Goal: Task Accomplishment & Management: Manage account settings

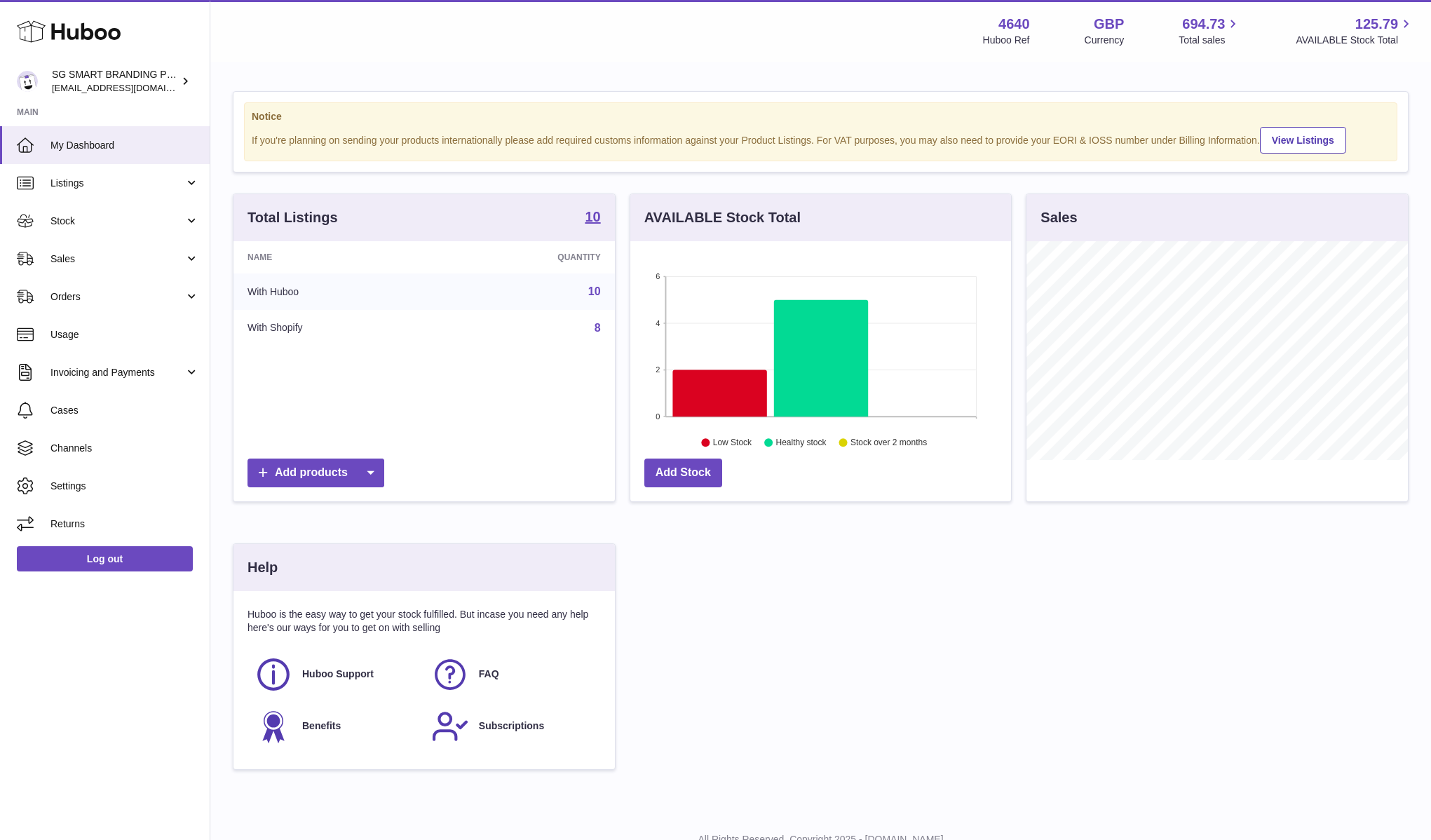
scroll to position [219, 381]
click at [168, 216] on span "Stock" at bounding box center [117, 221] width 134 height 13
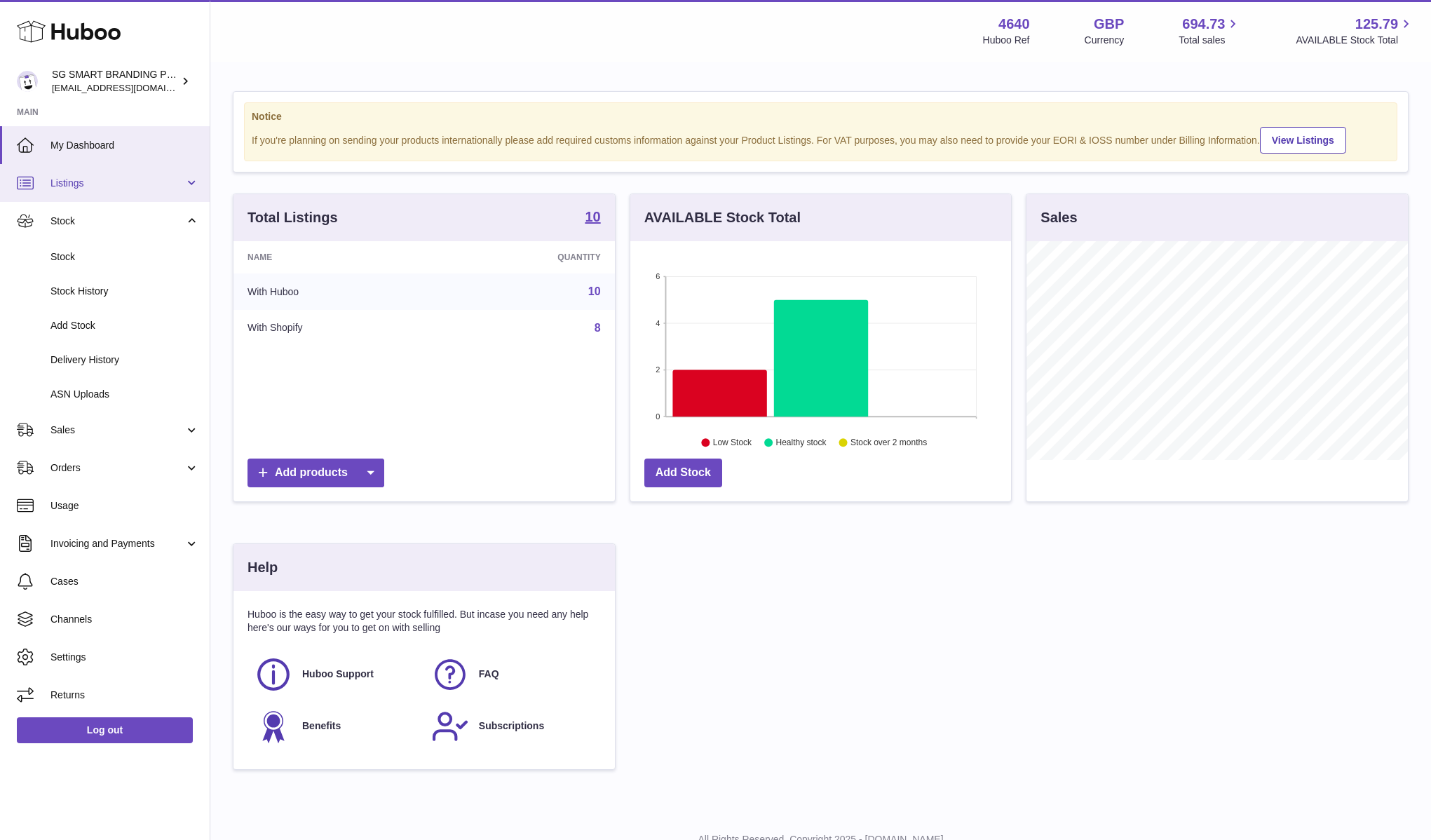
click at [152, 179] on span "Listings" at bounding box center [117, 183] width 134 height 13
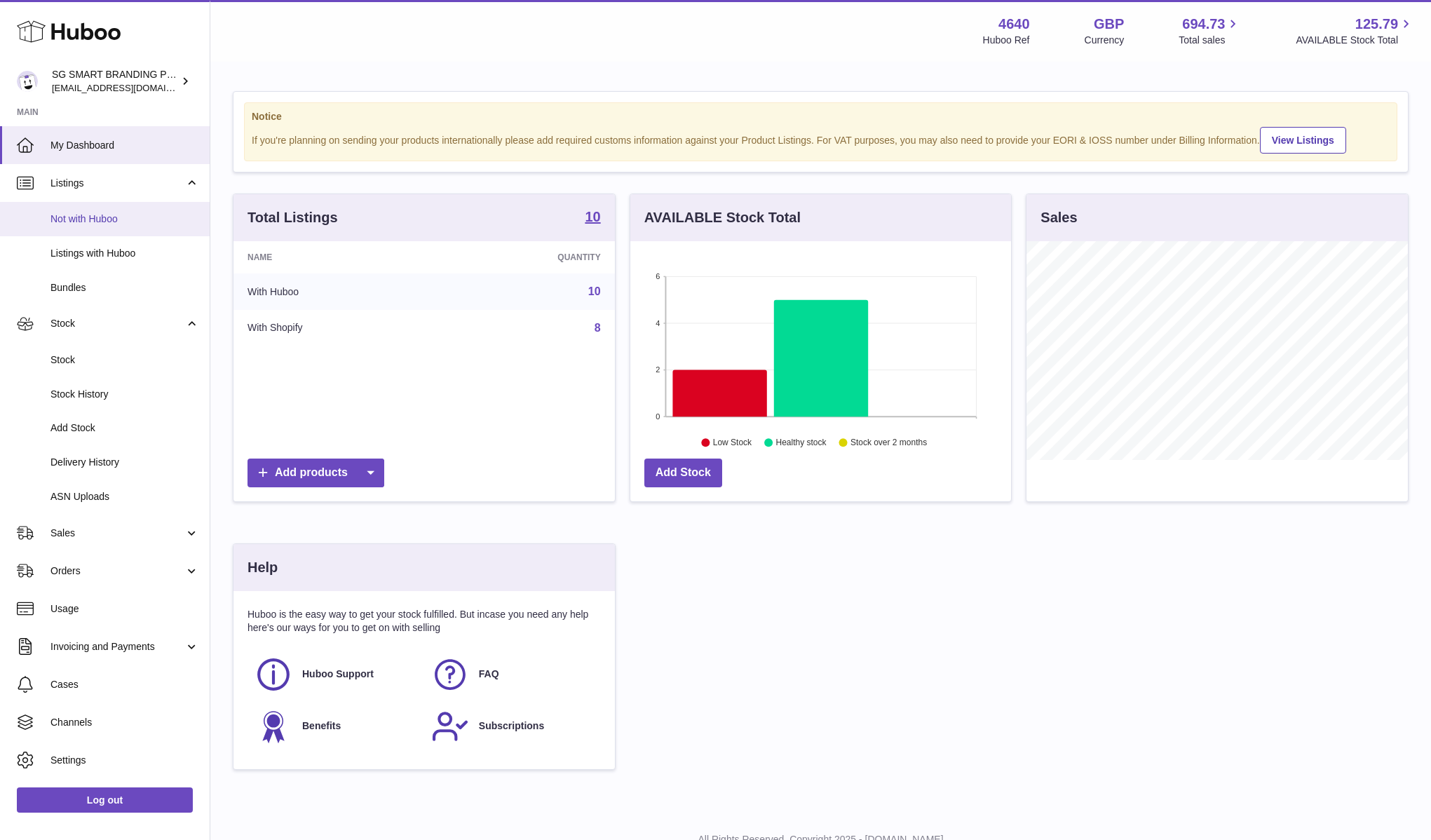
click at [143, 227] on link "Not with Huboo" at bounding box center [105, 219] width 210 height 34
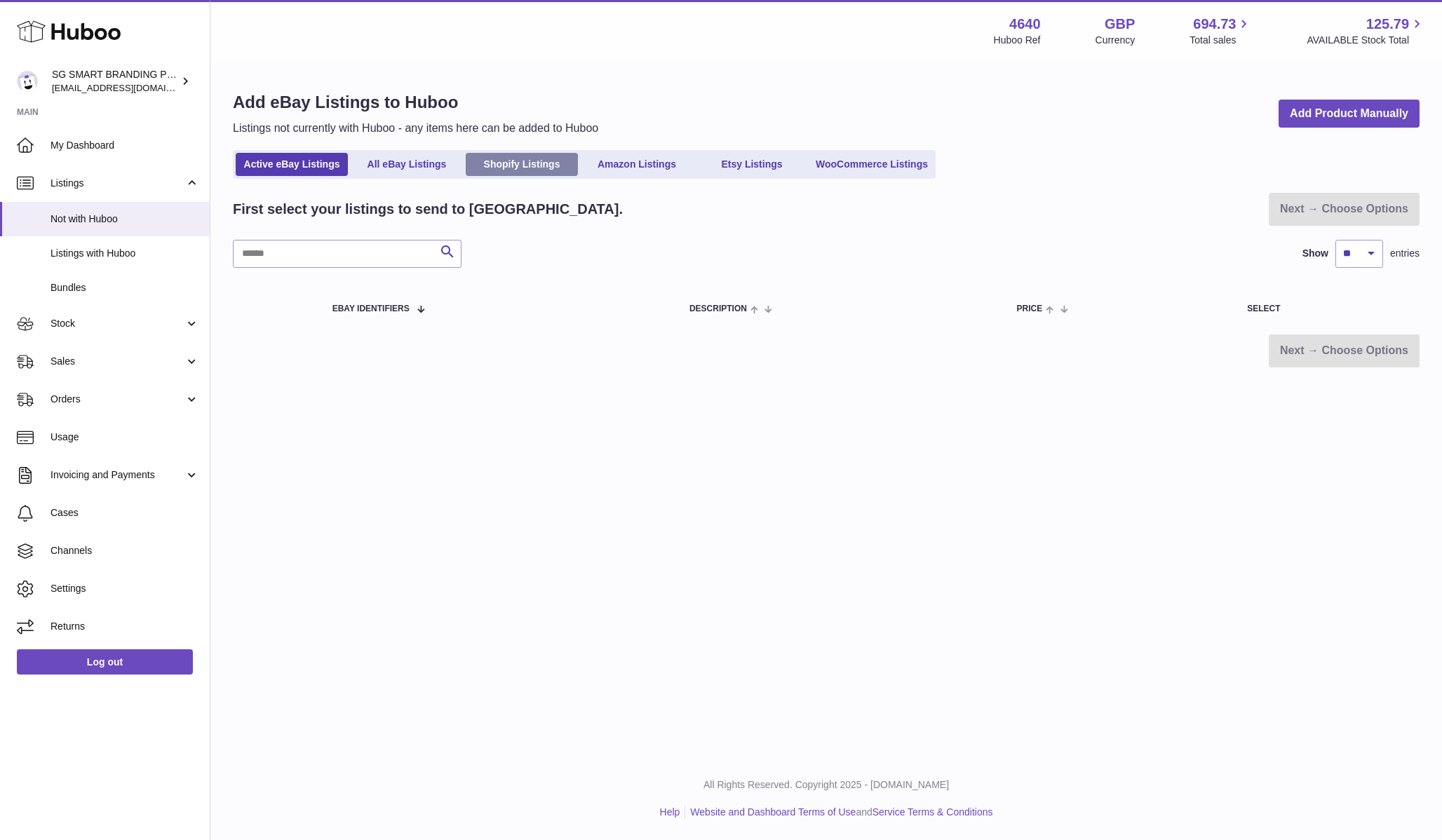
click at [541, 164] on link "Shopify Listings" at bounding box center [521, 165] width 112 height 23
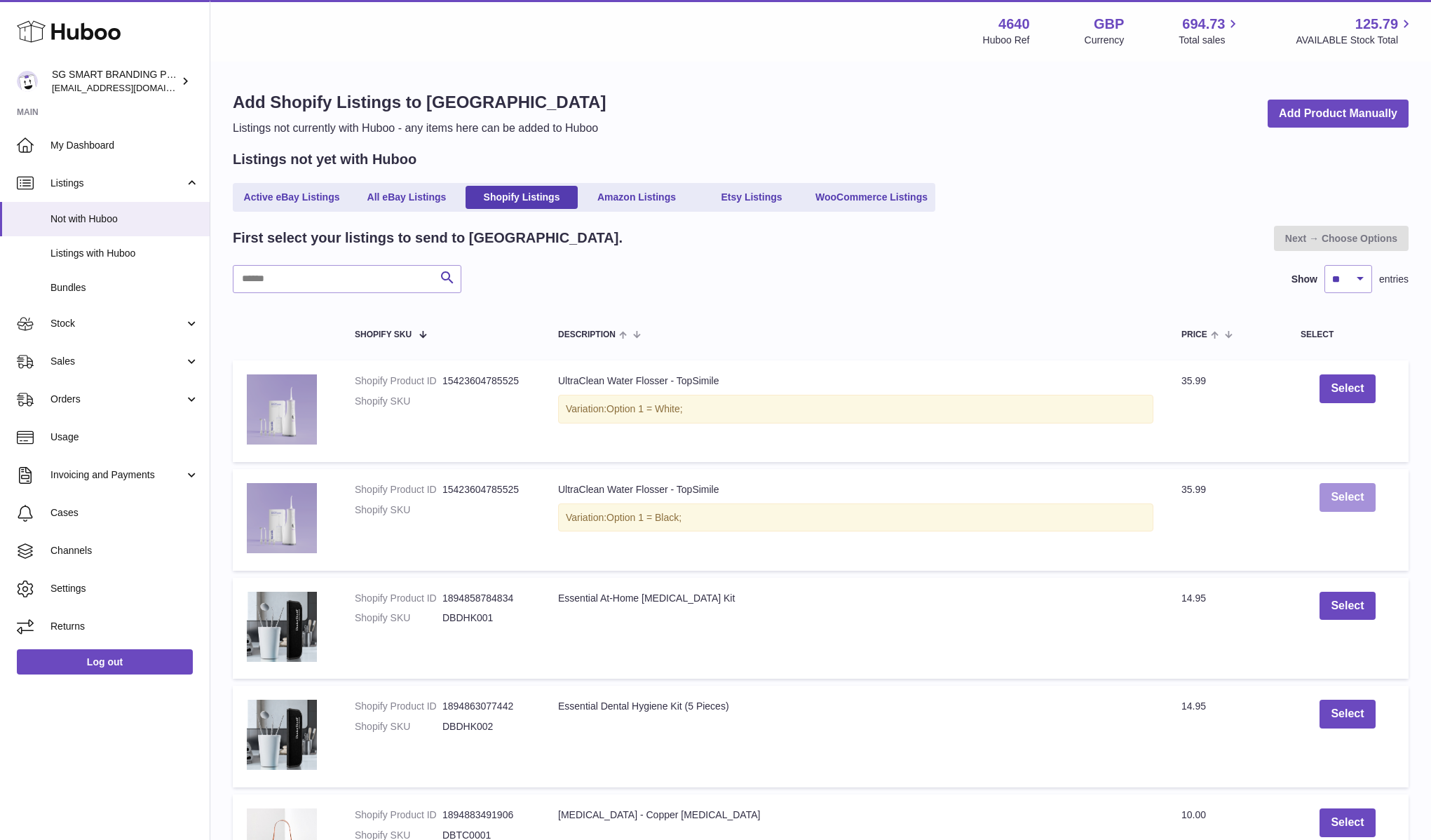
click at [1358, 499] on button "Select" at bounding box center [1347, 497] width 56 height 29
click at [1368, 396] on button "Select" at bounding box center [1347, 389] width 56 height 29
click at [1365, 233] on link "Next → Choose Options" at bounding box center [1341, 238] width 134 height 25
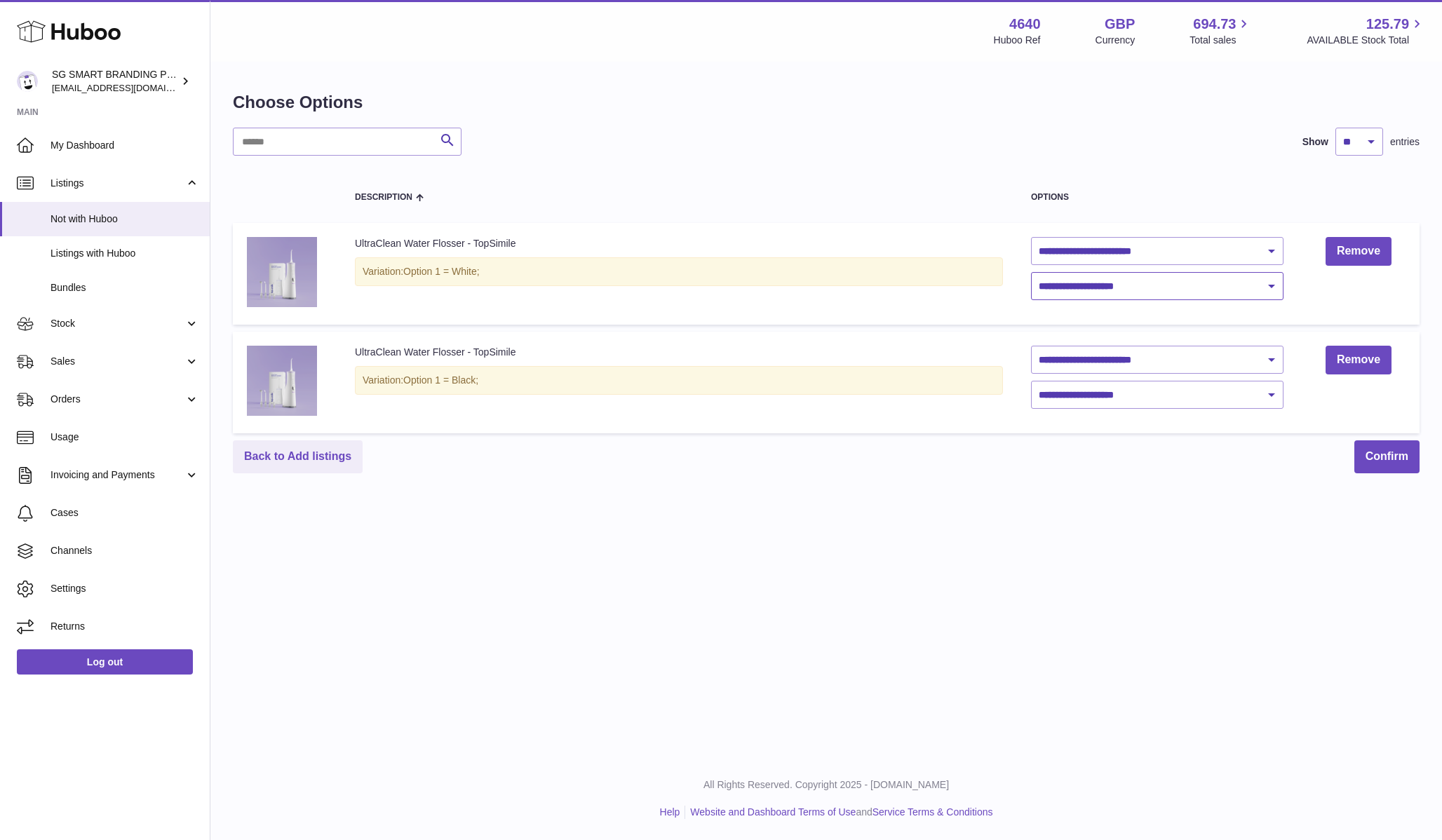
click at [1138, 279] on select "**********" at bounding box center [1157, 286] width 253 height 28
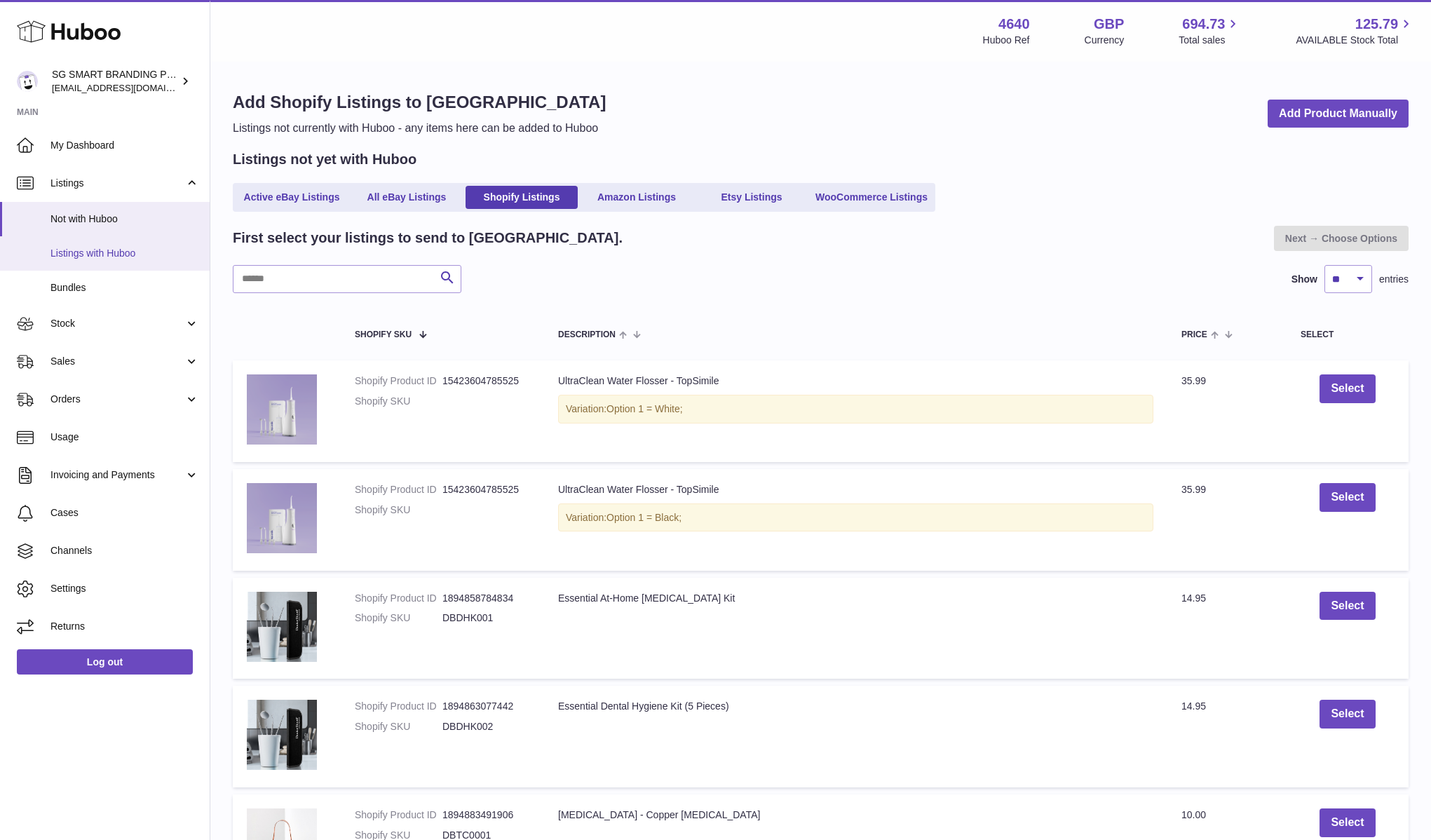
click at [118, 247] on span "Listings with Huboo" at bounding box center [124, 253] width 149 height 13
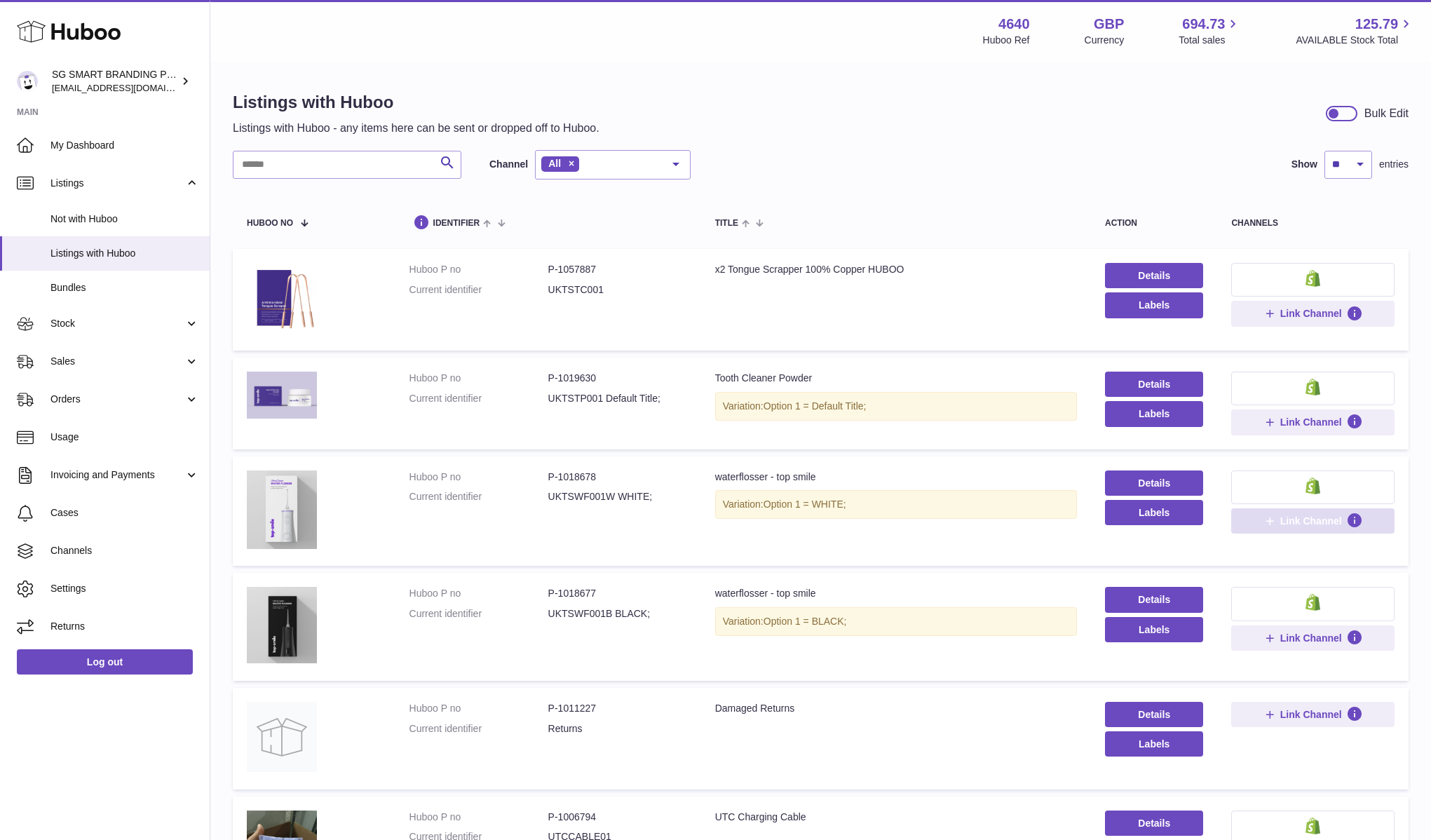
click at [1281, 519] on span "Link Channel" at bounding box center [1310, 521] width 62 height 13
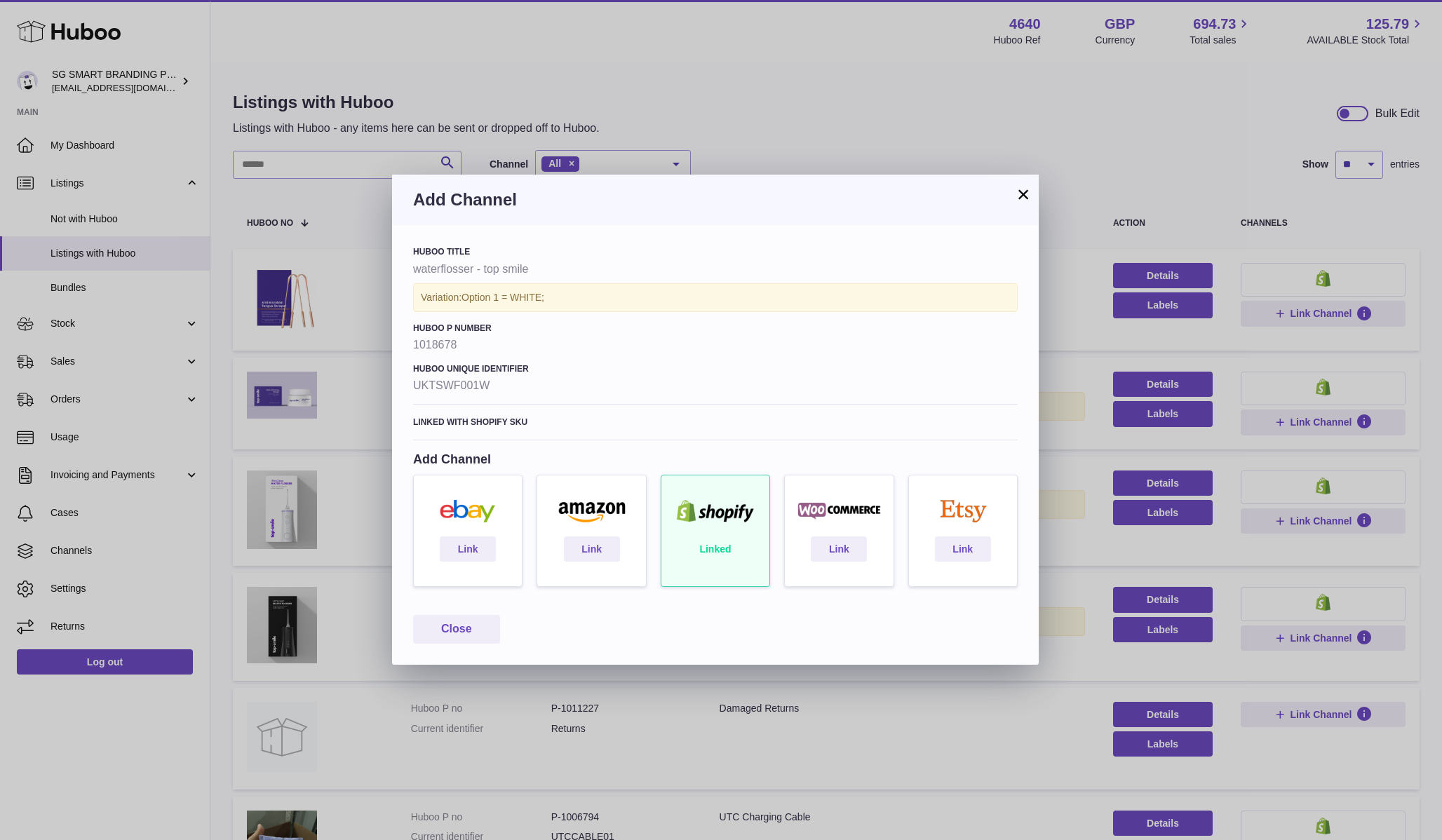
click at [1018, 195] on button "×" at bounding box center [1023, 193] width 17 height 17
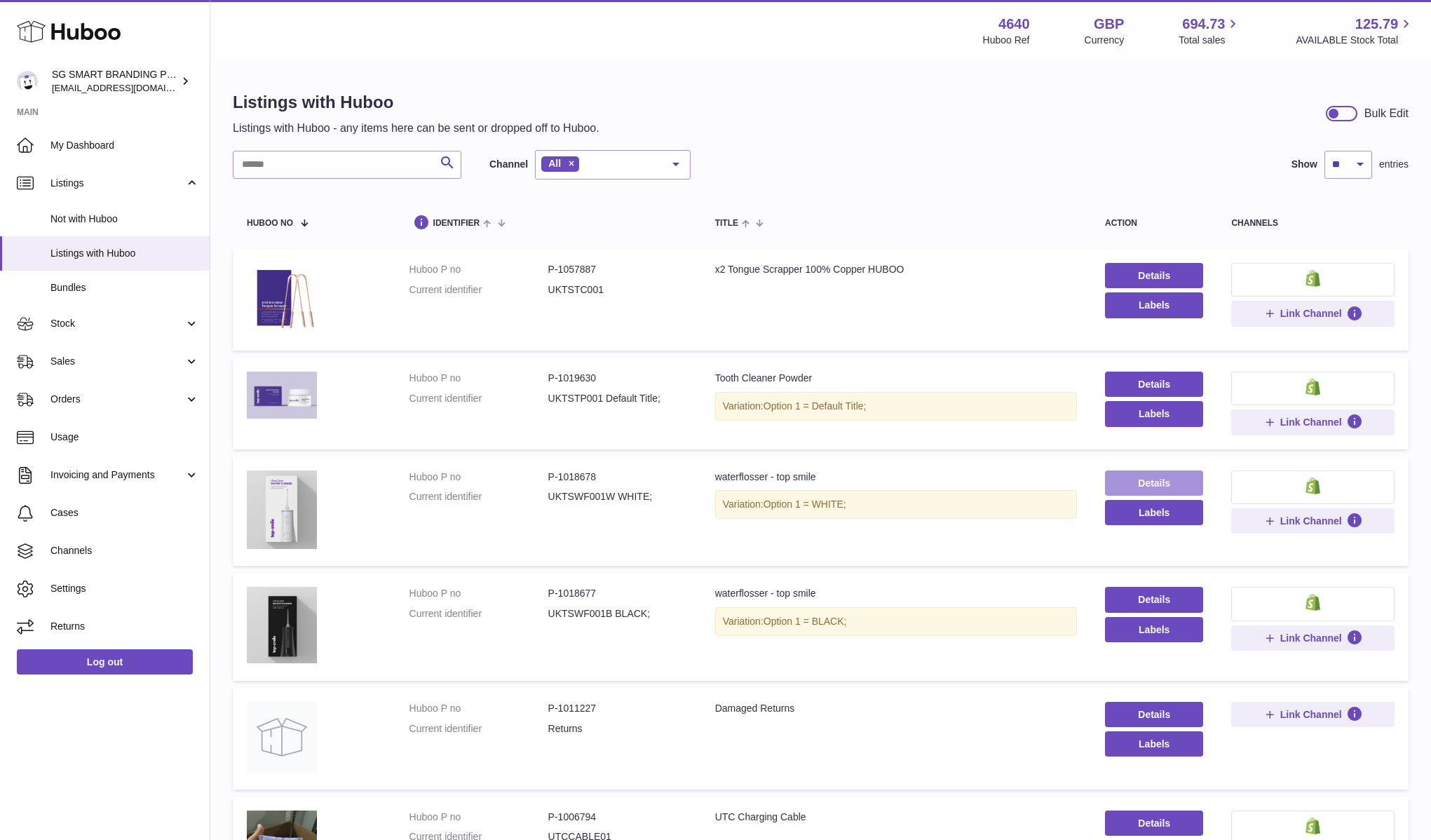
click at [1165, 492] on link "Details" at bounding box center [1154, 483] width 99 height 25
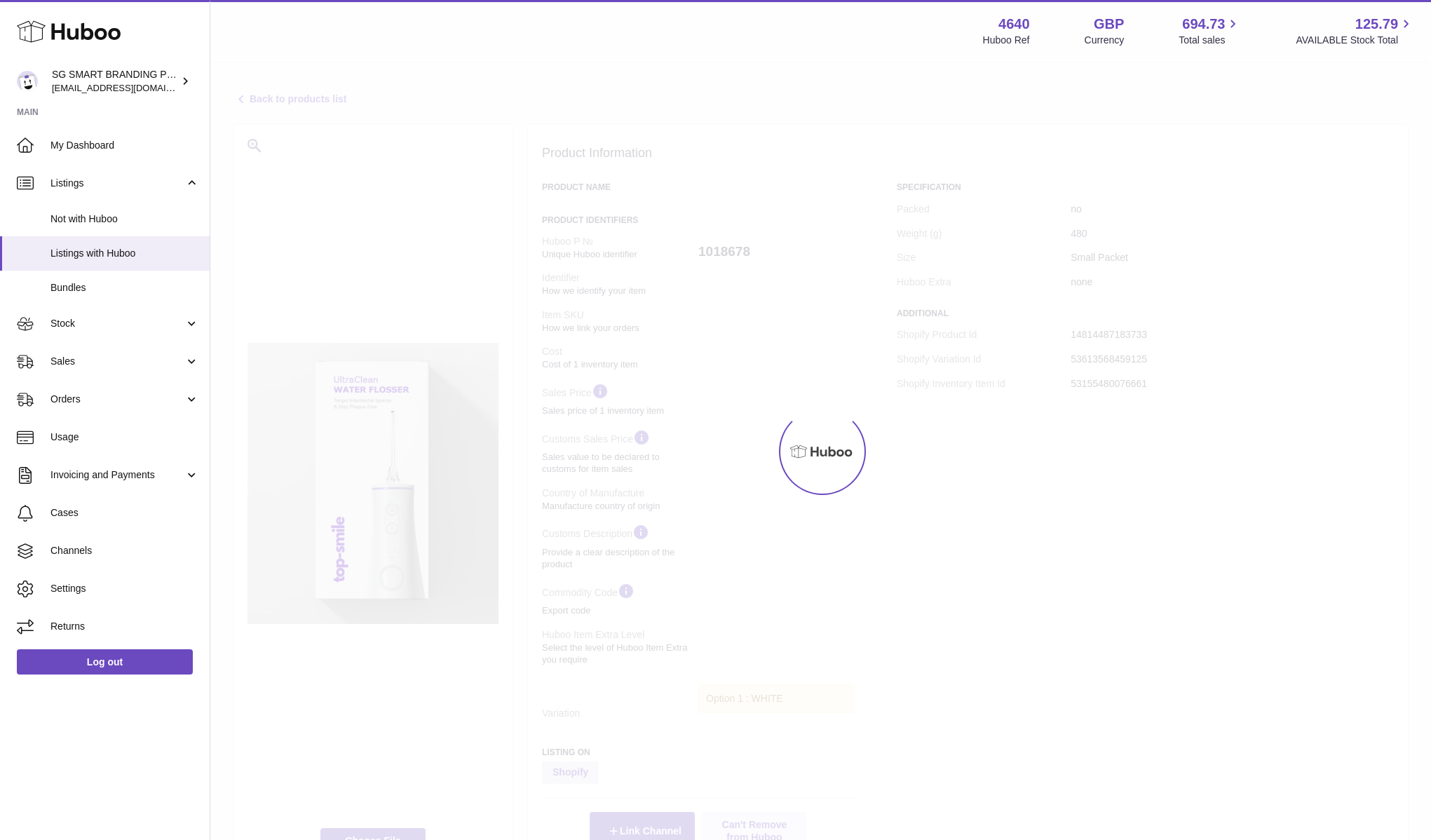
select select
select select "****"
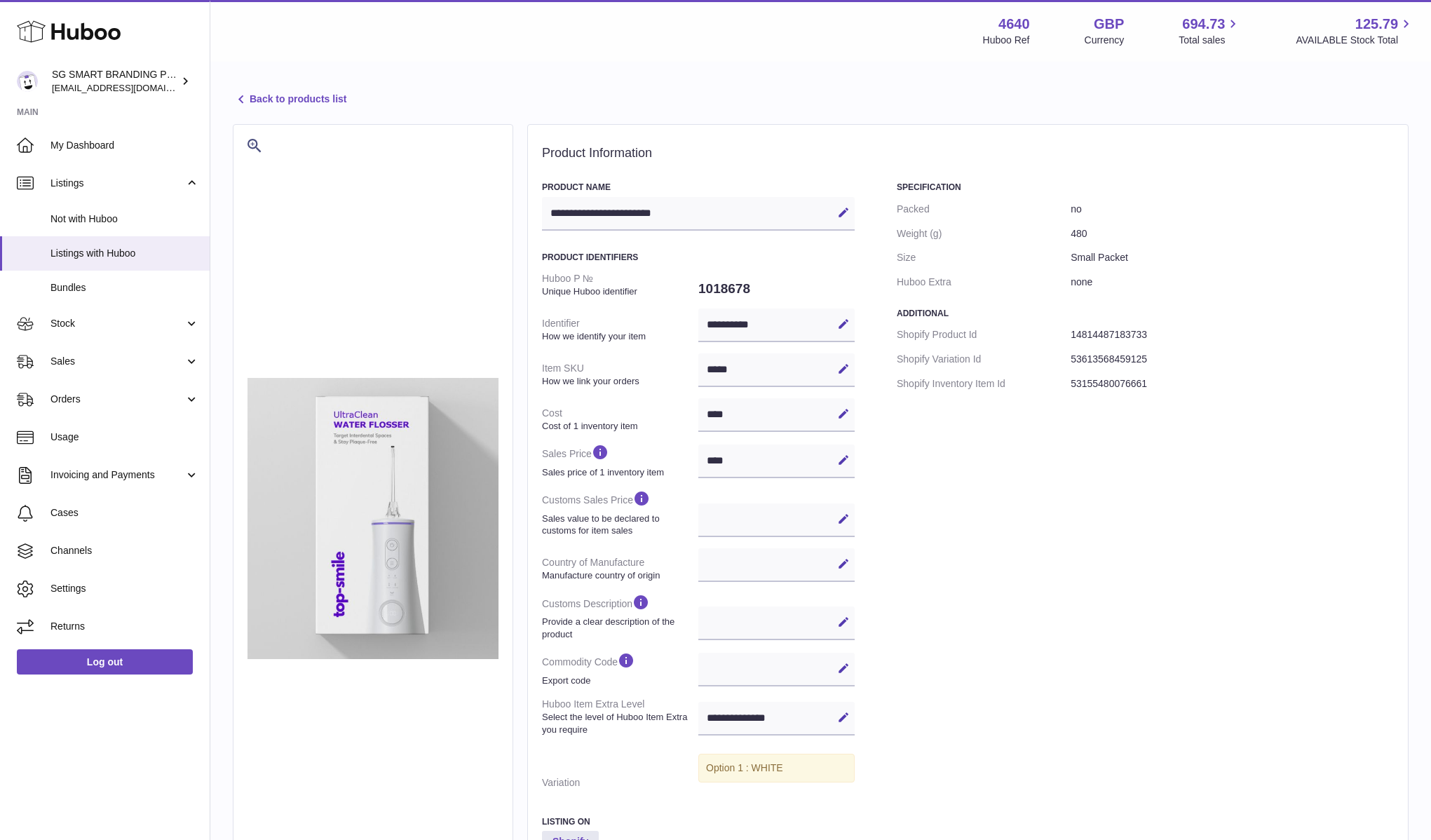
click at [244, 99] on icon at bounding box center [241, 99] width 17 height 17
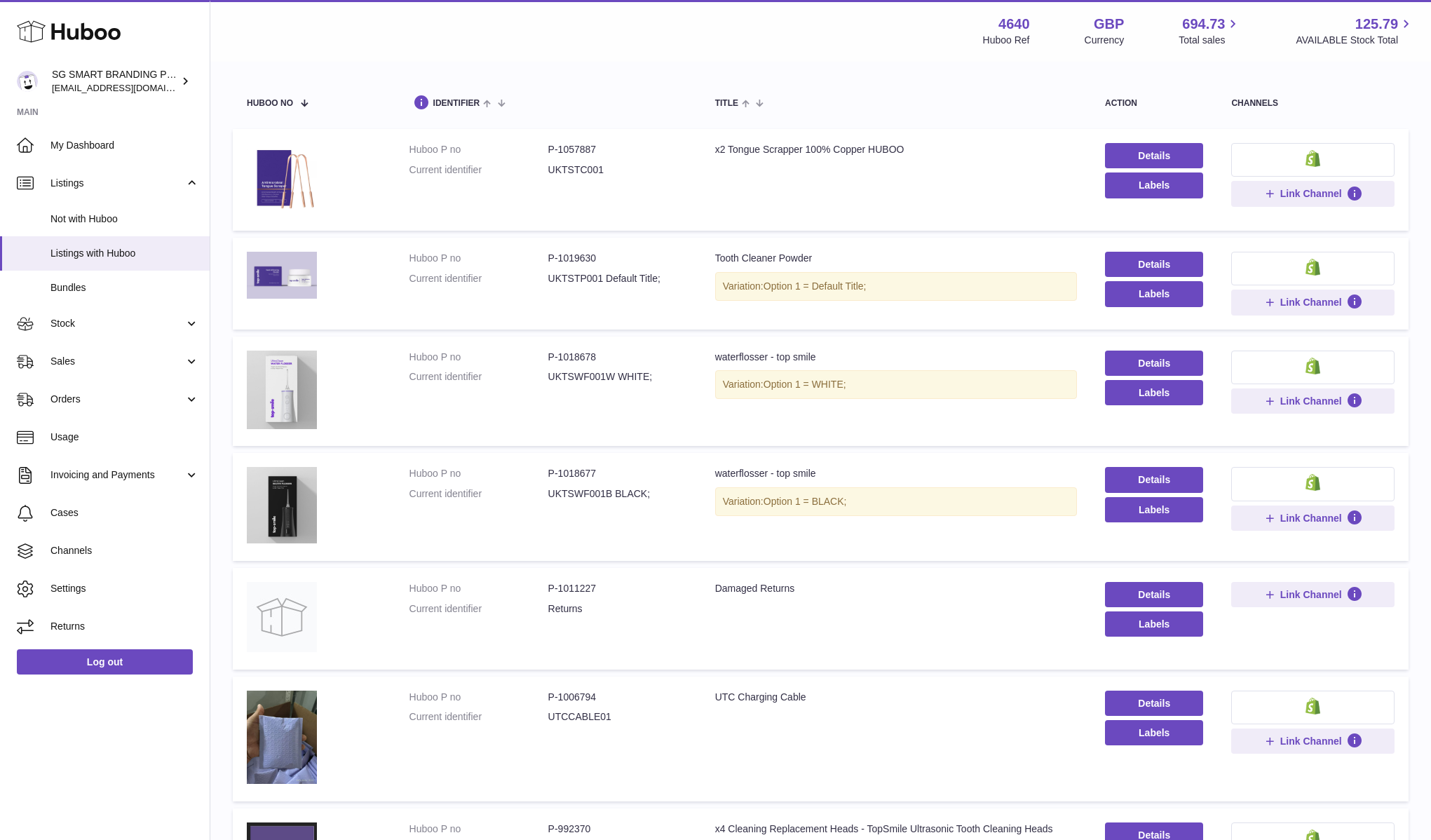
scroll to position [123, 0]
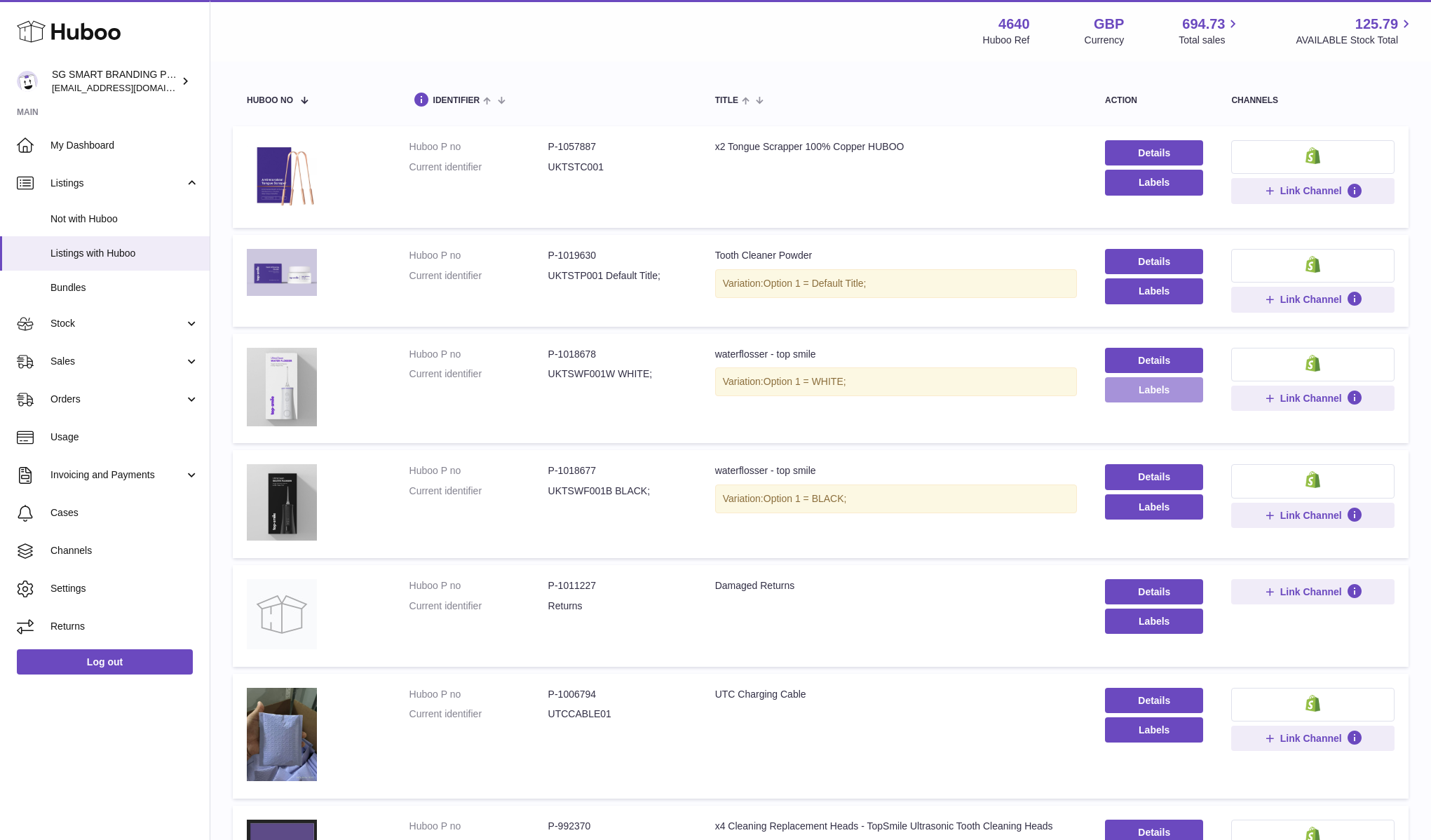
click at [1144, 391] on button "Labels" at bounding box center [1154, 390] width 99 height 25
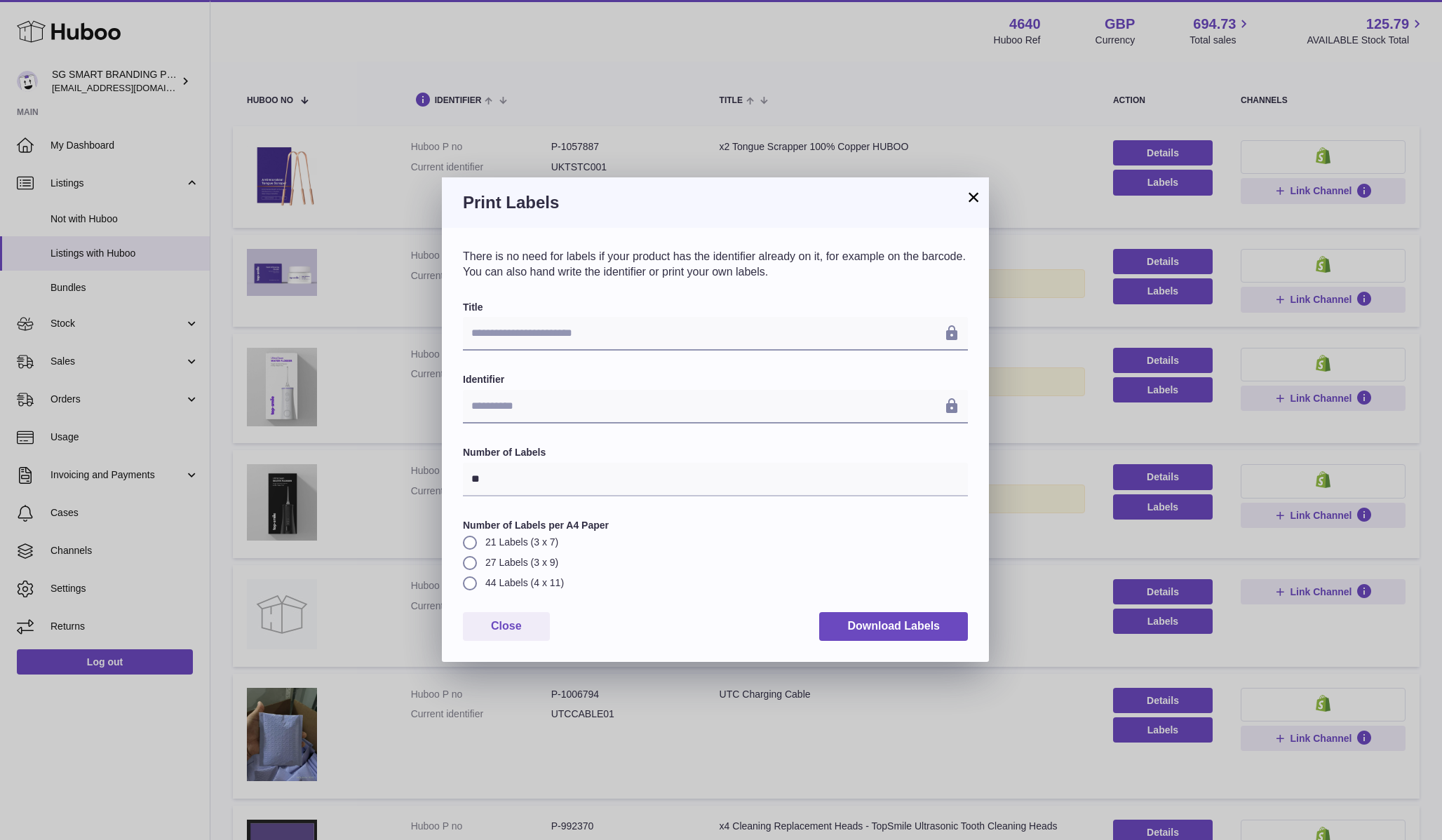
click at [964, 199] on h3 "Print Labels" at bounding box center [716, 202] width 505 height 22
click at [971, 199] on button "×" at bounding box center [973, 197] width 17 height 17
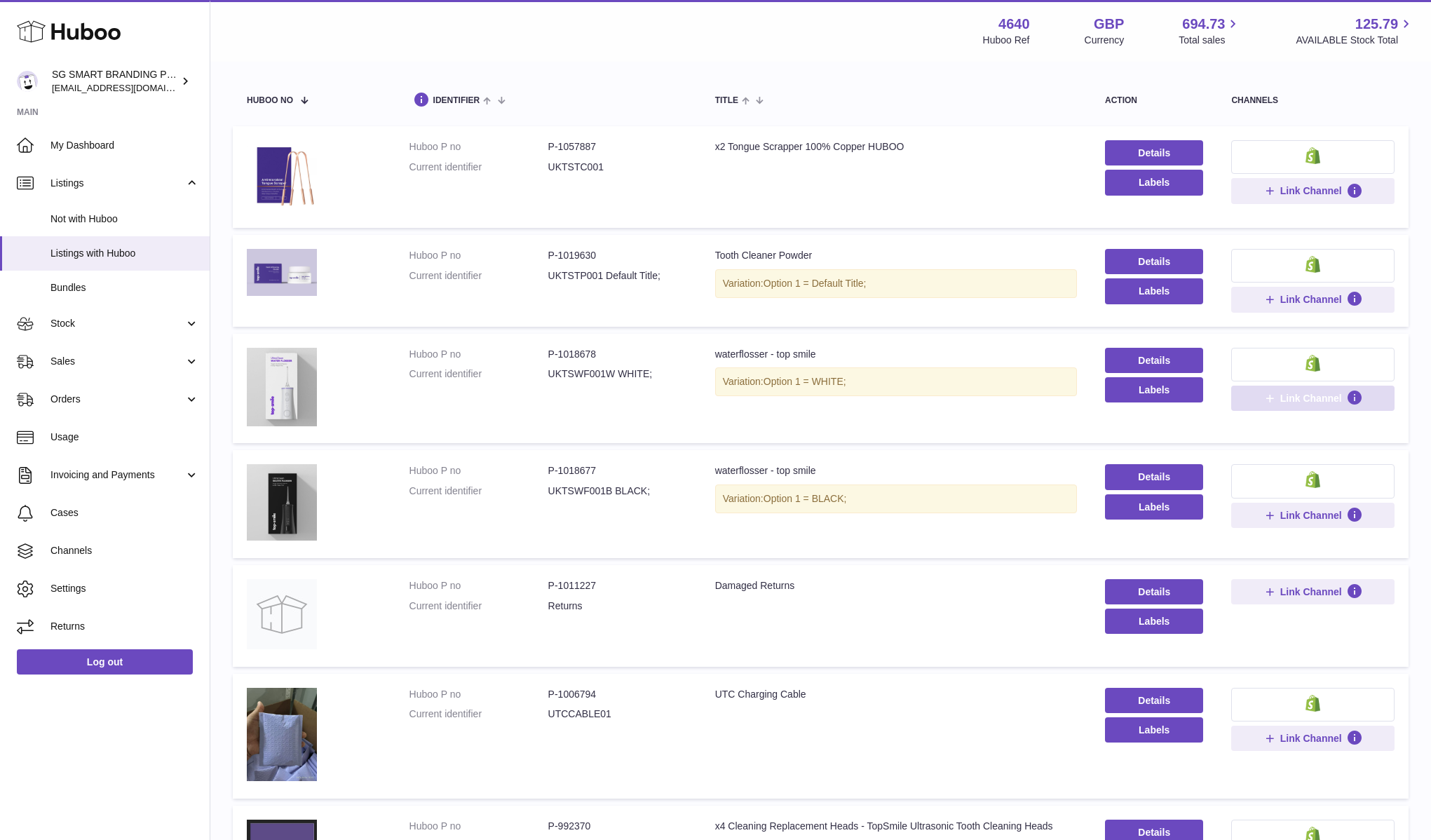
click at [1298, 396] on span "Link Channel" at bounding box center [1310, 399] width 62 height 13
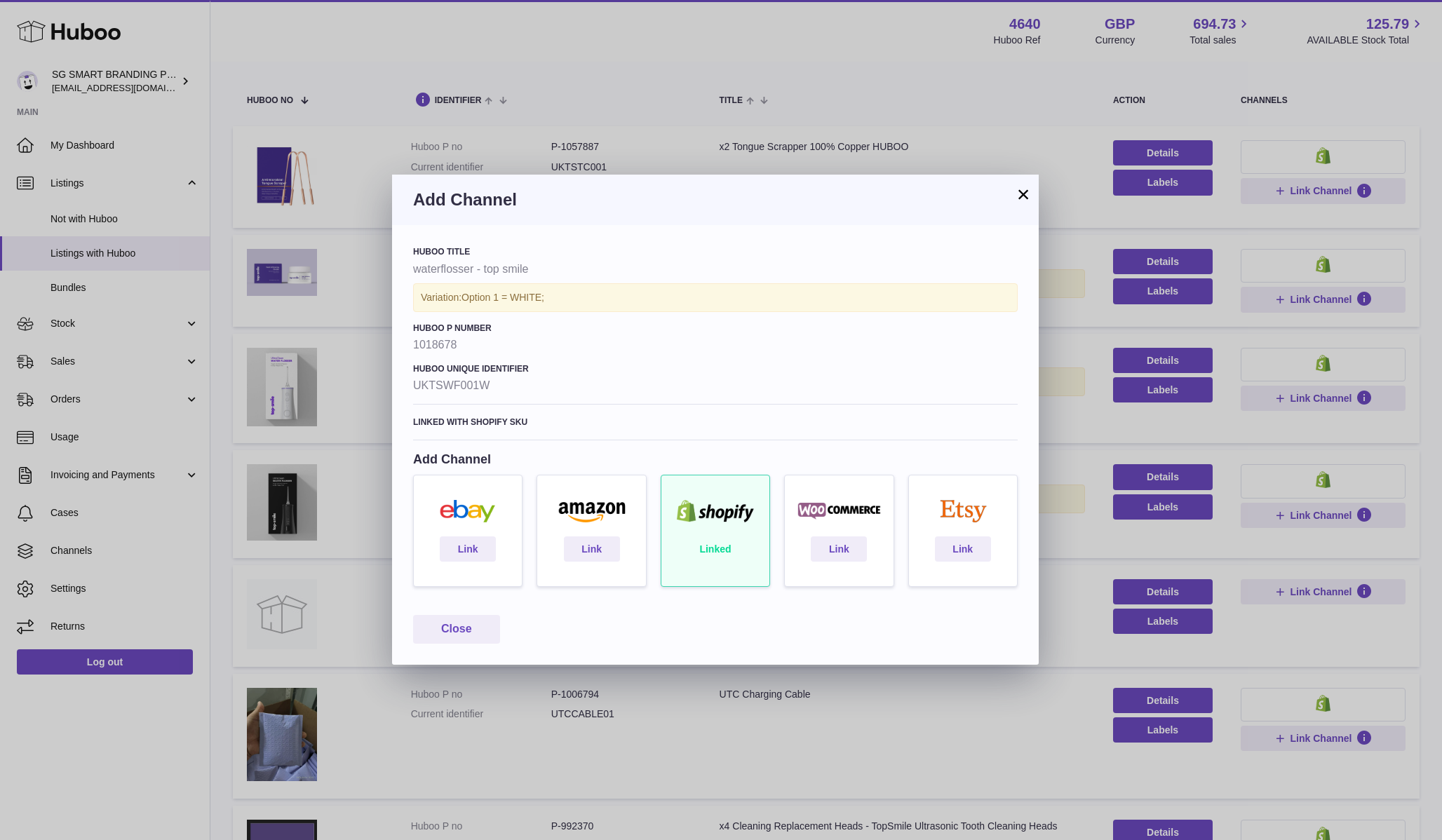
click at [721, 541] on div "Linked" at bounding box center [716, 537] width 124 height 126
click at [461, 633] on button "Close" at bounding box center [456, 630] width 87 height 29
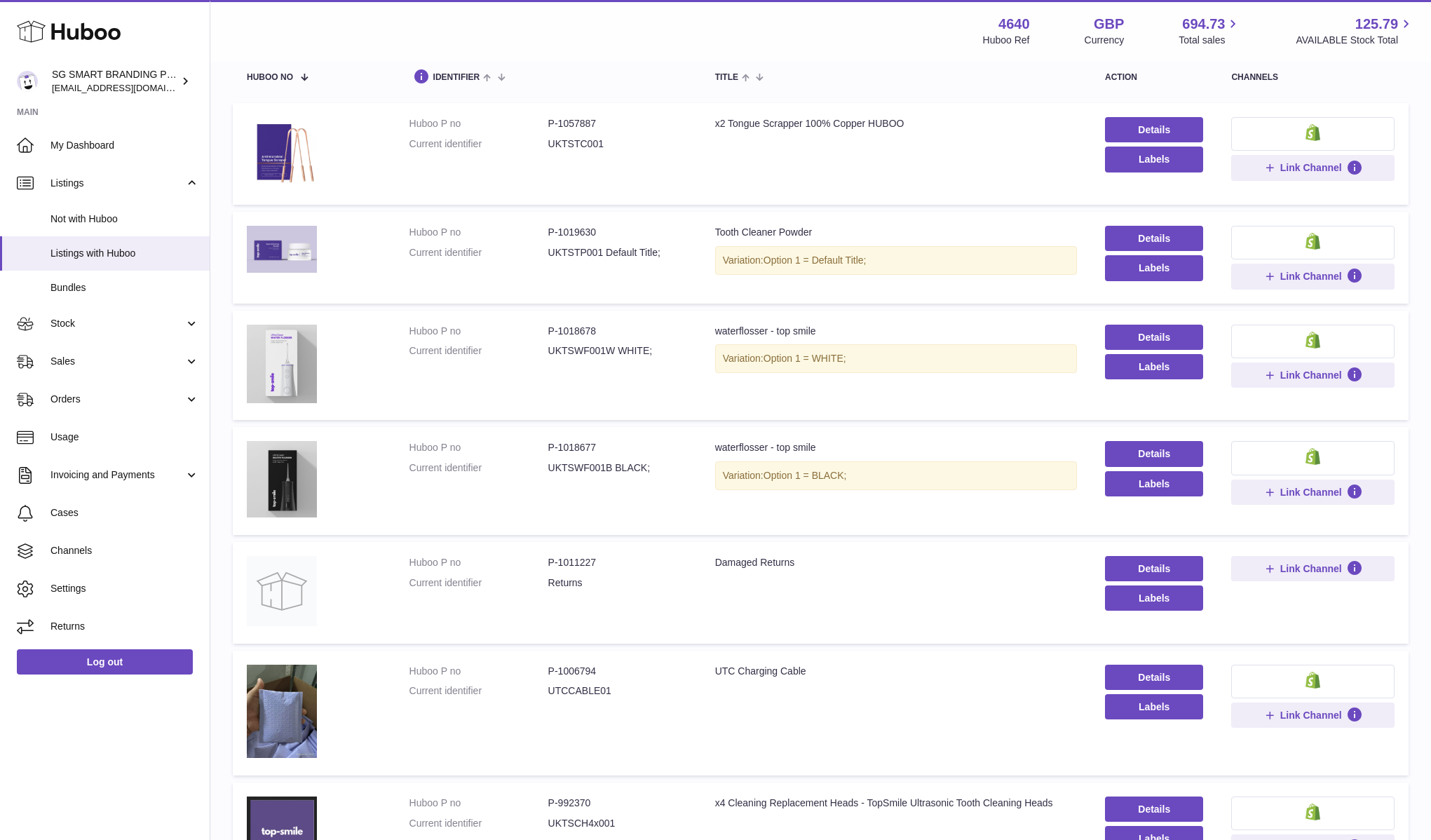
scroll to position [139, 0]
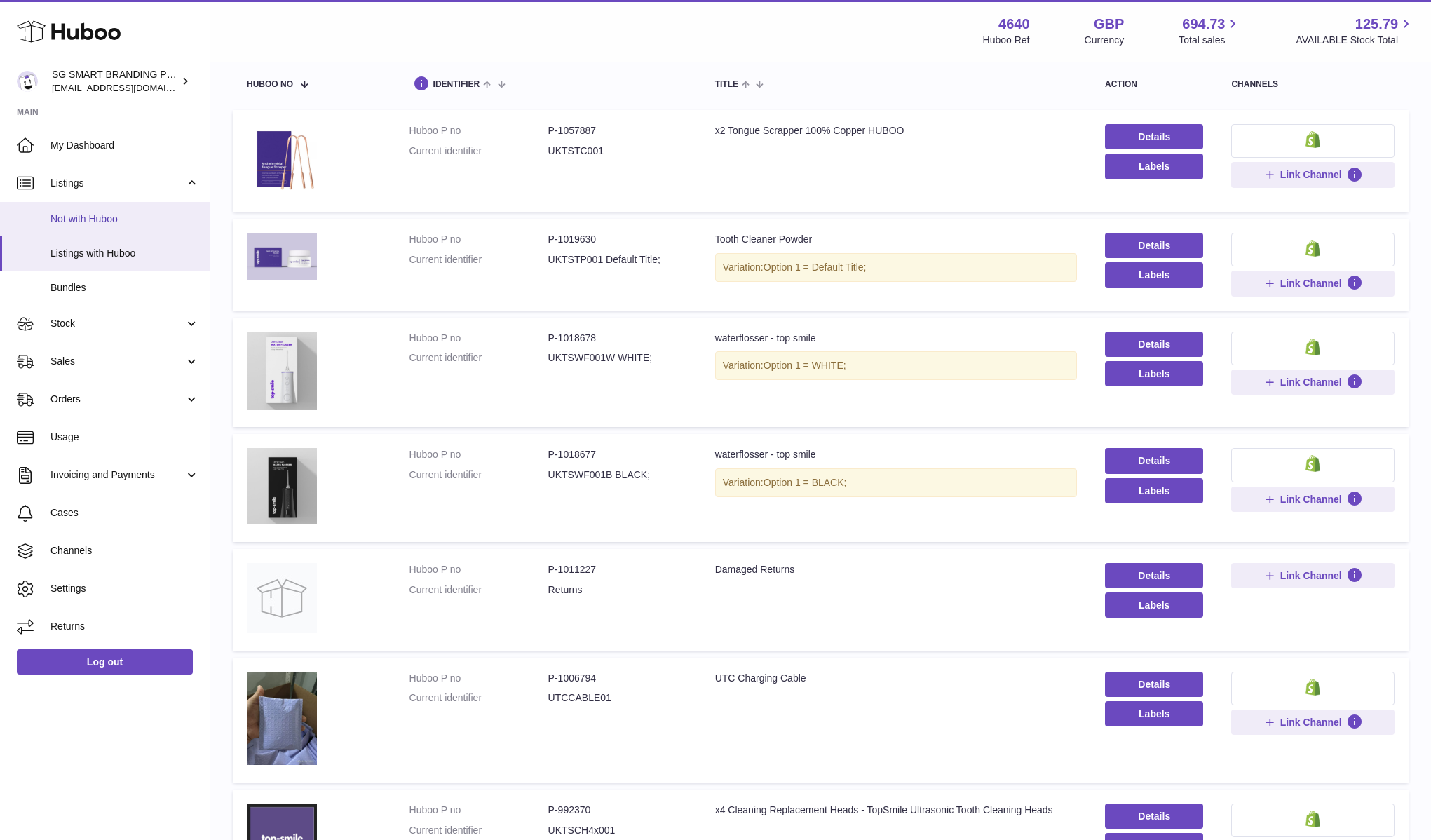
click at [144, 227] on link "Not with Huboo" at bounding box center [105, 219] width 210 height 34
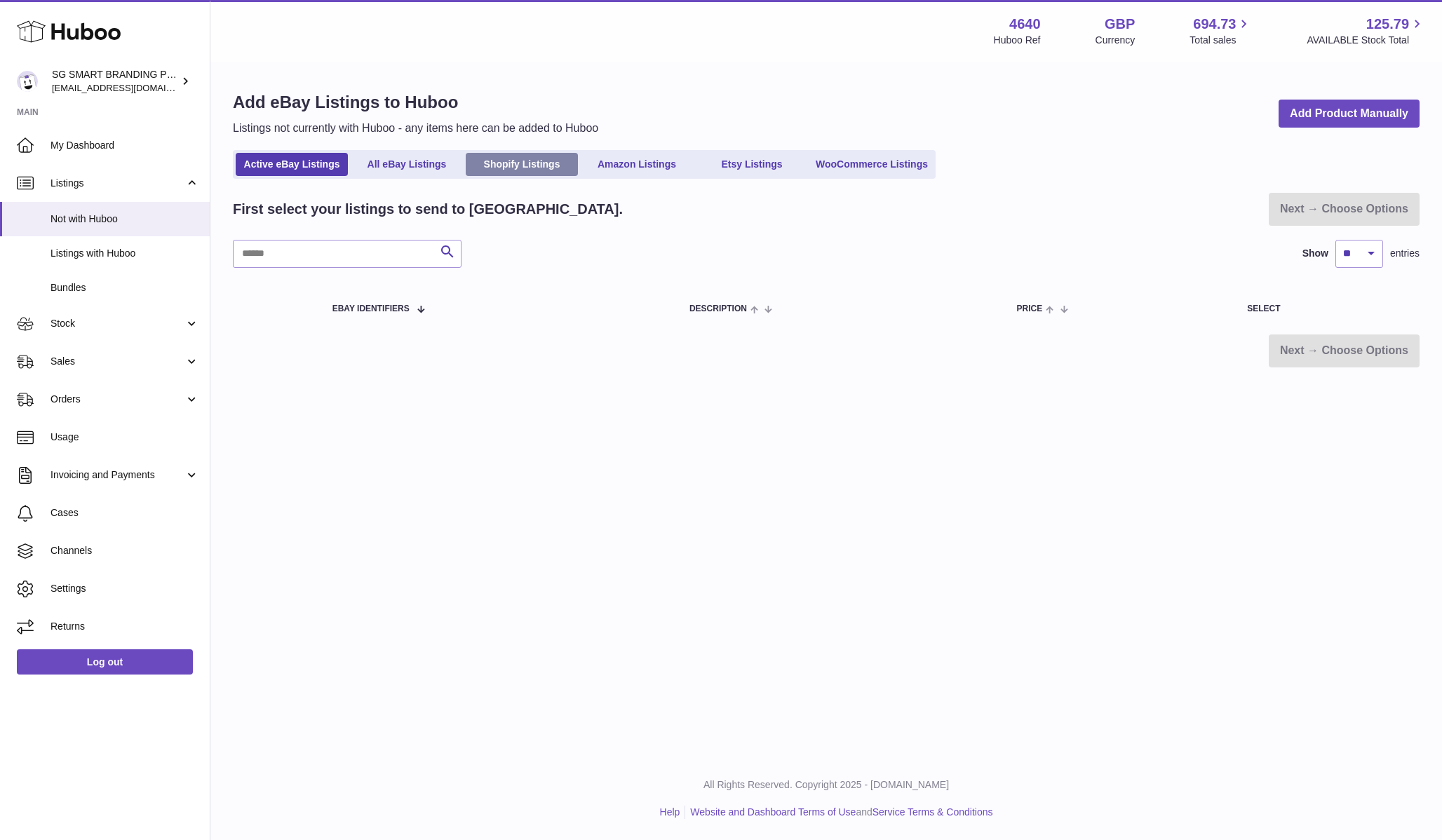
click at [525, 167] on link "Shopify Listings" at bounding box center [521, 165] width 112 height 23
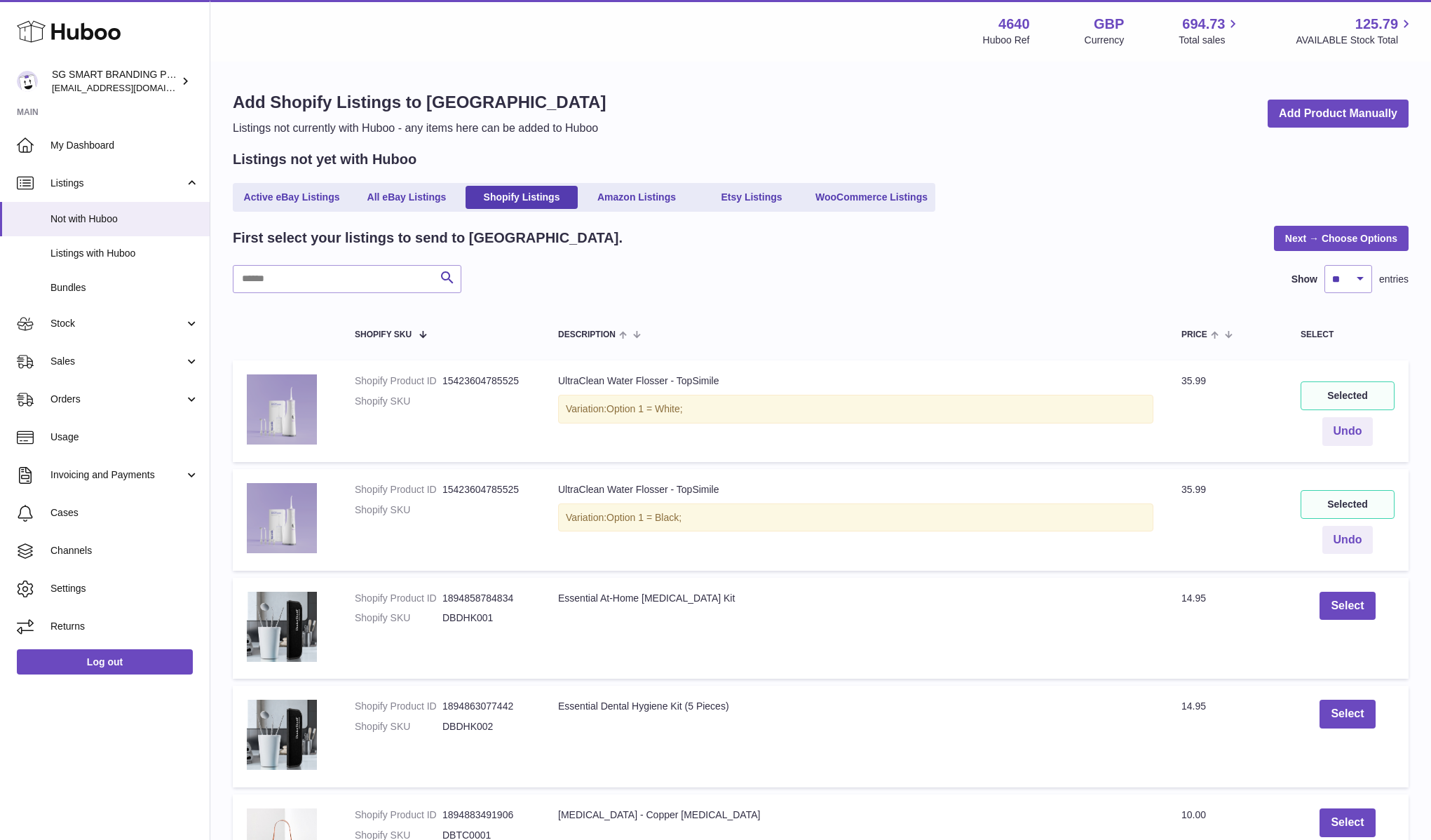
click at [1333, 399] on div "Selected" at bounding box center [1347, 396] width 94 height 29
click at [1333, 399] on button "Select" at bounding box center [1347, 389] width 56 height 29
click at [1336, 501] on div "Selected" at bounding box center [1347, 504] width 94 height 29
click at [1341, 543] on button "Undo" at bounding box center [1347, 540] width 51 height 29
click at [1350, 391] on button "Select" at bounding box center [1347, 389] width 56 height 29
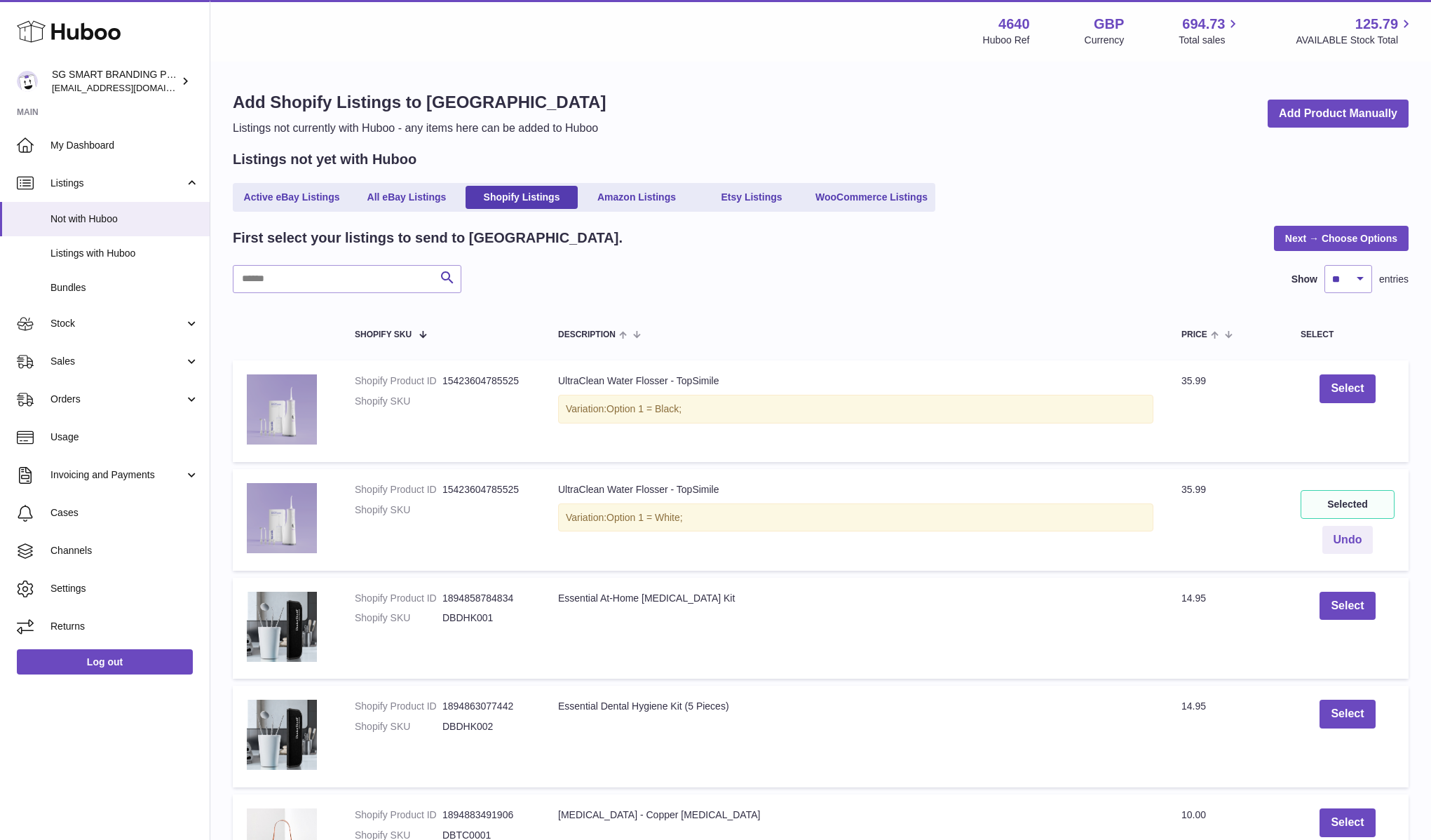
click at [1287, 245] on link "Next → Choose Options" at bounding box center [1341, 238] width 134 height 25
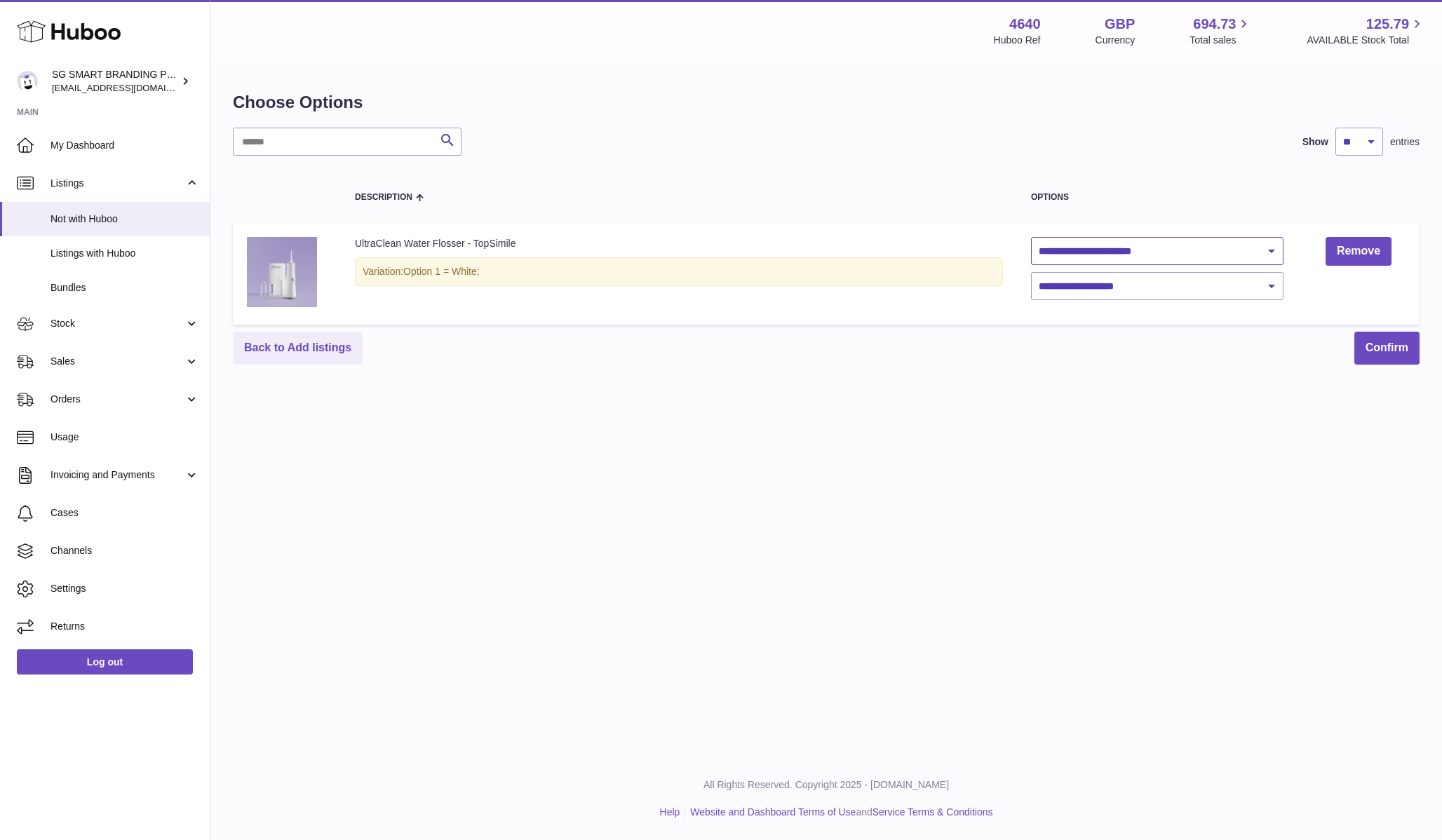
click at [1145, 256] on select "**********" at bounding box center [1157, 251] width 253 height 28
click at [1240, 250] on select "**********" at bounding box center [1157, 251] width 253 height 28
click at [1031, 237] on select "**********" at bounding box center [1157, 251] width 253 height 28
click at [1053, 227] on td "**********" at bounding box center [1156, 274] width 280 height 102
click at [1070, 250] on select "**********" at bounding box center [1157, 251] width 253 height 28
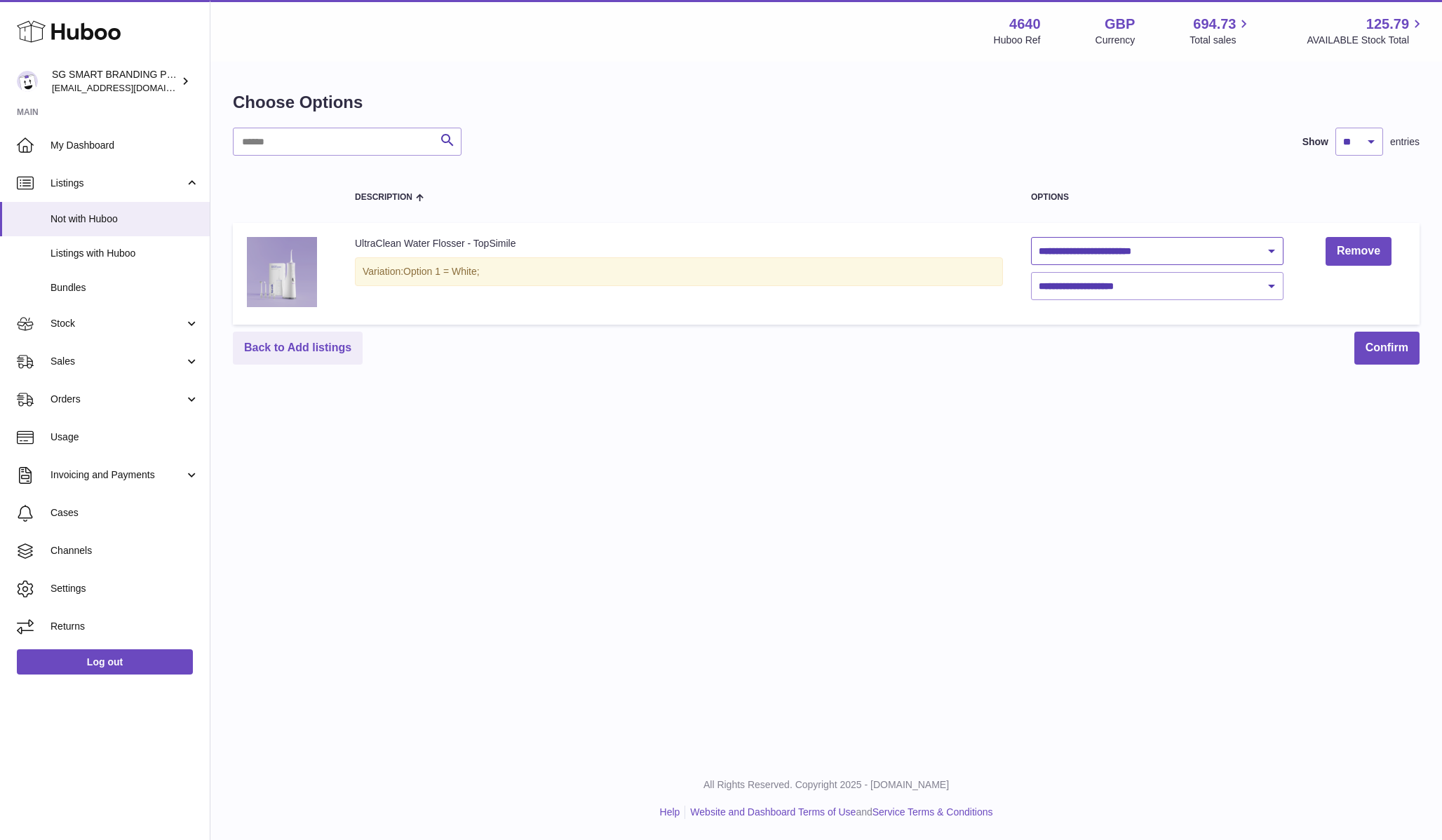
click at [1031, 237] on select "**********" at bounding box center [1157, 251] width 253 height 28
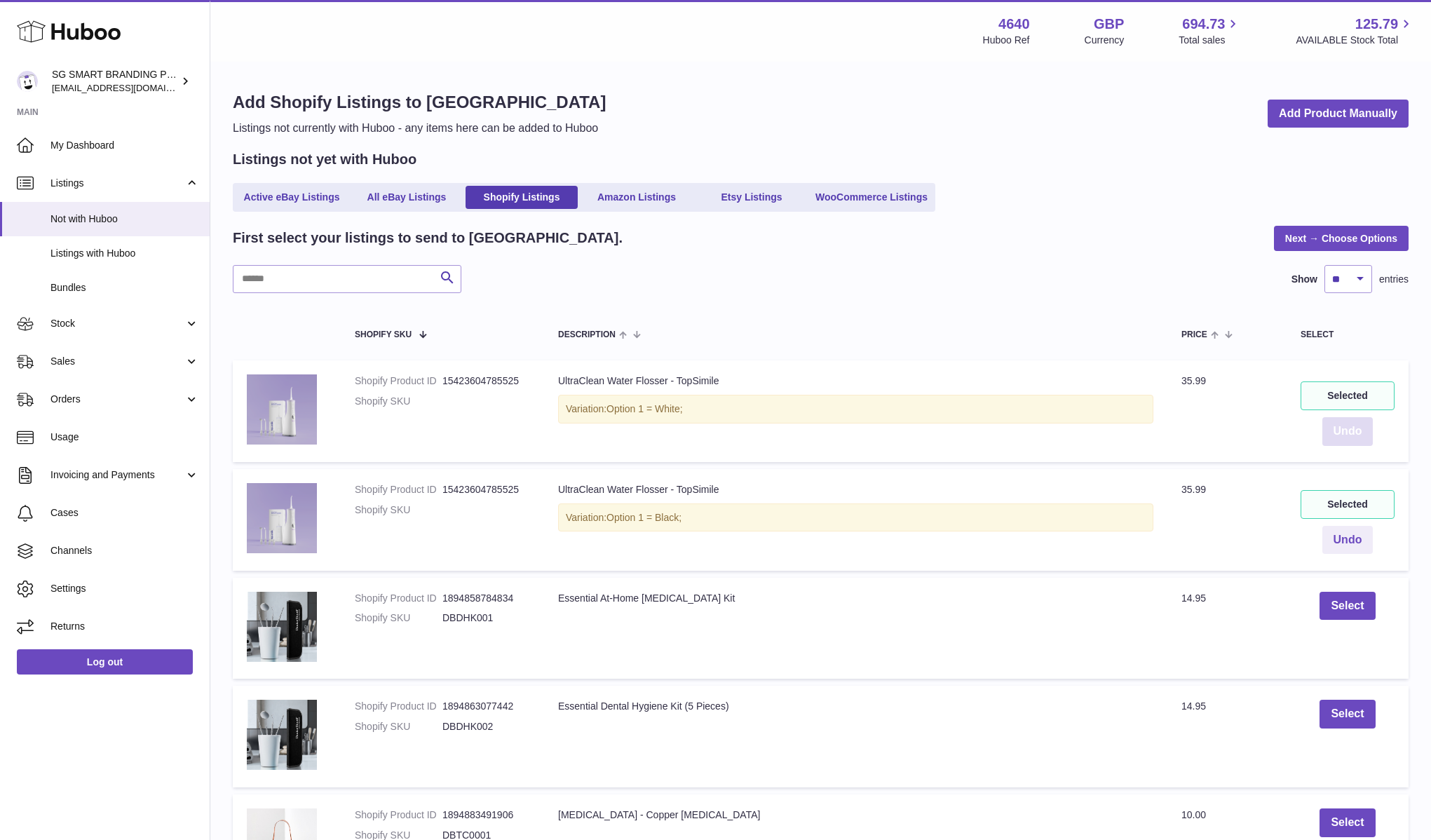
click at [1342, 431] on button "Undo" at bounding box center [1347, 432] width 51 height 29
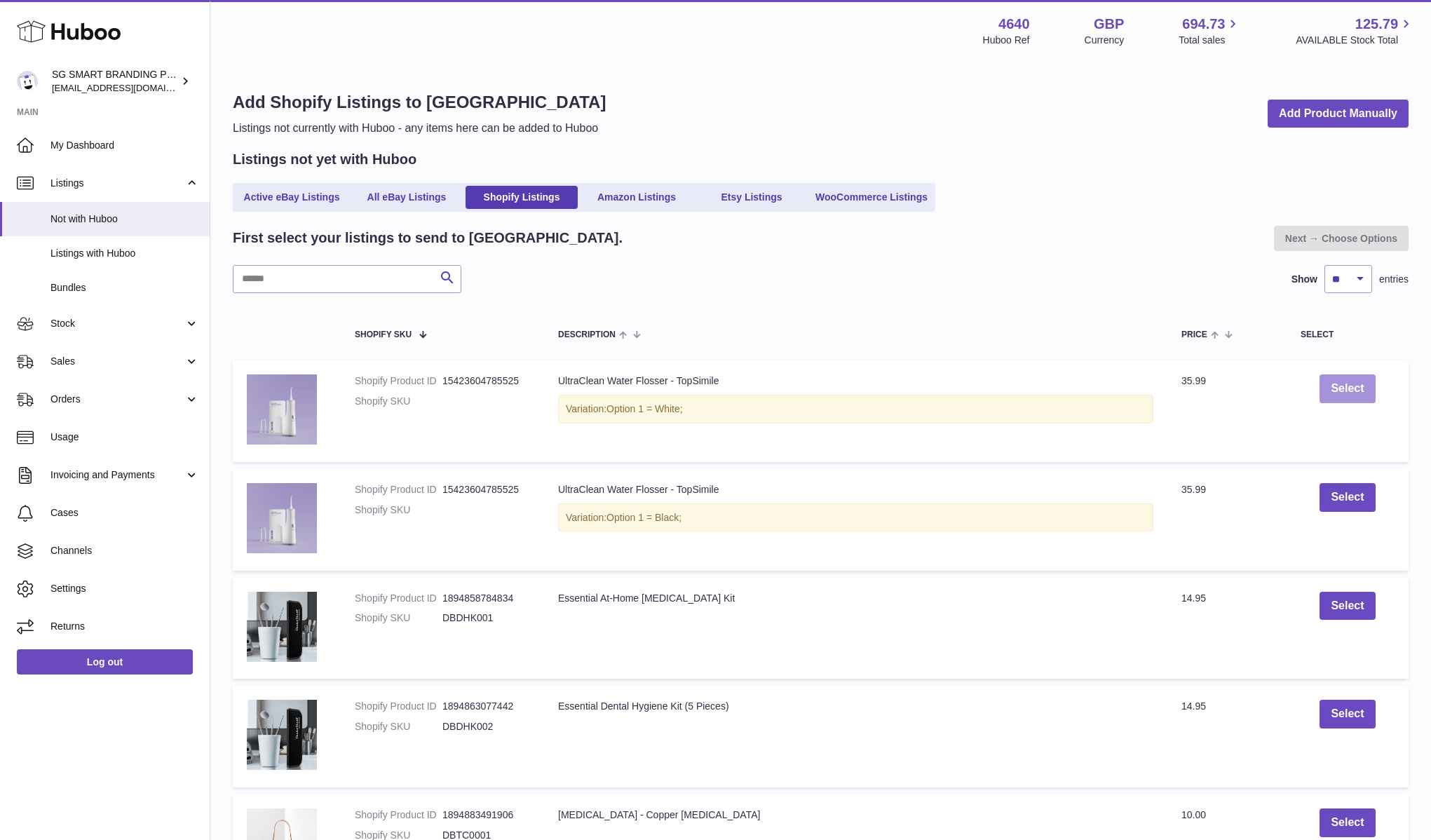
click at [1342, 394] on button "Select" at bounding box center [1347, 389] width 56 height 29
click at [1353, 231] on link "Next → Choose Options" at bounding box center [1341, 238] width 134 height 25
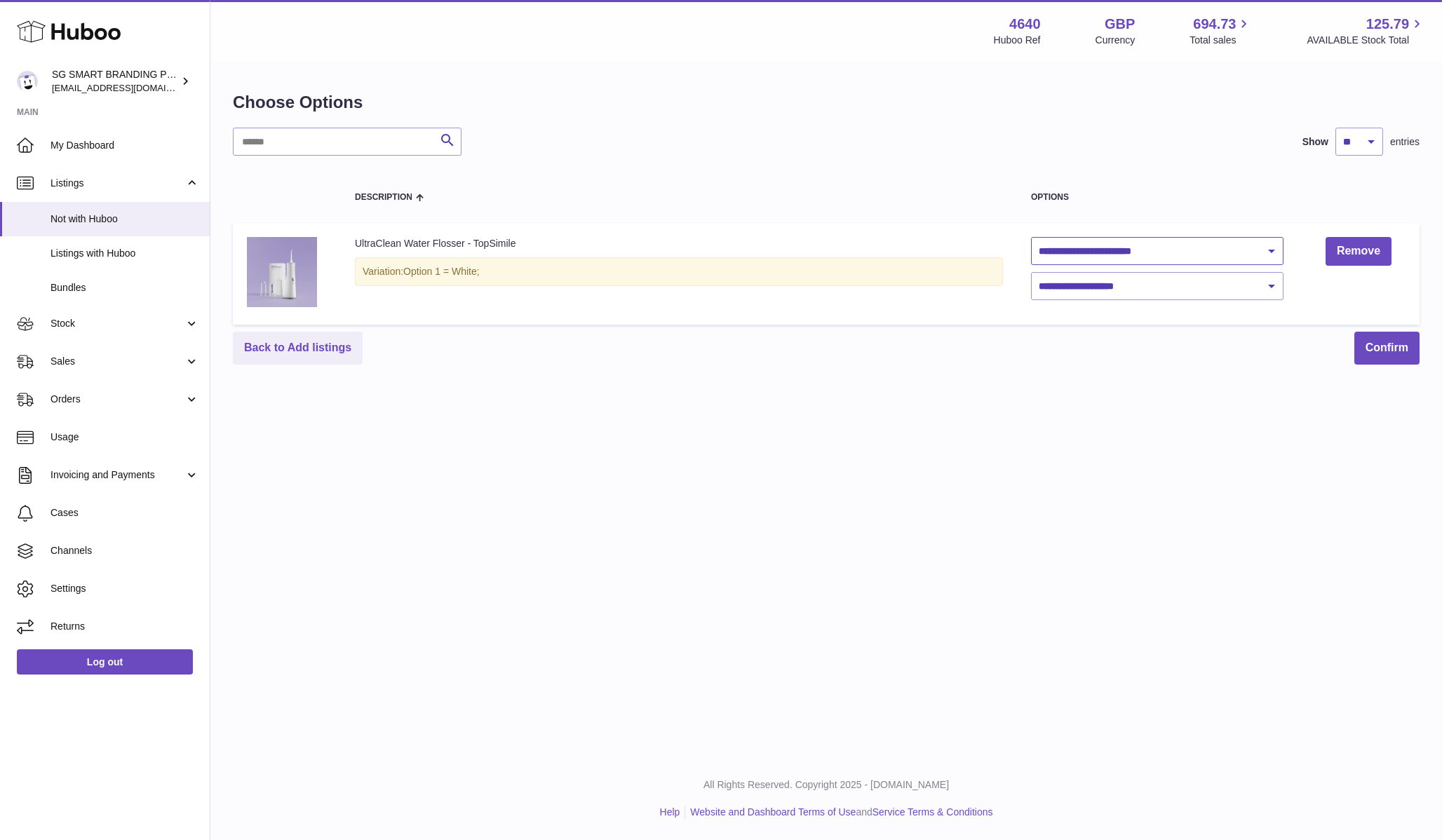
click at [1261, 247] on select "**********" at bounding box center [1157, 251] width 253 height 28
select select "**********"
click at [1031, 237] on select "**********" at bounding box center [1157, 251] width 253 height 28
click at [1238, 279] on select "**********" at bounding box center [1157, 286] width 253 height 28
select select "****"
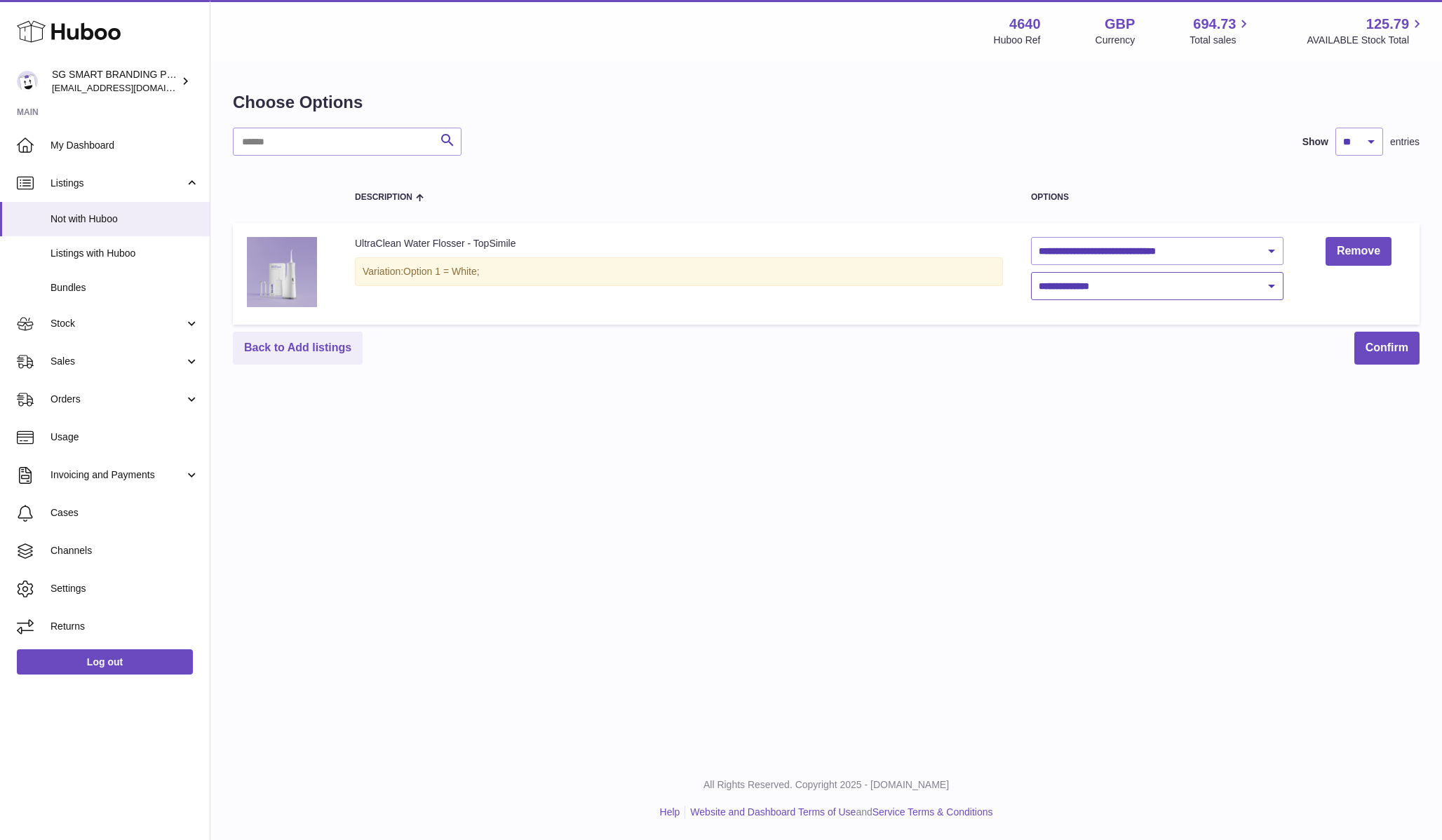
click at [1031, 272] on select "**********" at bounding box center [1157, 286] width 253 height 28
click at [1168, 286] on select "**********" at bounding box center [1157, 286] width 253 height 28
click at [1381, 346] on button "Confirm" at bounding box center [1386, 347] width 65 height 33
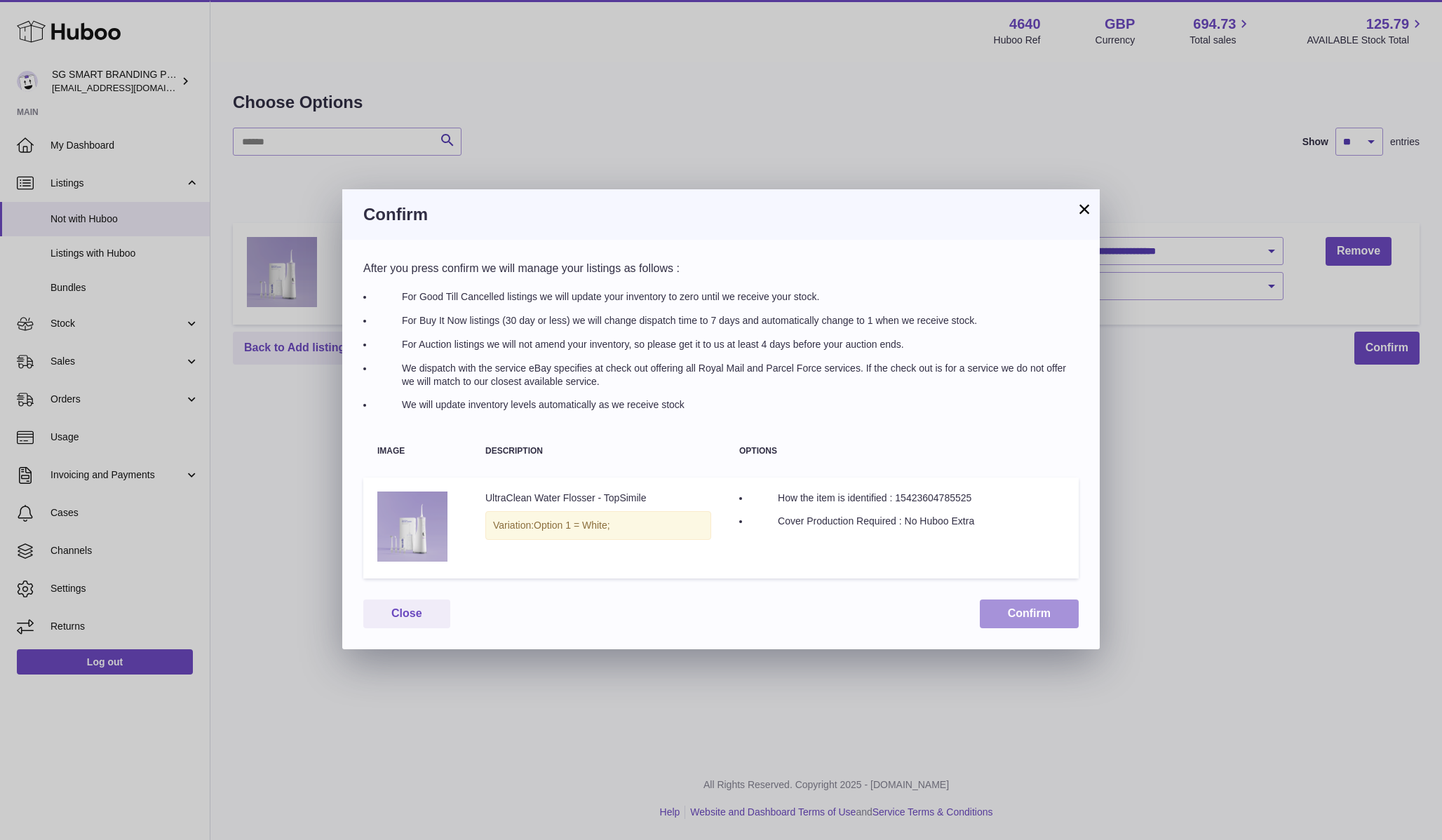
click at [1016, 606] on button "Confirm" at bounding box center [1029, 613] width 99 height 29
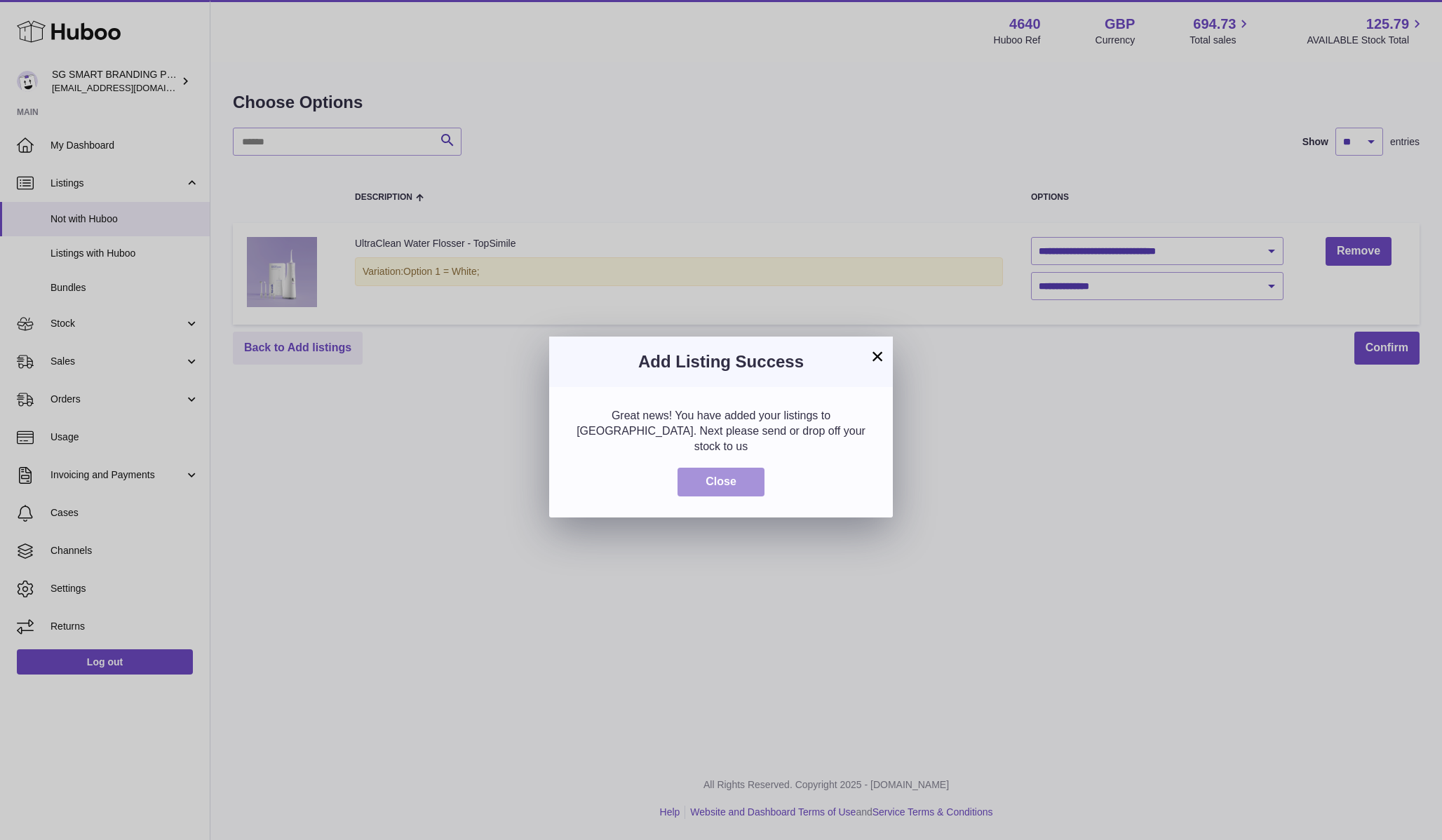
click at [740, 467] on button "Close" at bounding box center [720, 482] width 87 height 29
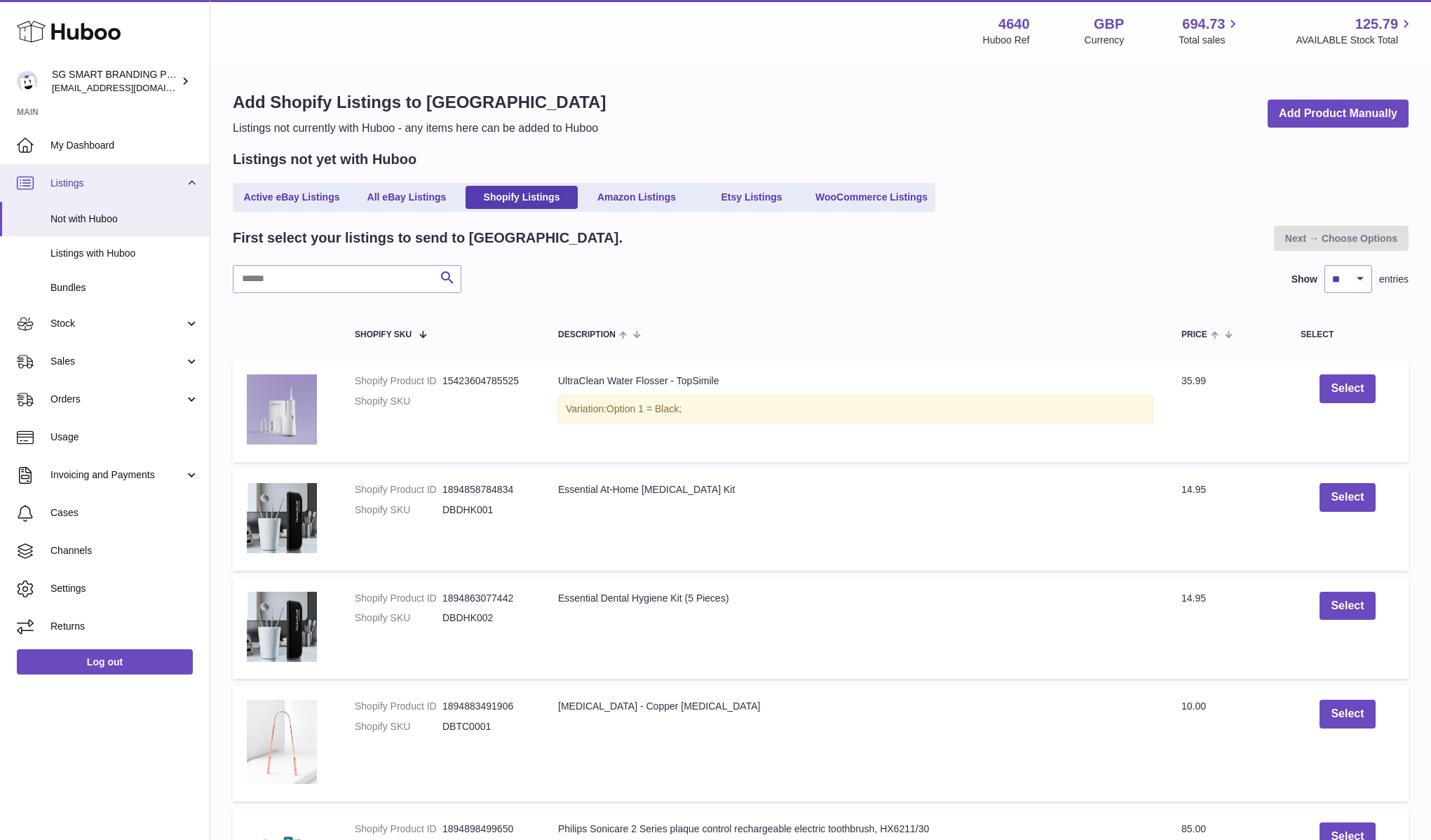
click at [124, 192] on link "Listings" at bounding box center [105, 183] width 210 height 38
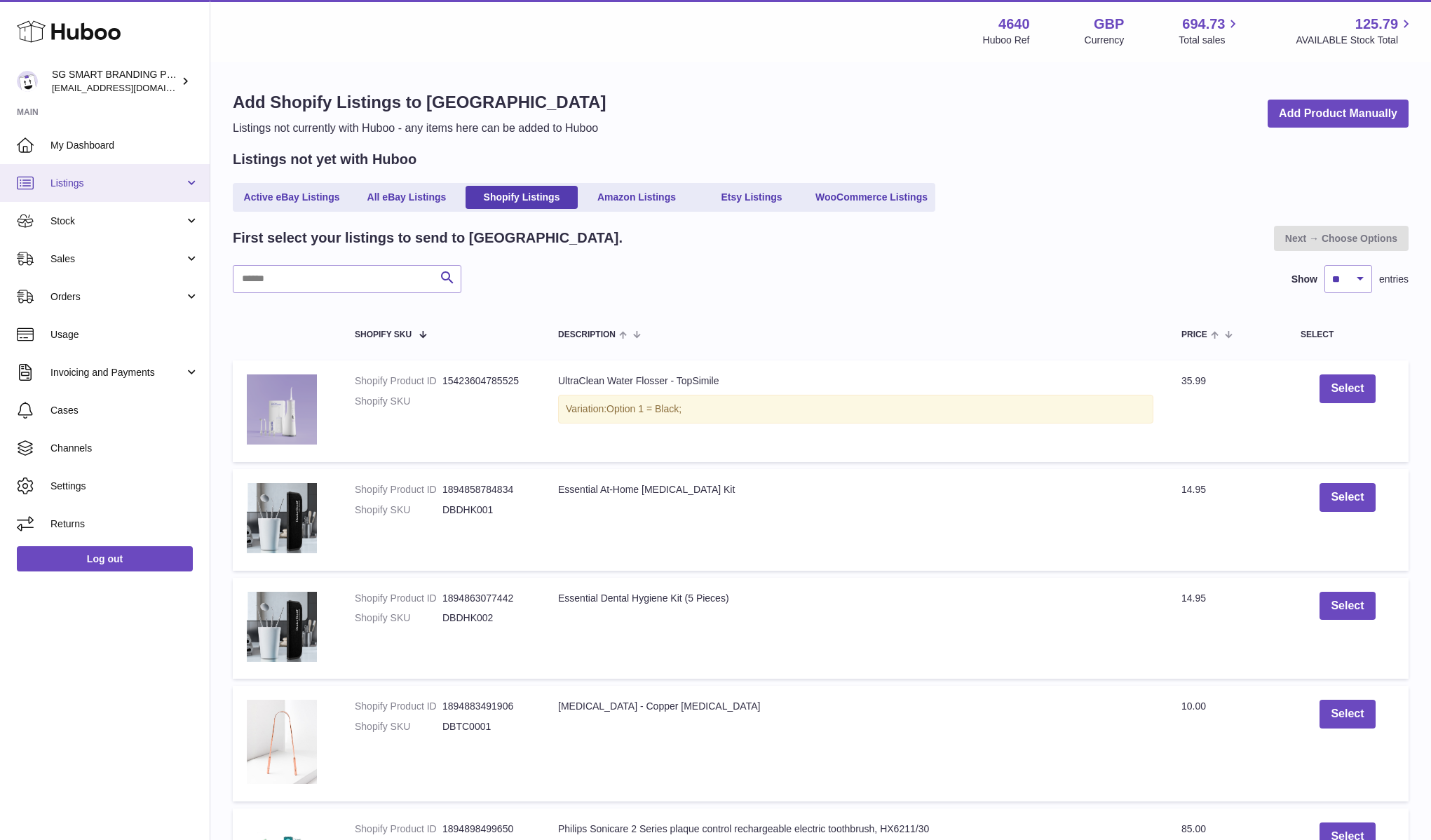
click at [144, 195] on link "Listings" at bounding box center [105, 183] width 210 height 38
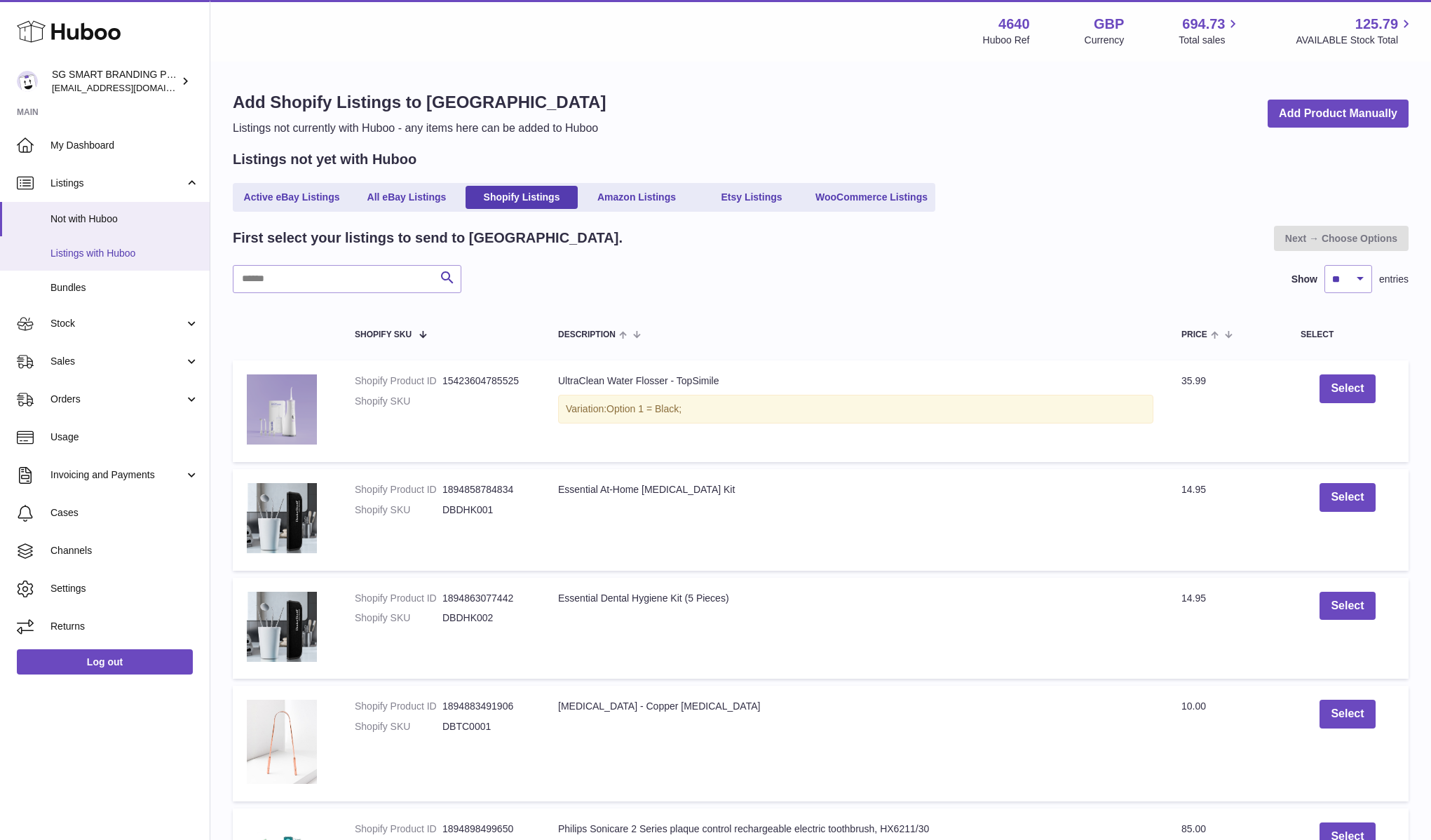
click at [150, 256] on span "Listings with Huboo" at bounding box center [124, 253] width 149 height 13
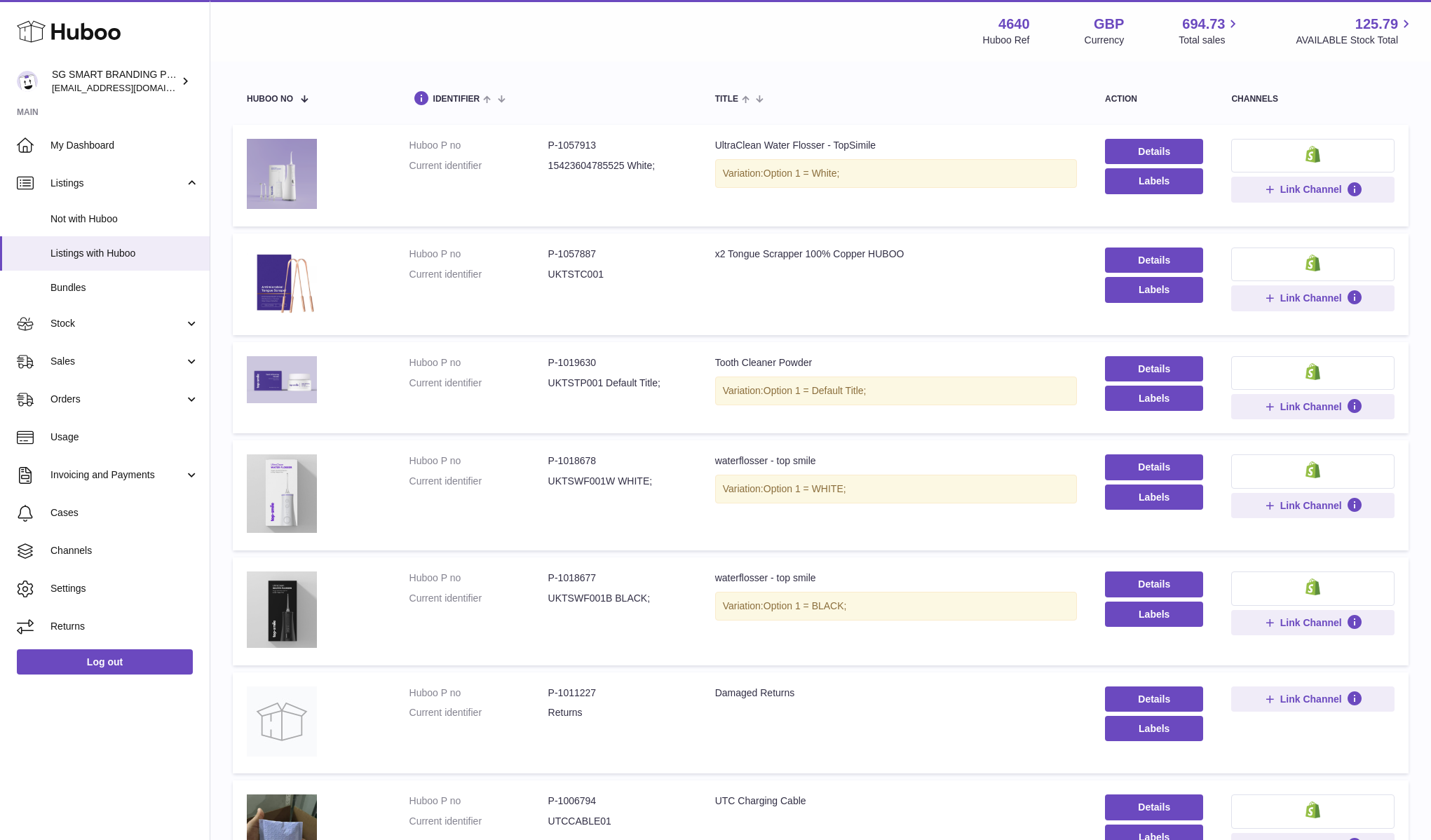
scroll to position [131, 0]
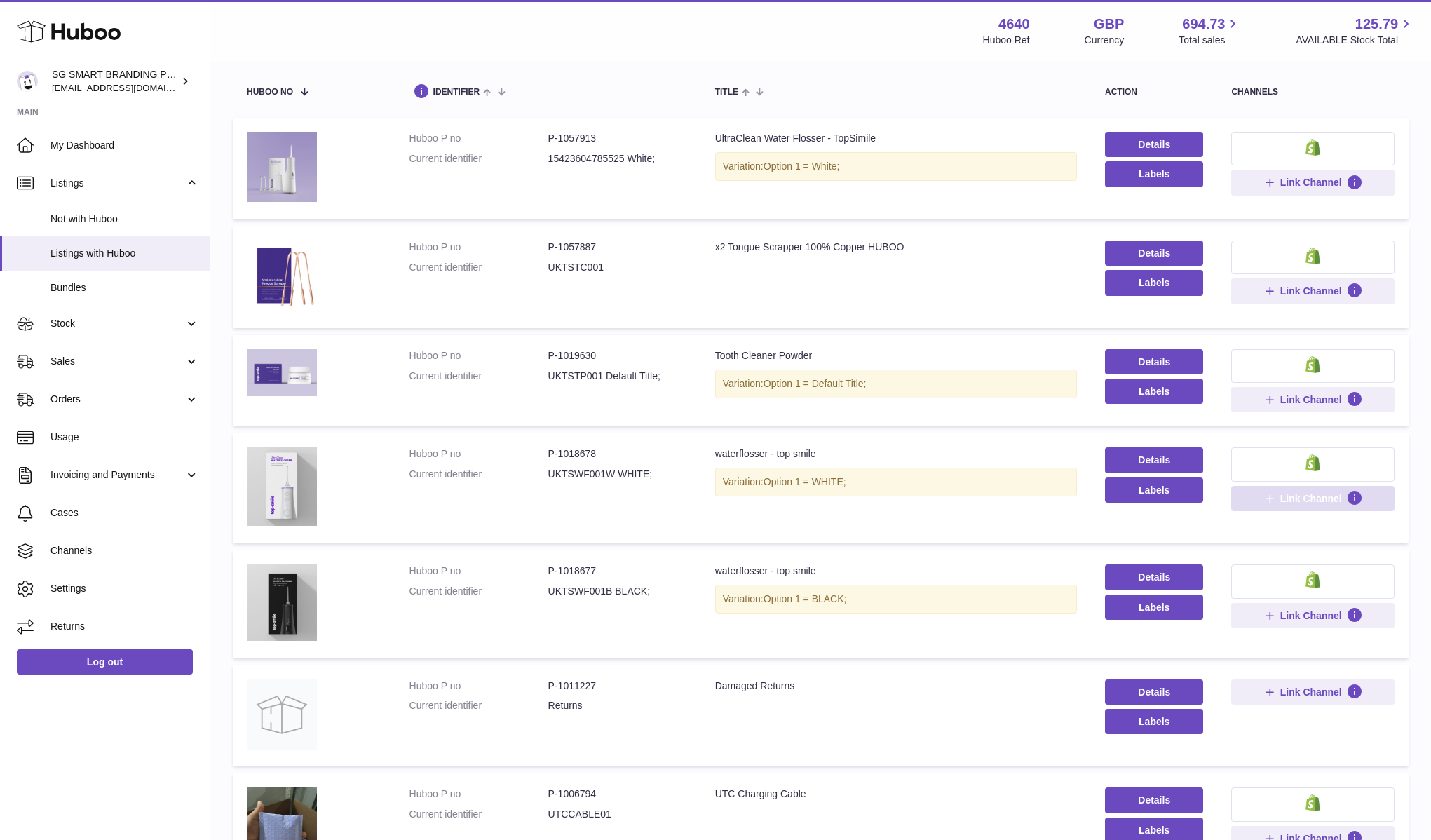
click at [1277, 503] on span "Link Channel" at bounding box center [1313, 499] width 99 height 13
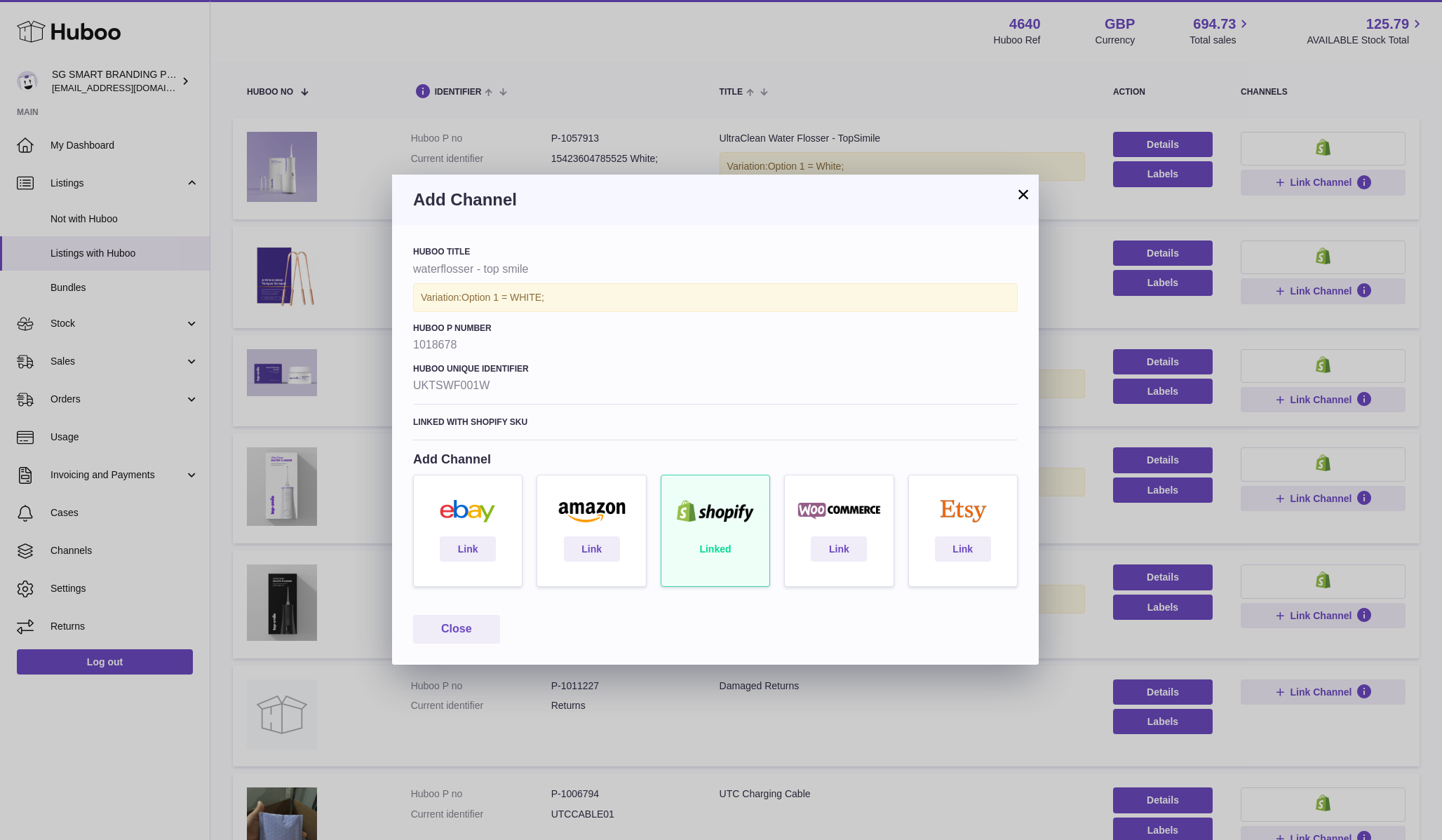
click at [696, 558] on div "Linked" at bounding box center [716, 537] width 124 height 126
click at [1017, 195] on button "×" at bounding box center [1023, 193] width 17 height 17
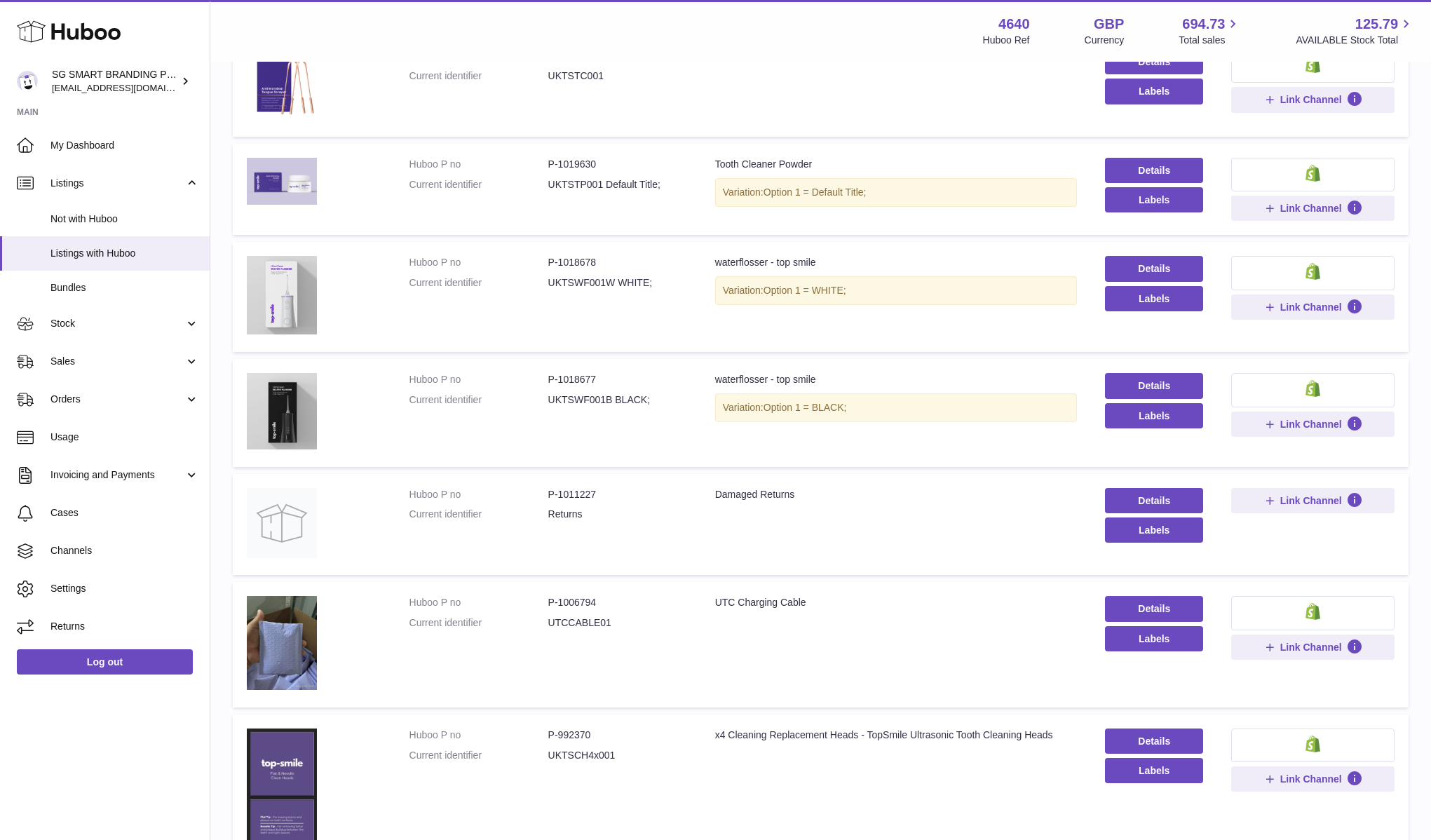
scroll to position [324, 0]
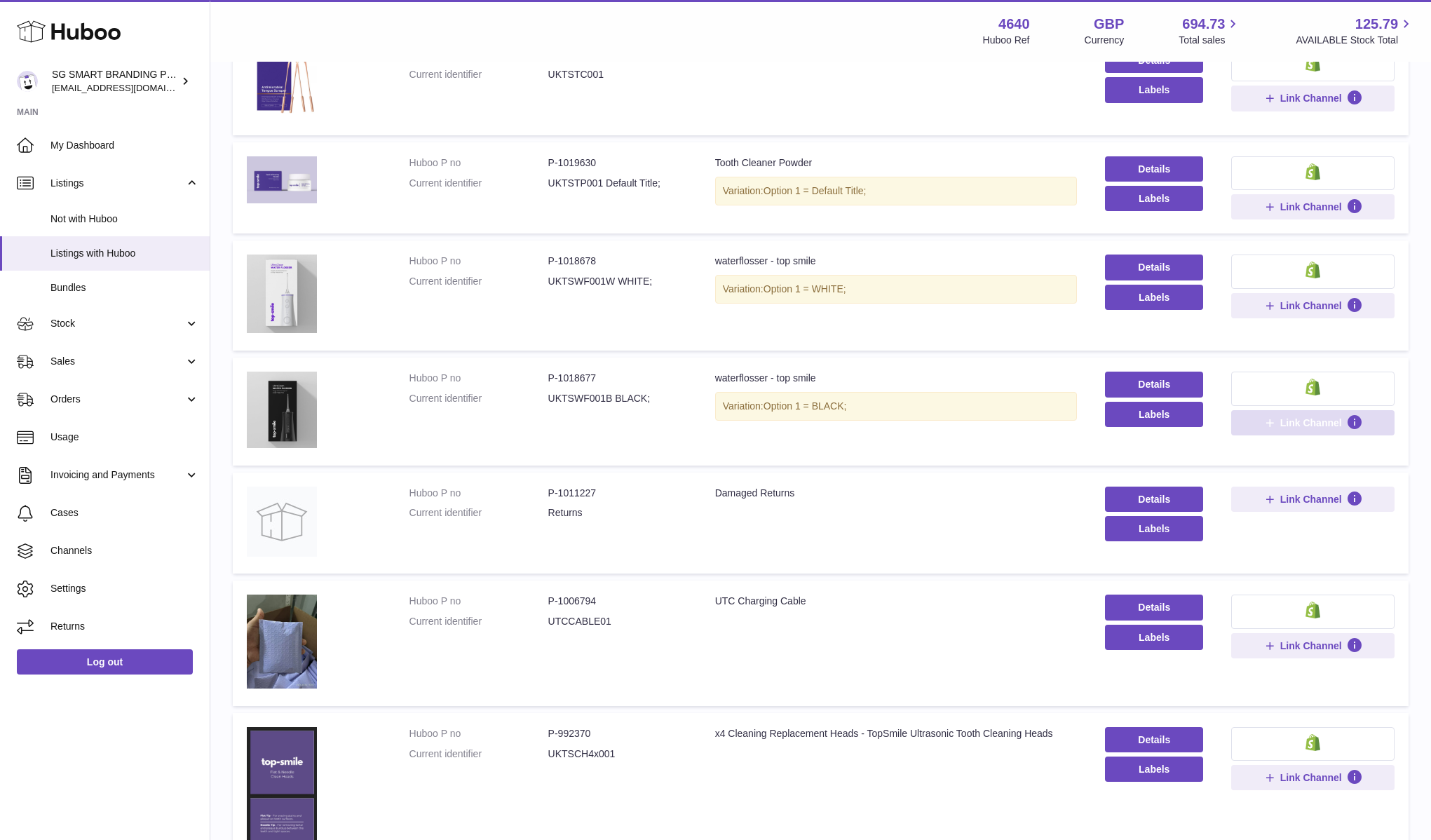
click at [1283, 419] on span "Link Channel" at bounding box center [1310, 423] width 62 height 13
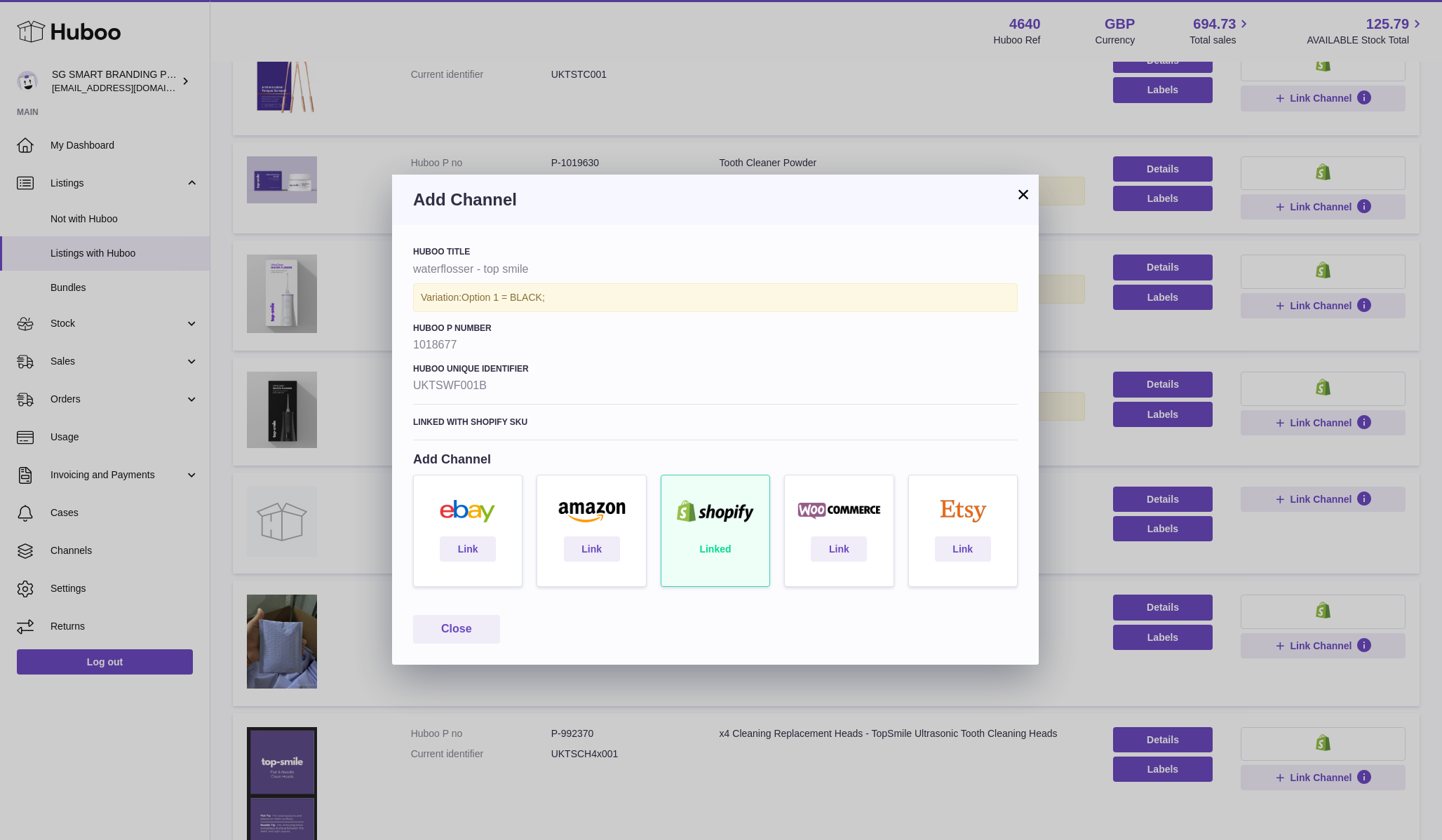
click at [1018, 200] on button "×" at bounding box center [1023, 193] width 17 height 17
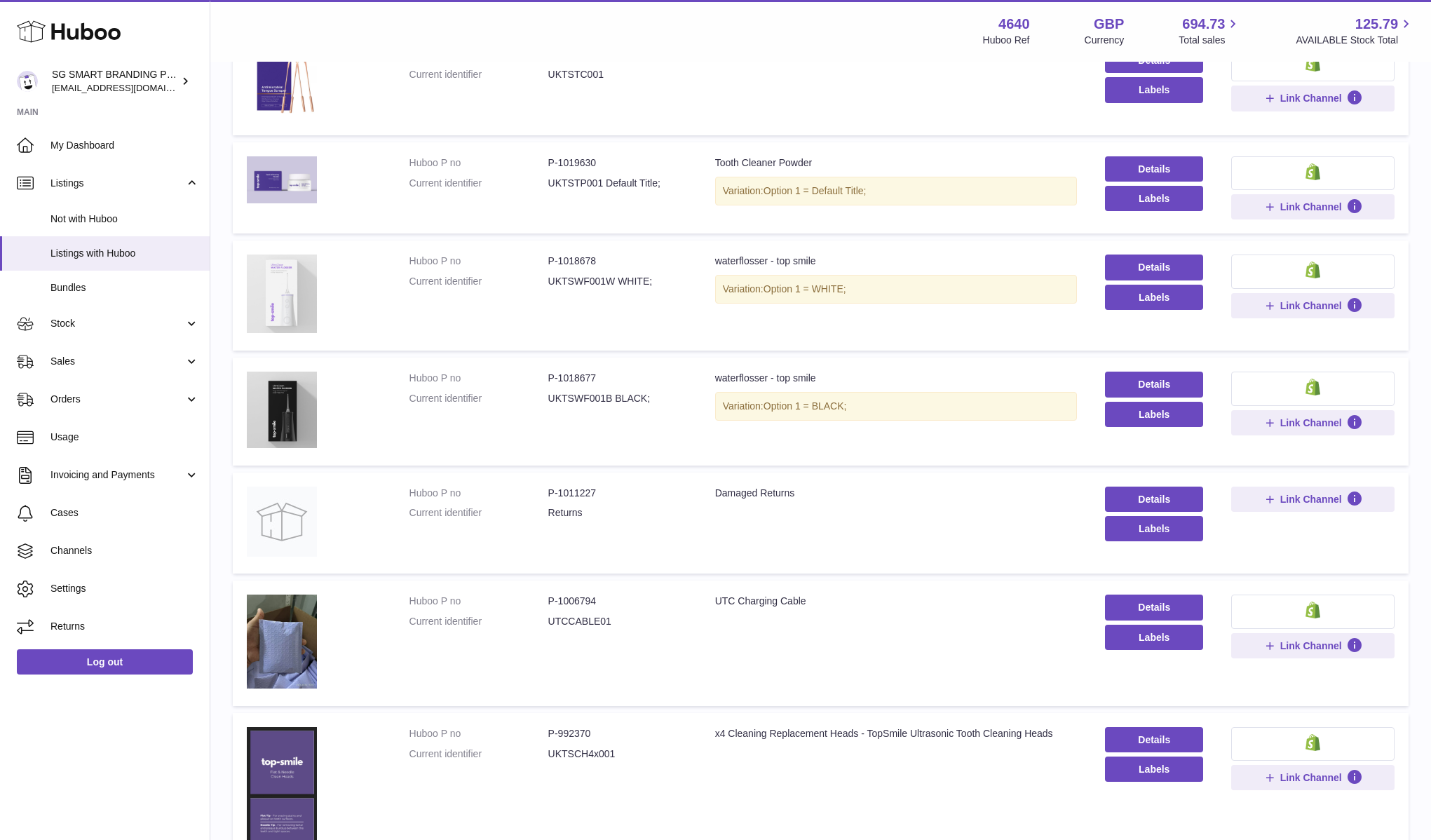
click at [295, 287] on img at bounding box center [282, 294] width 70 height 79
click at [127, 178] on span "Listings" at bounding box center [117, 183] width 134 height 13
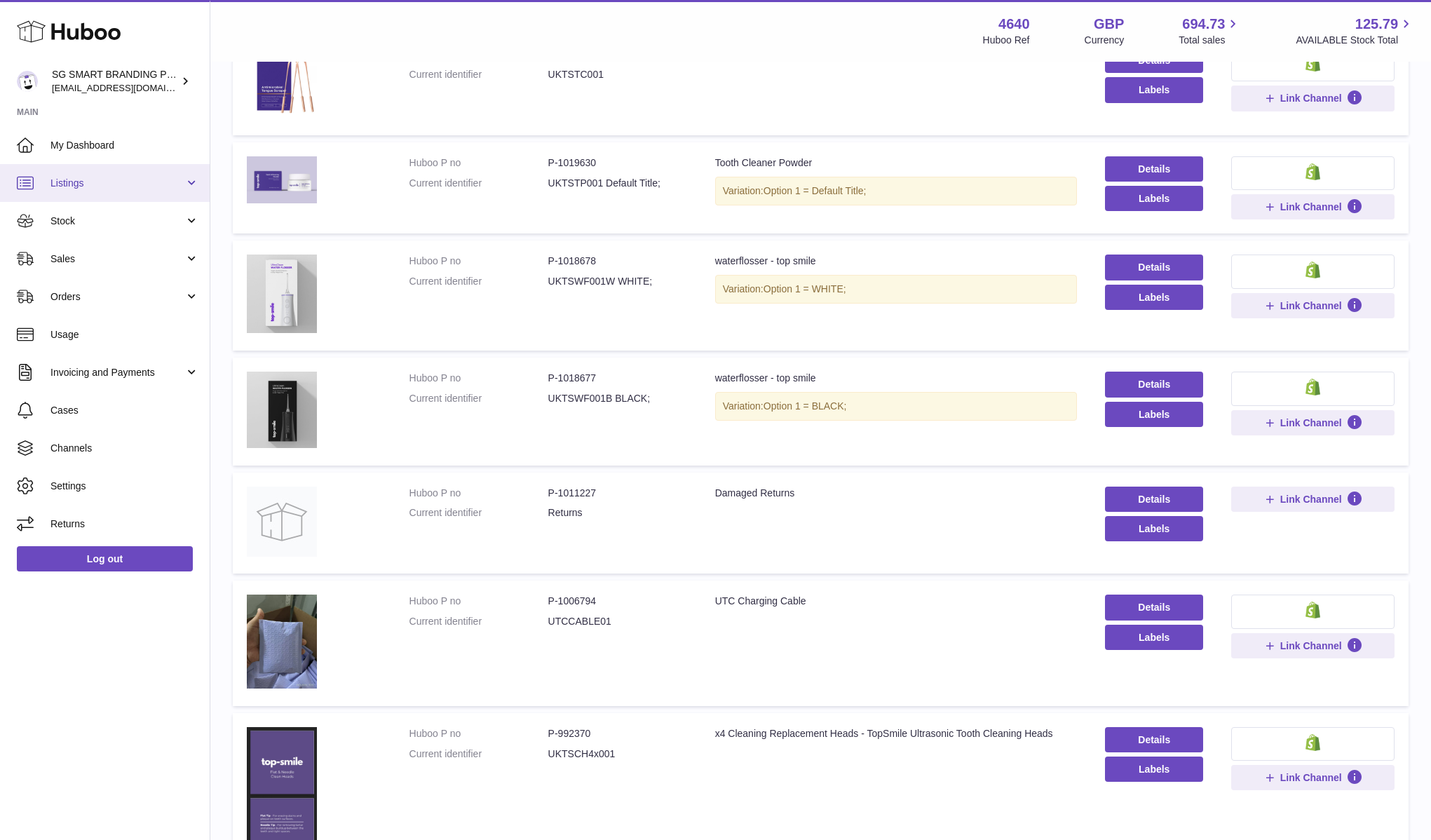
click at [127, 178] on span "Listings" at bounding box center [117, 183] width 134 height 13
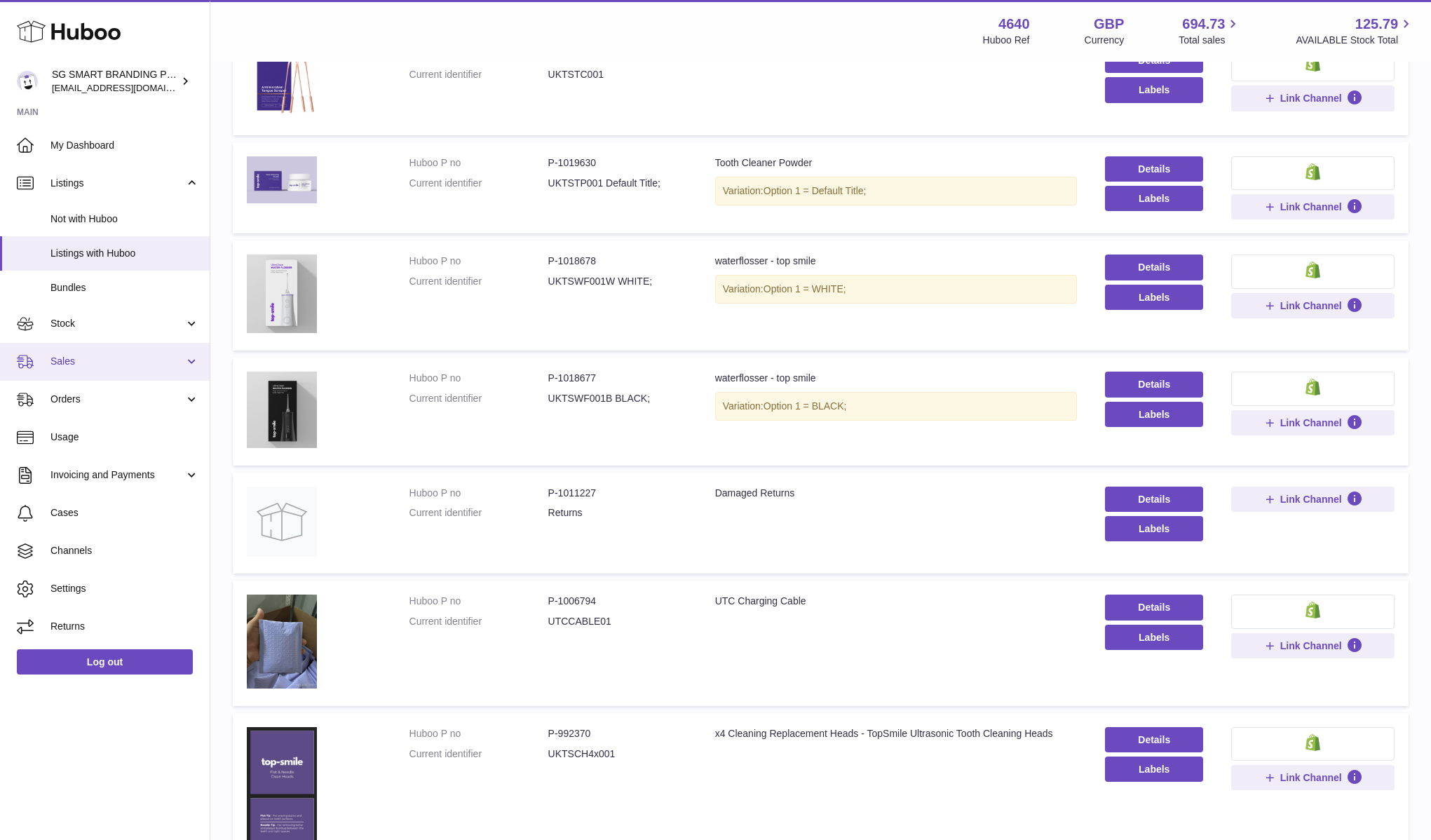
click at [118, 354] on link "Sales" at bounding box center [105, 362] width 210 height 38
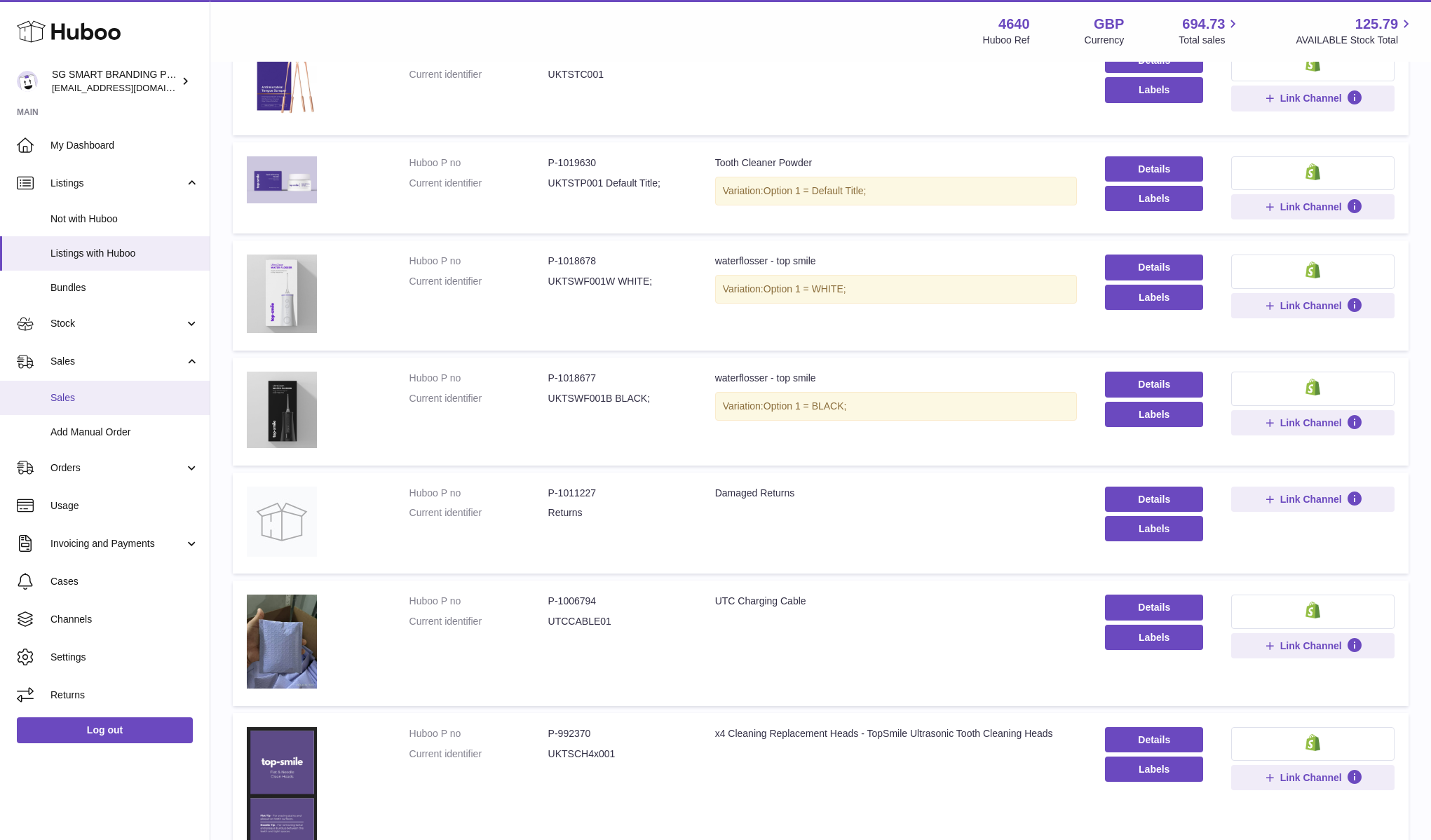
click at [141, 399] on span "Sales" at bounding box center [124, 398] width 149 height 13
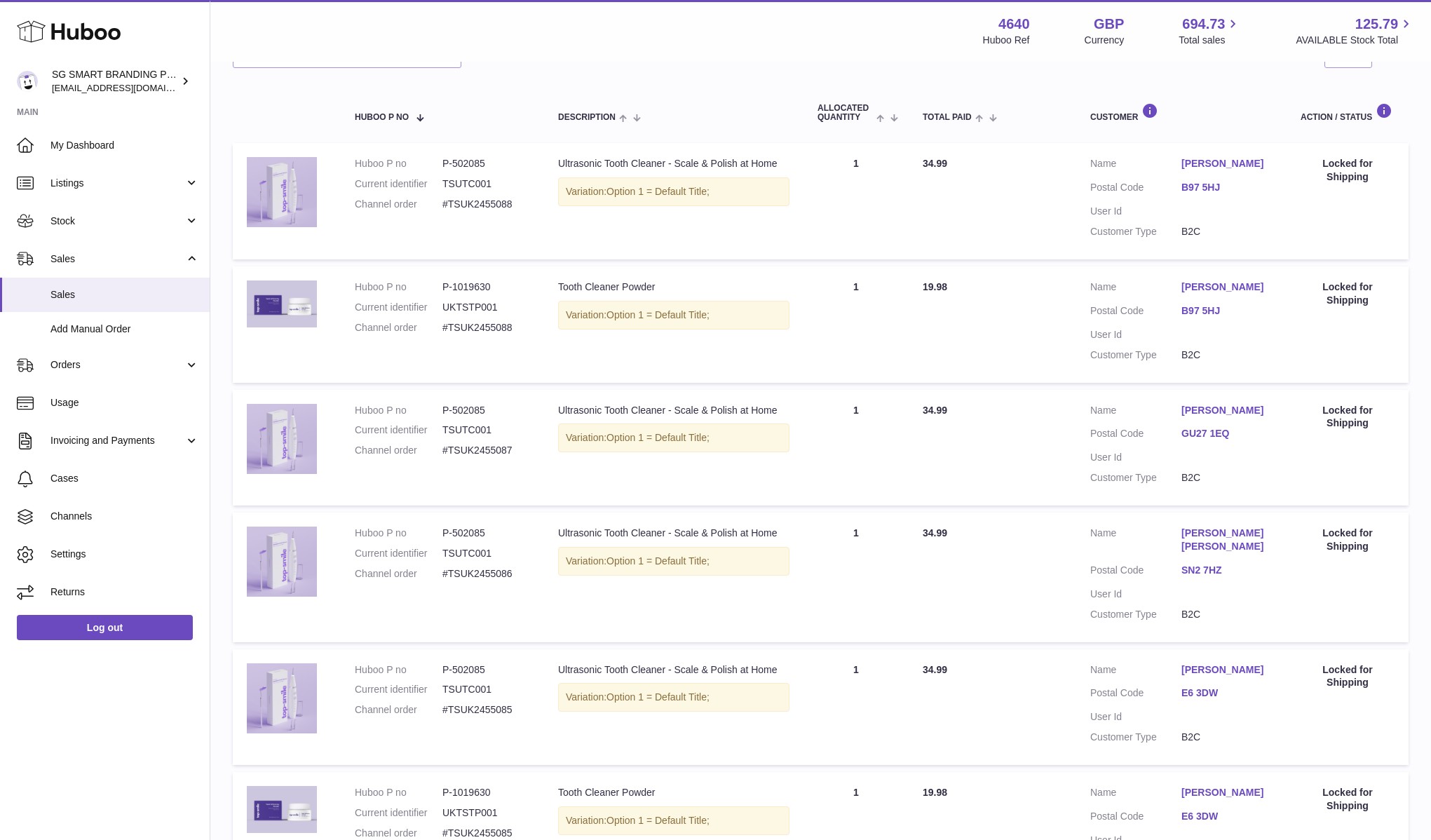
scroll to position [211, 0]
click at [109, 225] on span "Stock" at bounding box center [117, 221] width 134 height 13
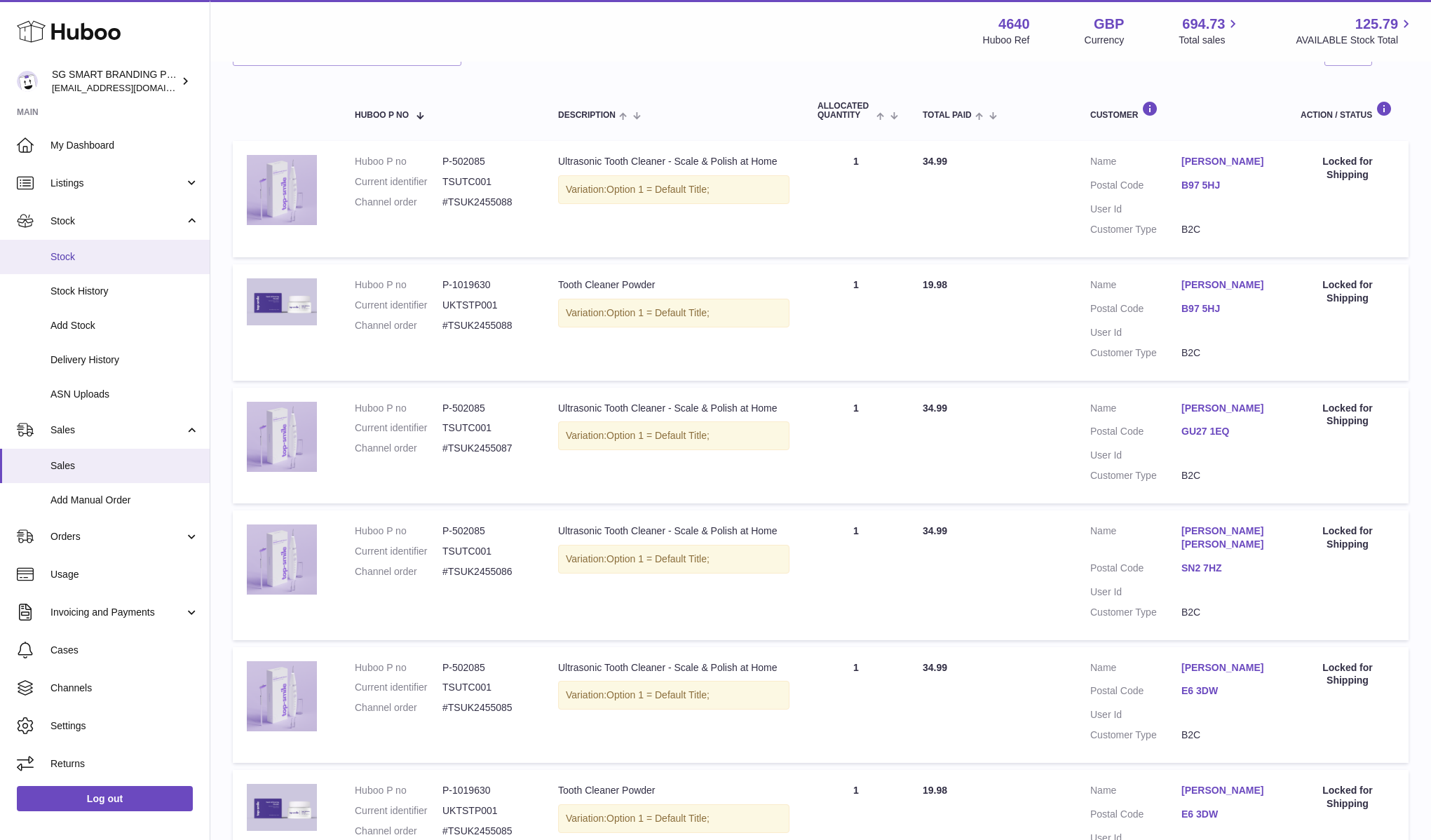
click at [111, 252] on span "Stock" at bounding box center [124, 256] width 149 height 13
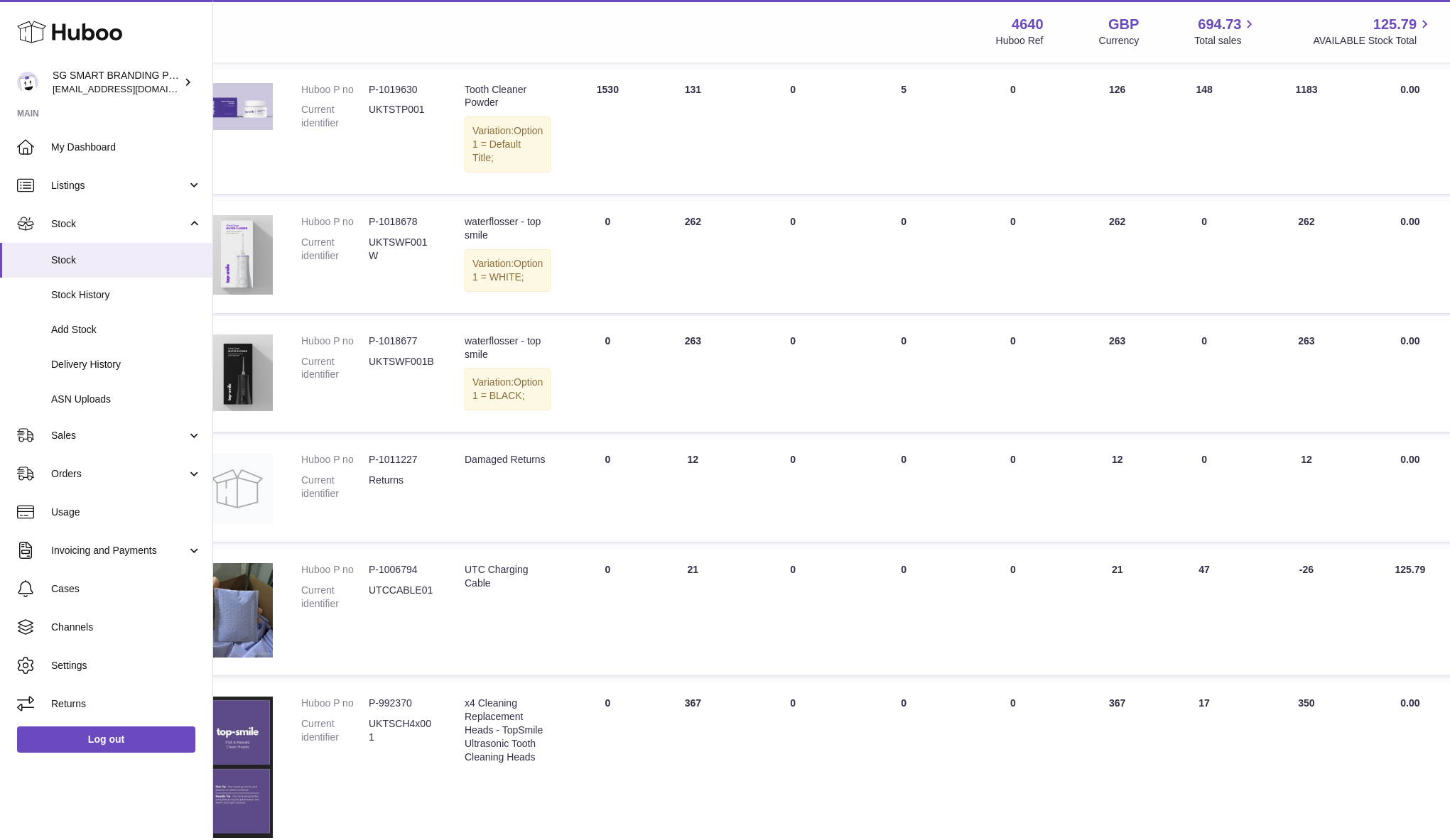
scroll to position [443, 0]
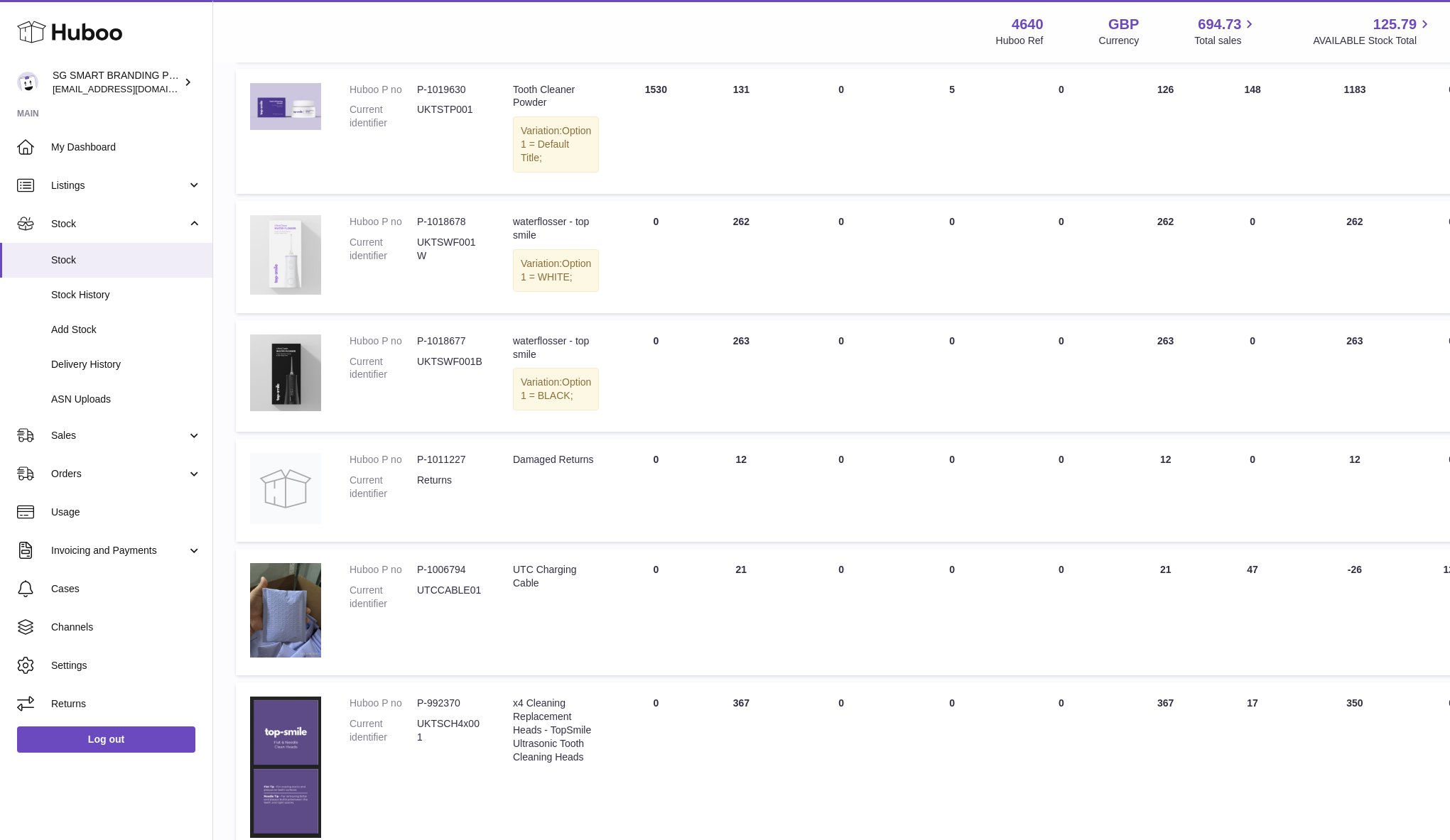
click at [292, 290] on img at bounding box center [286, 255] width 71 height 80
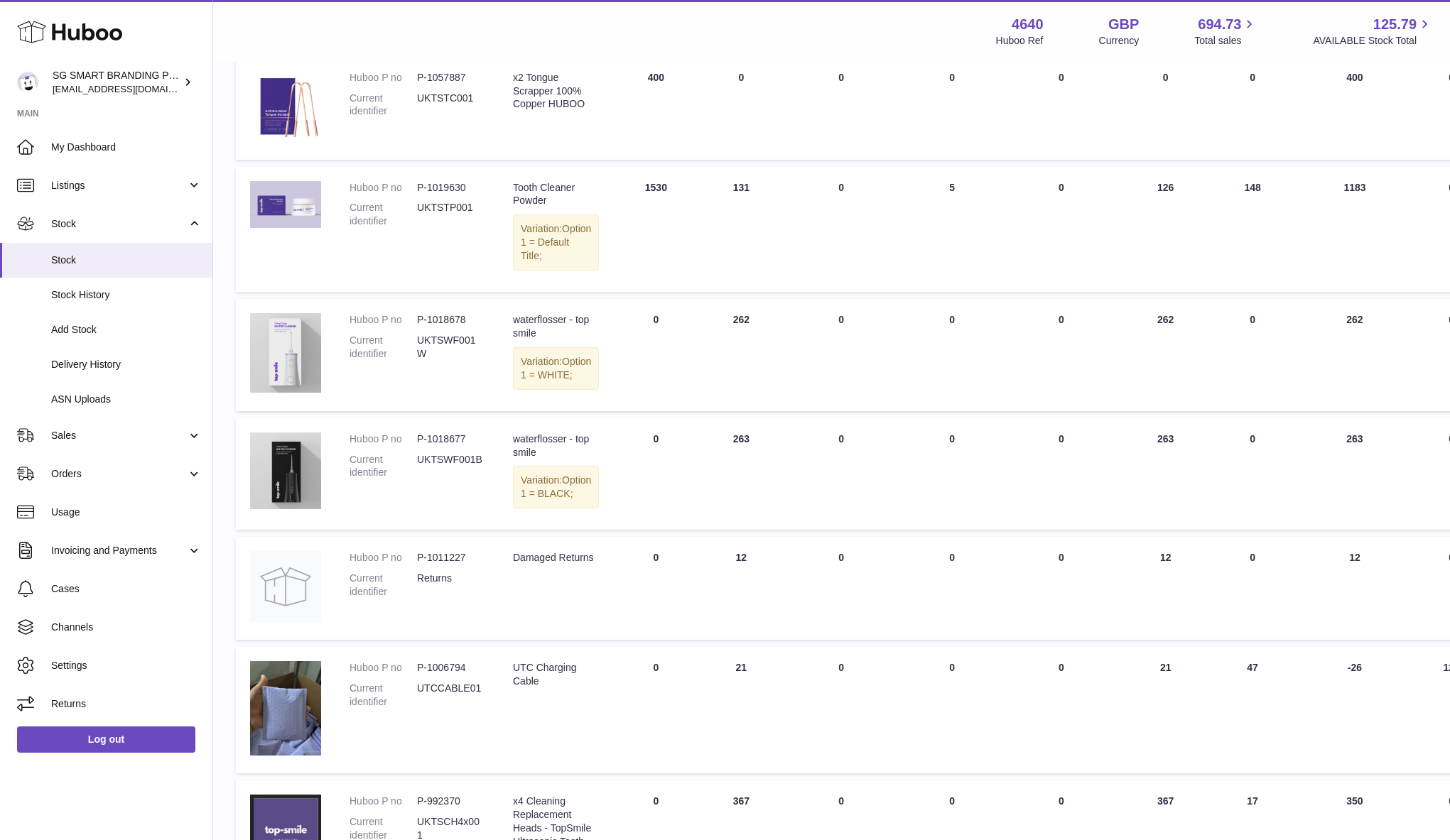
scroll to position [0, 0]
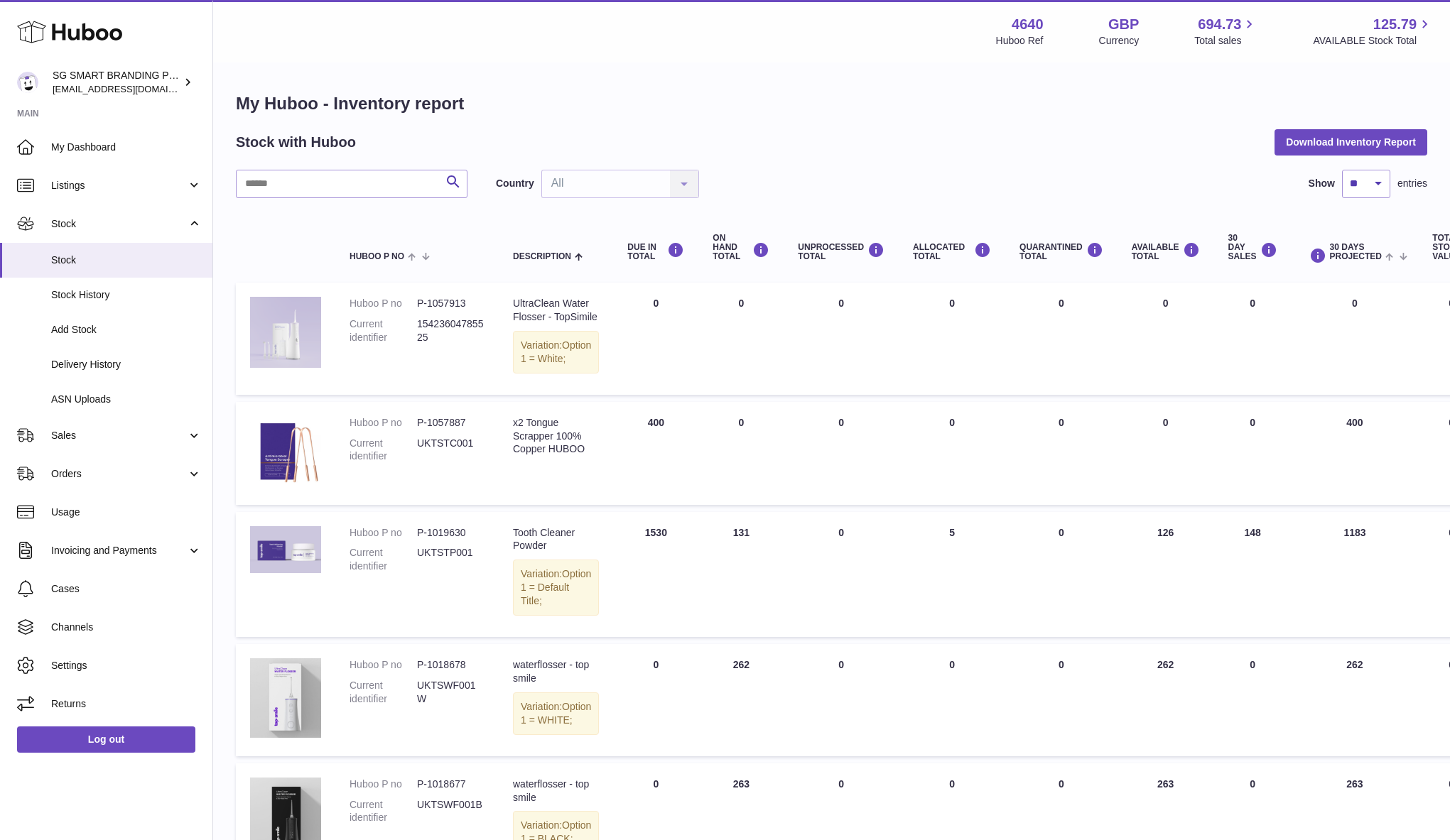
click at [302, 316] on img at bounding box center [286, 332] width 71 height 71
click at [122, 230] on link "Stock" at bounding box center [106, 223] width 212 height 38
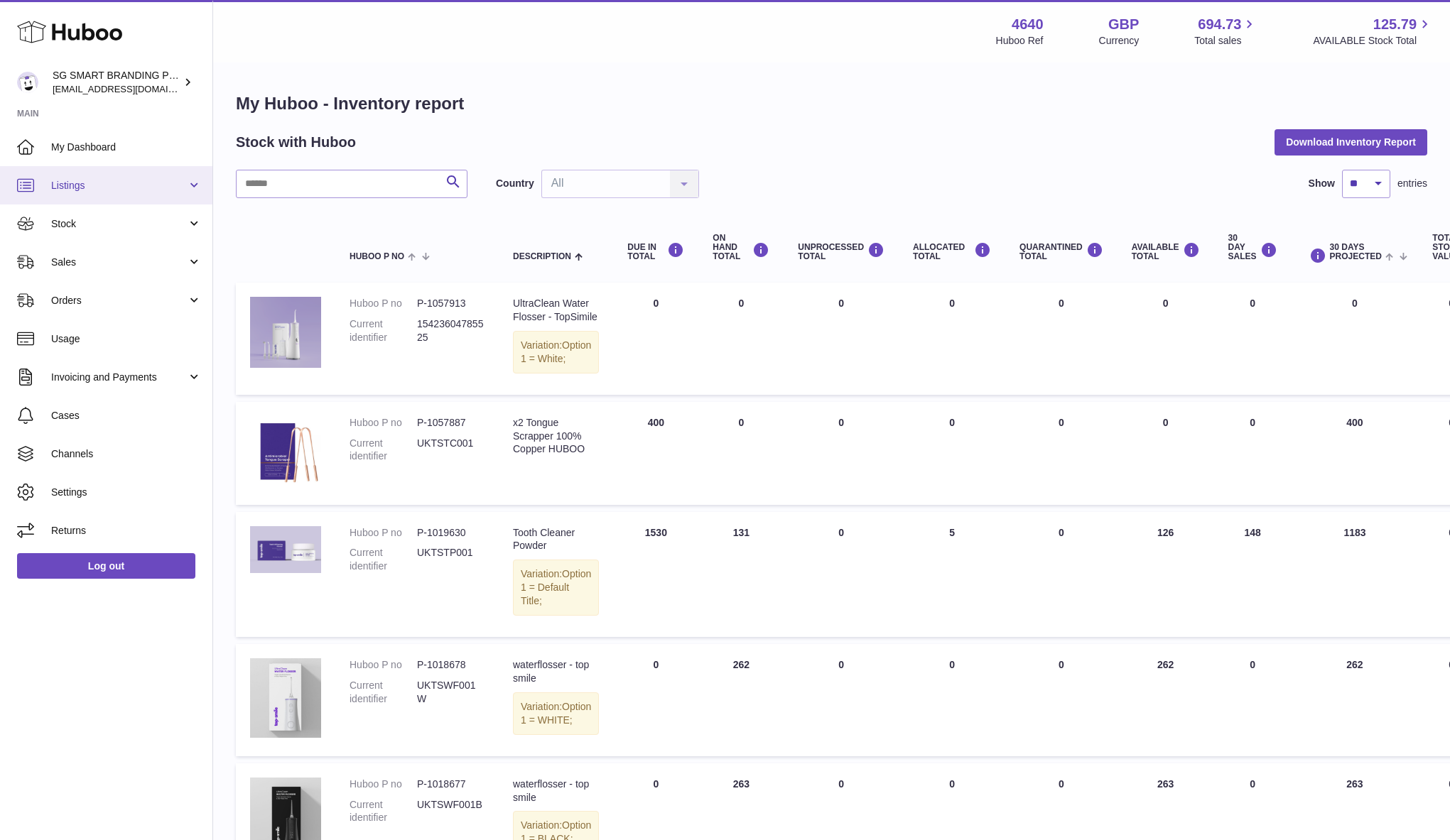
click at [110, 190] on span "Listings" at bounding box center [119, 185] width 136 height 14
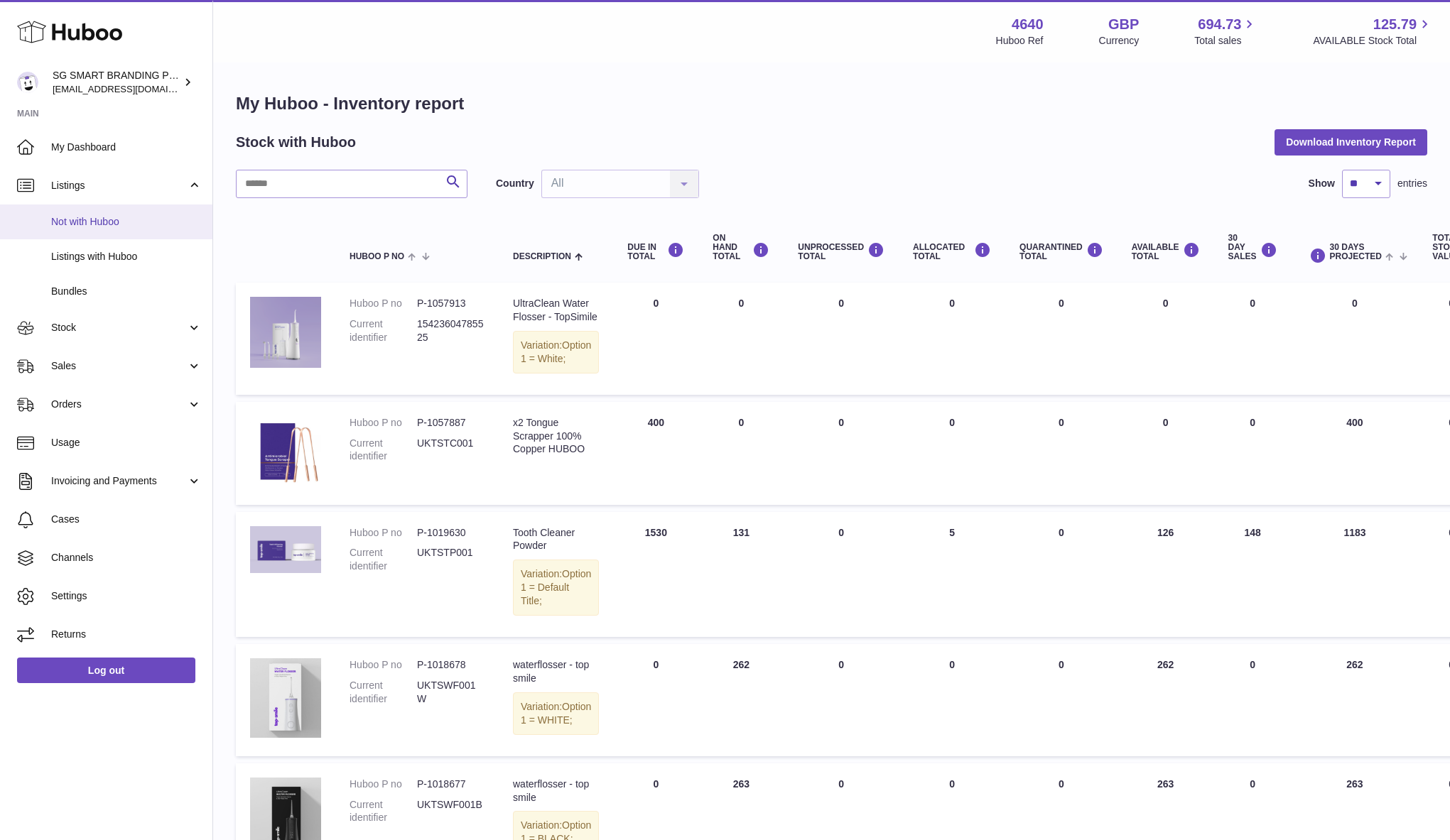
click at [114, 223] on span "Not with Huboo" at bounding box center [126, 221] width 151 height 14
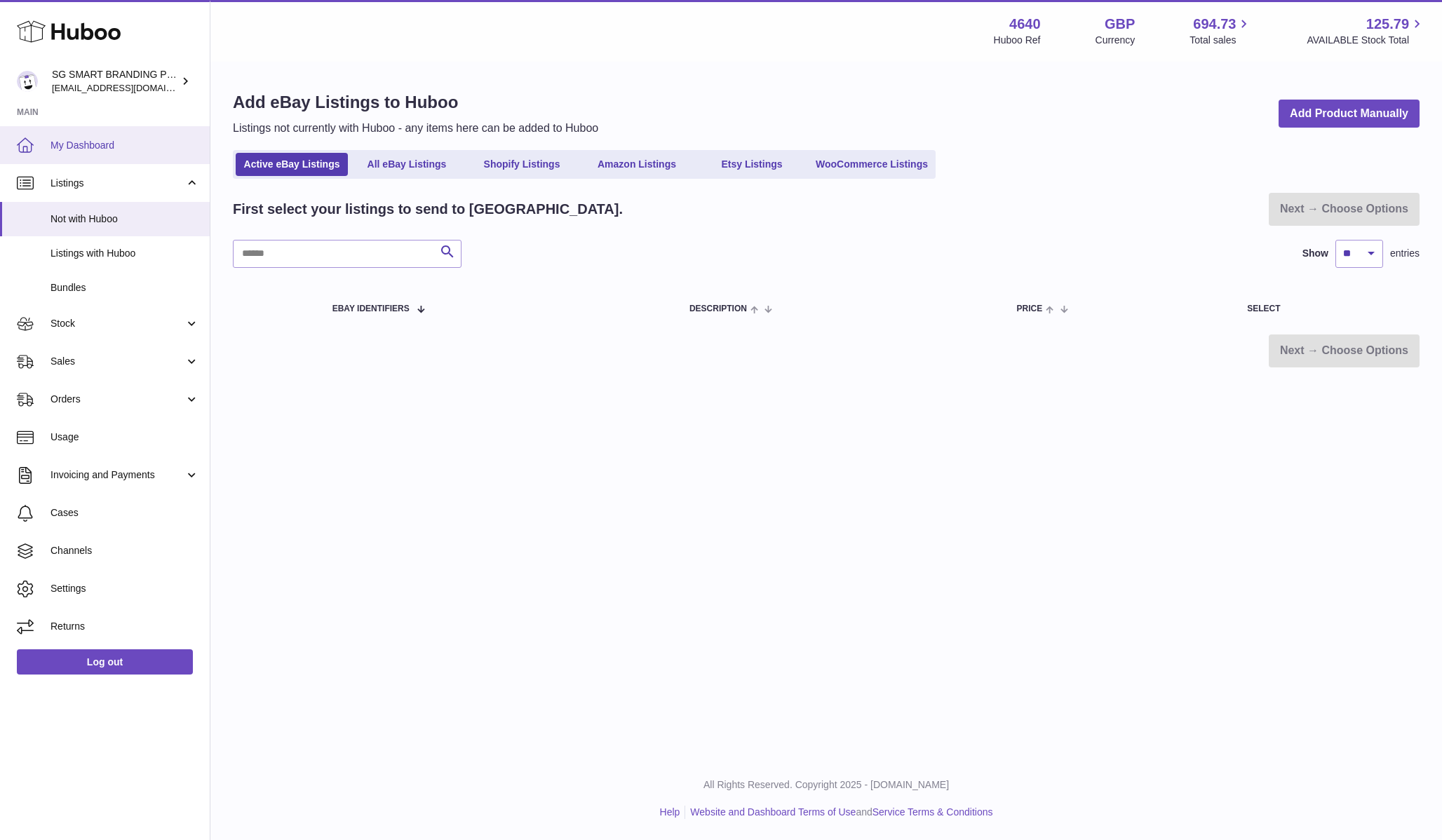
click at [123, 153] on link "My Dashboard" at bounding box center [105, 145] width 210 height 38
click at [1386, 111] on link "Add Product Manually" at bounding box center [1348, 114] width 141 height 29
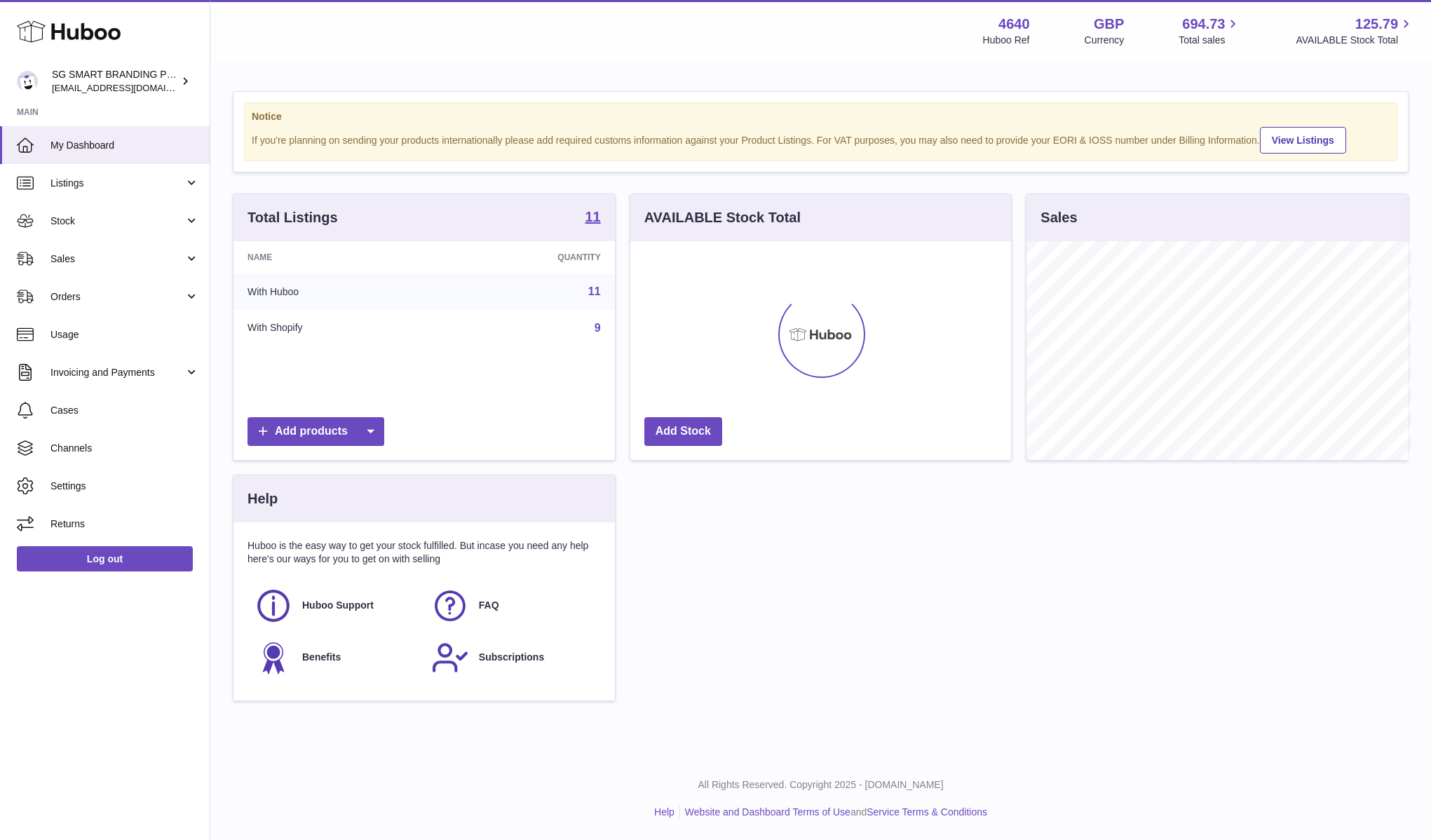
scroll to position [700825, 700641]
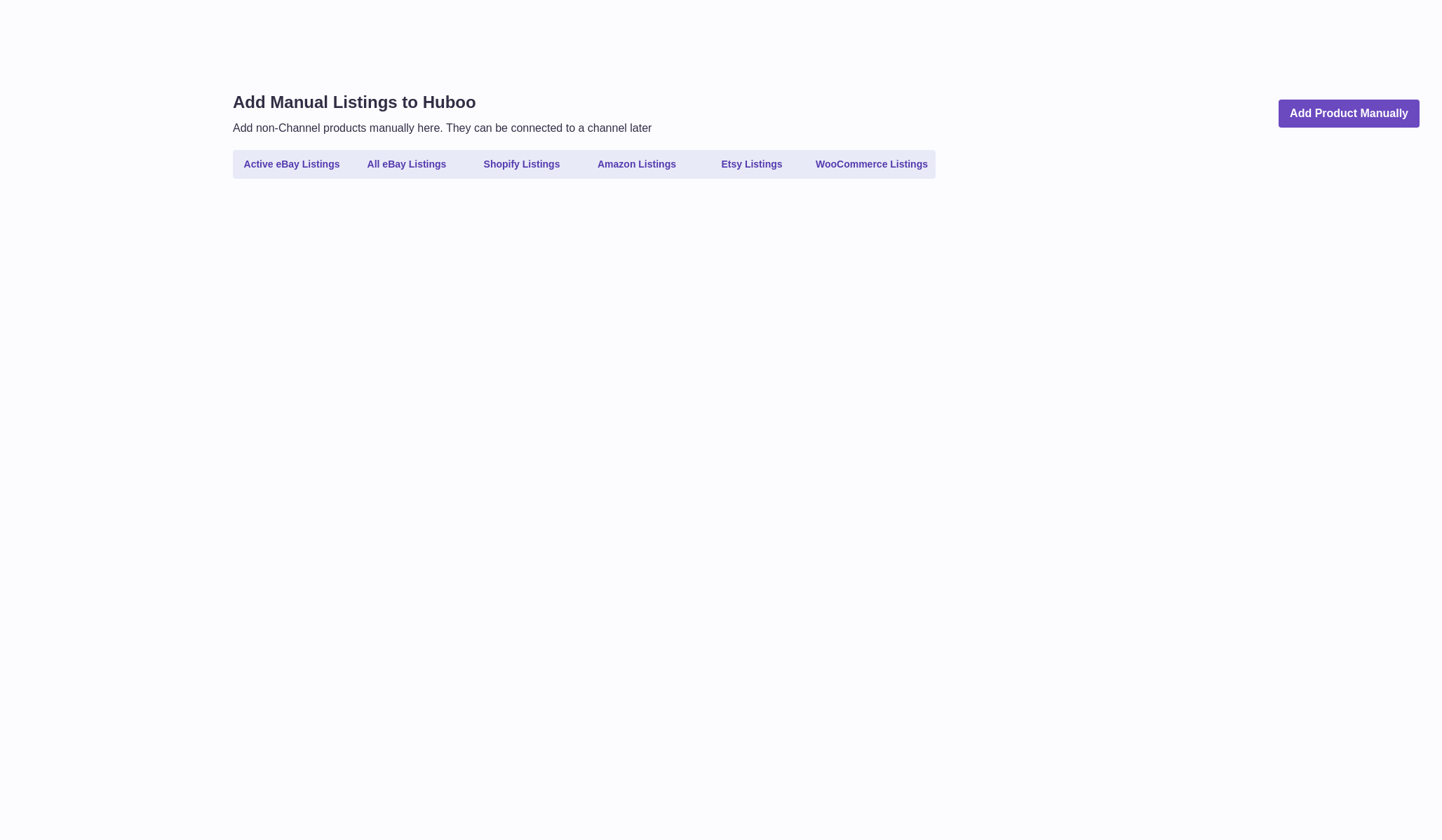
select select
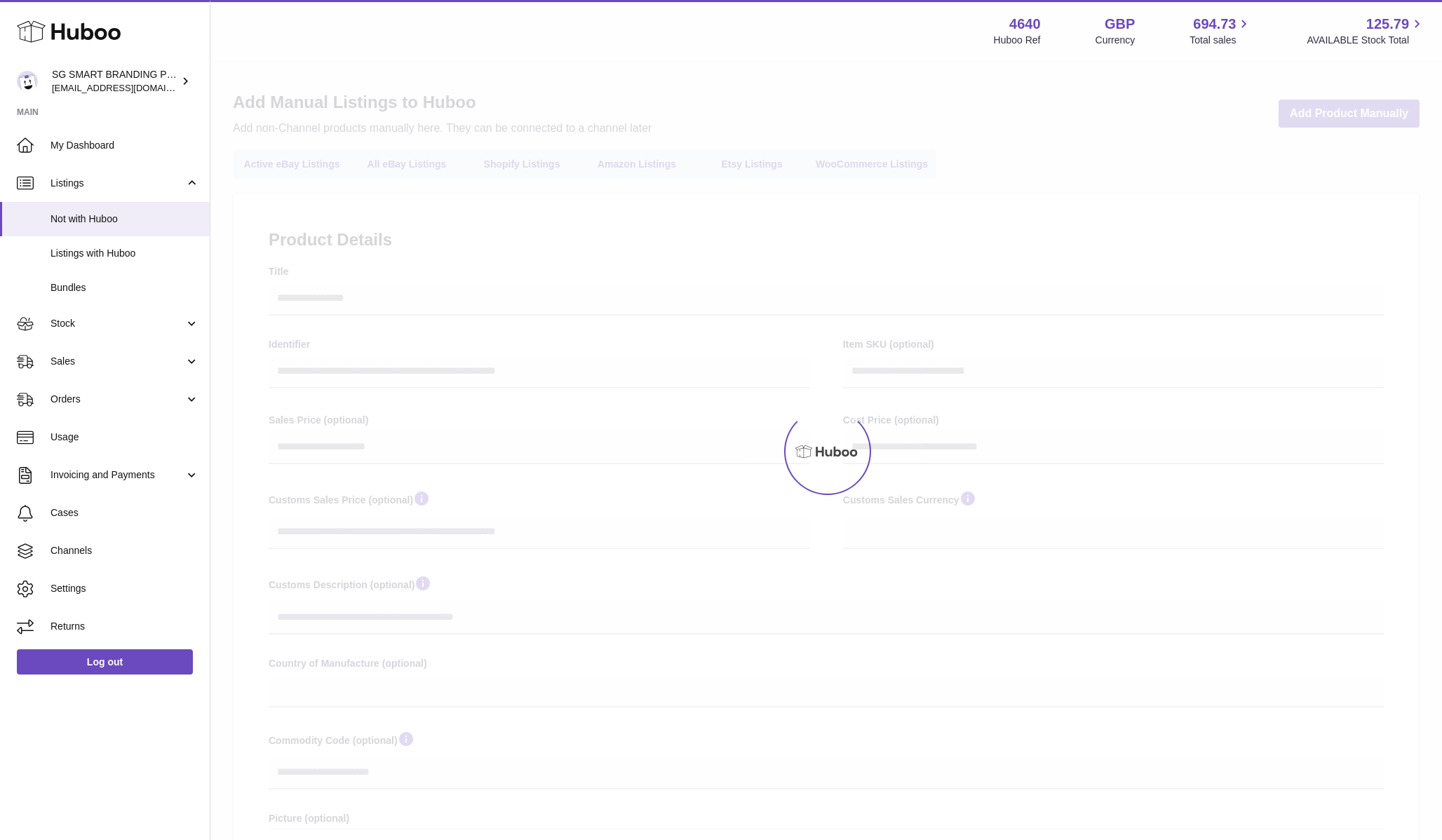
select select
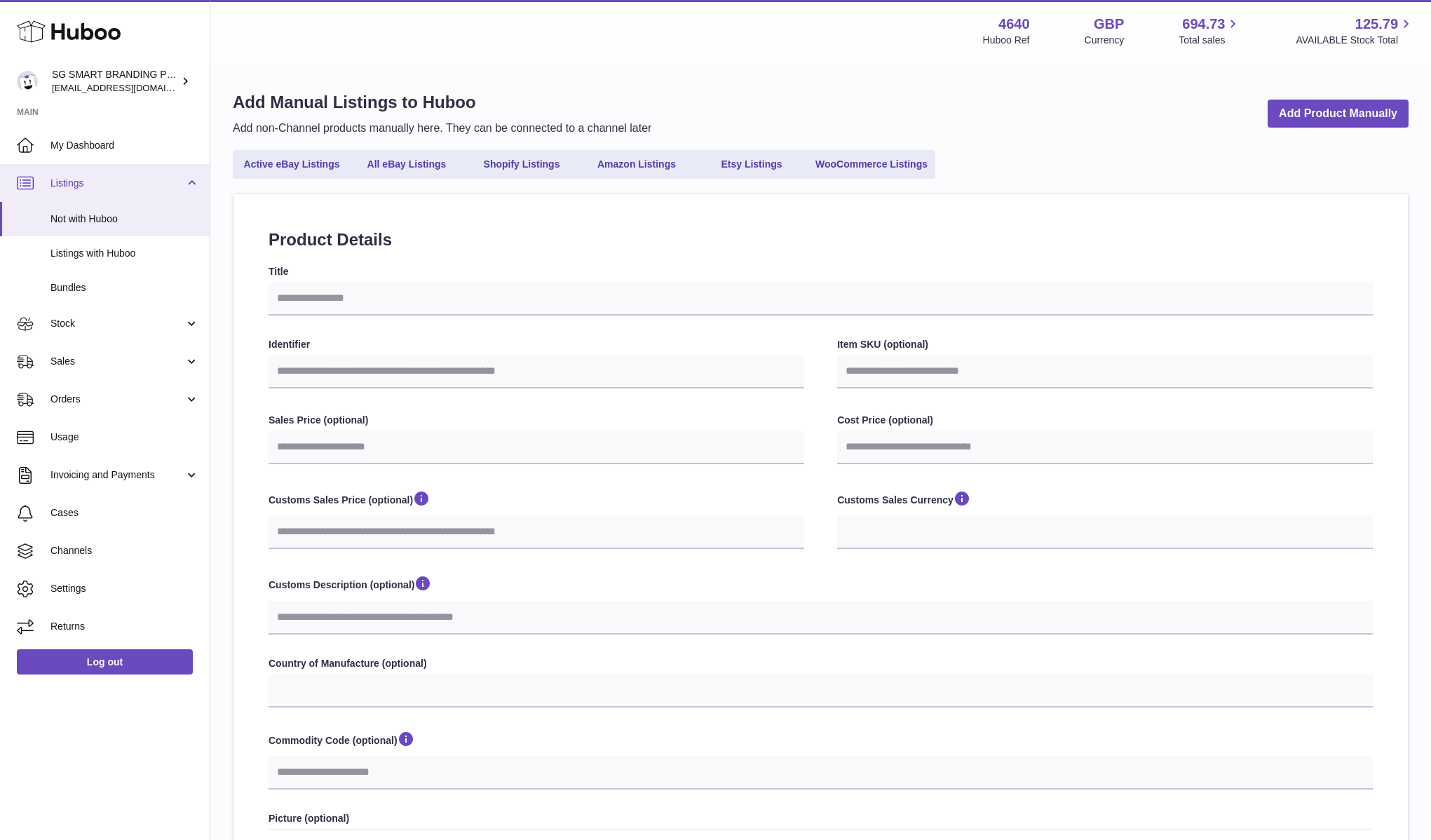
click at [144, 192] on link "Listings" at bounding box center [105, 183] width 210 height 38
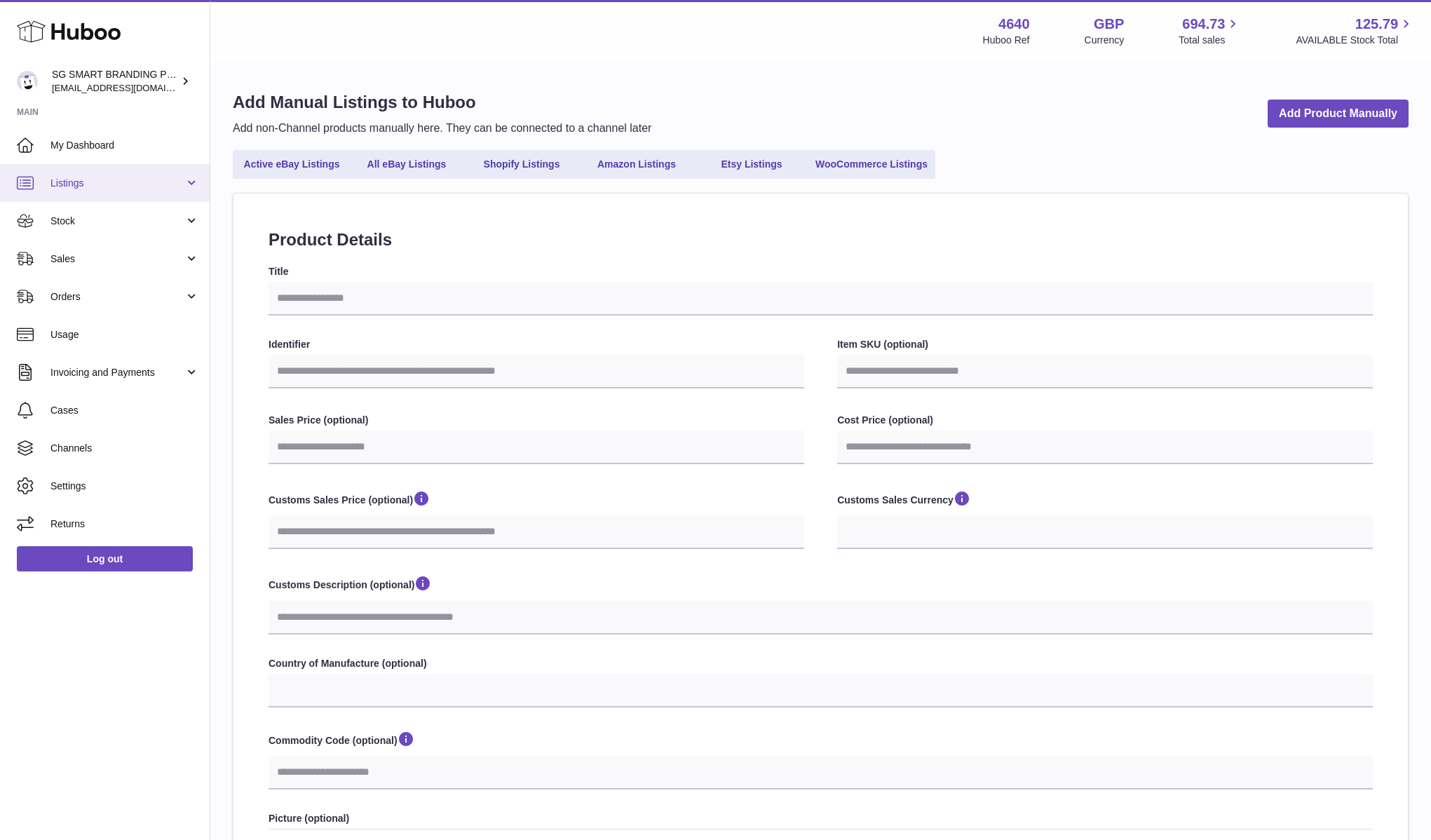
click at [144, 192] on link "Listings" at bounding box center [105, 183] width 210 height 38
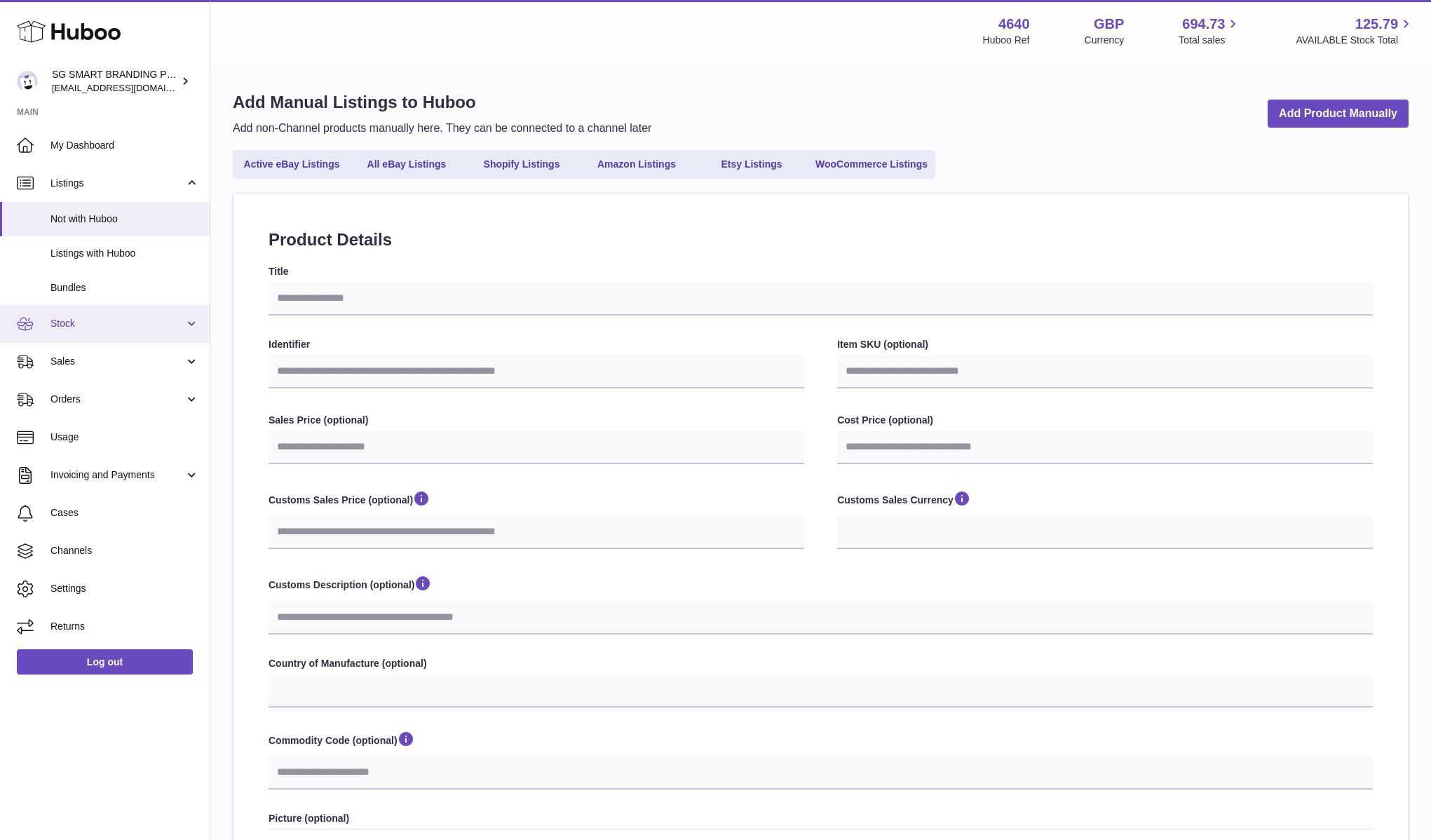
click at [139, 324] on span "Stock" at bounding box center [117, 323] width 134 height 13
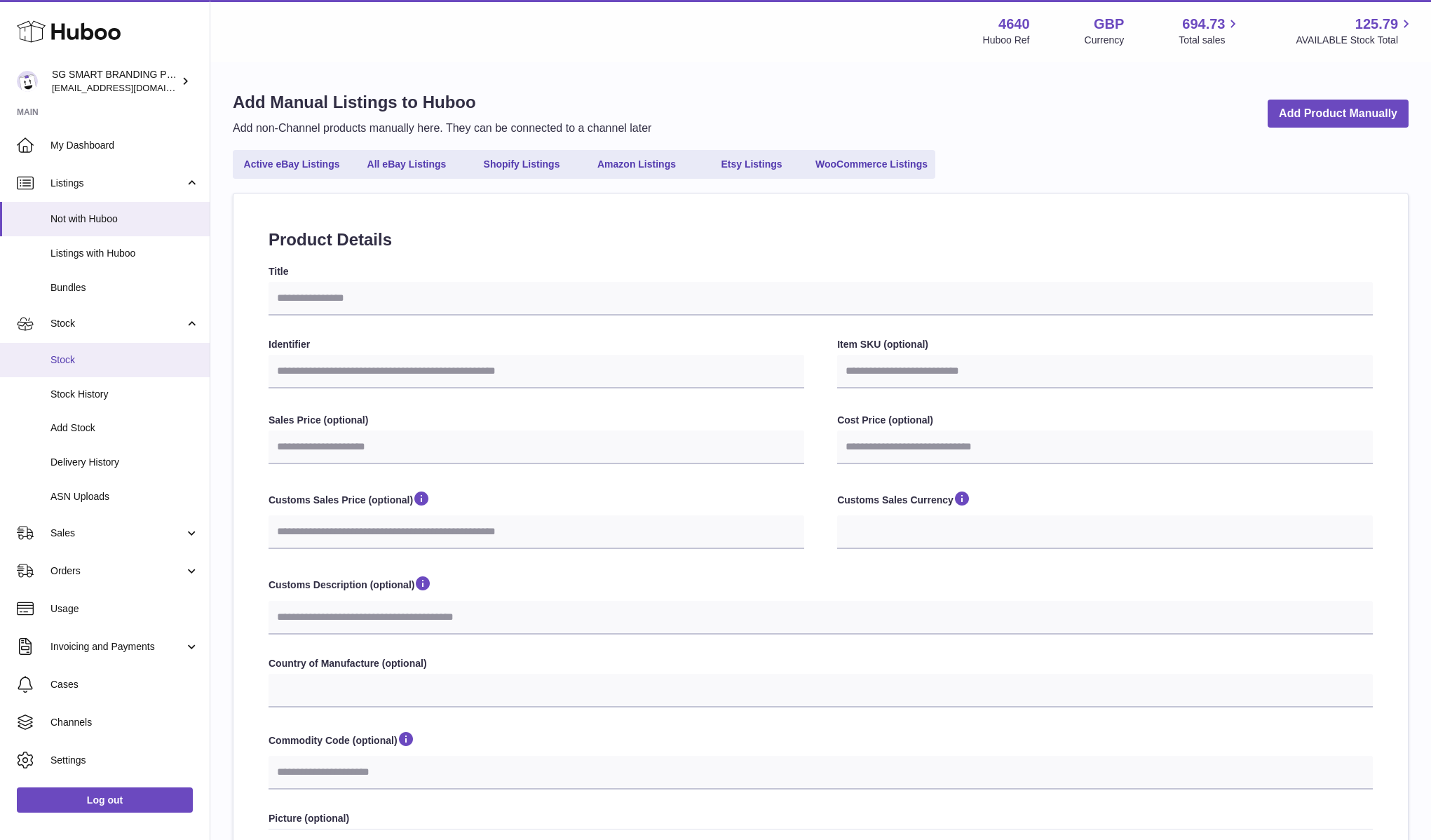
click at [139, 360] on span "Stock" at bounding box center [124, 360] width 149 height 13
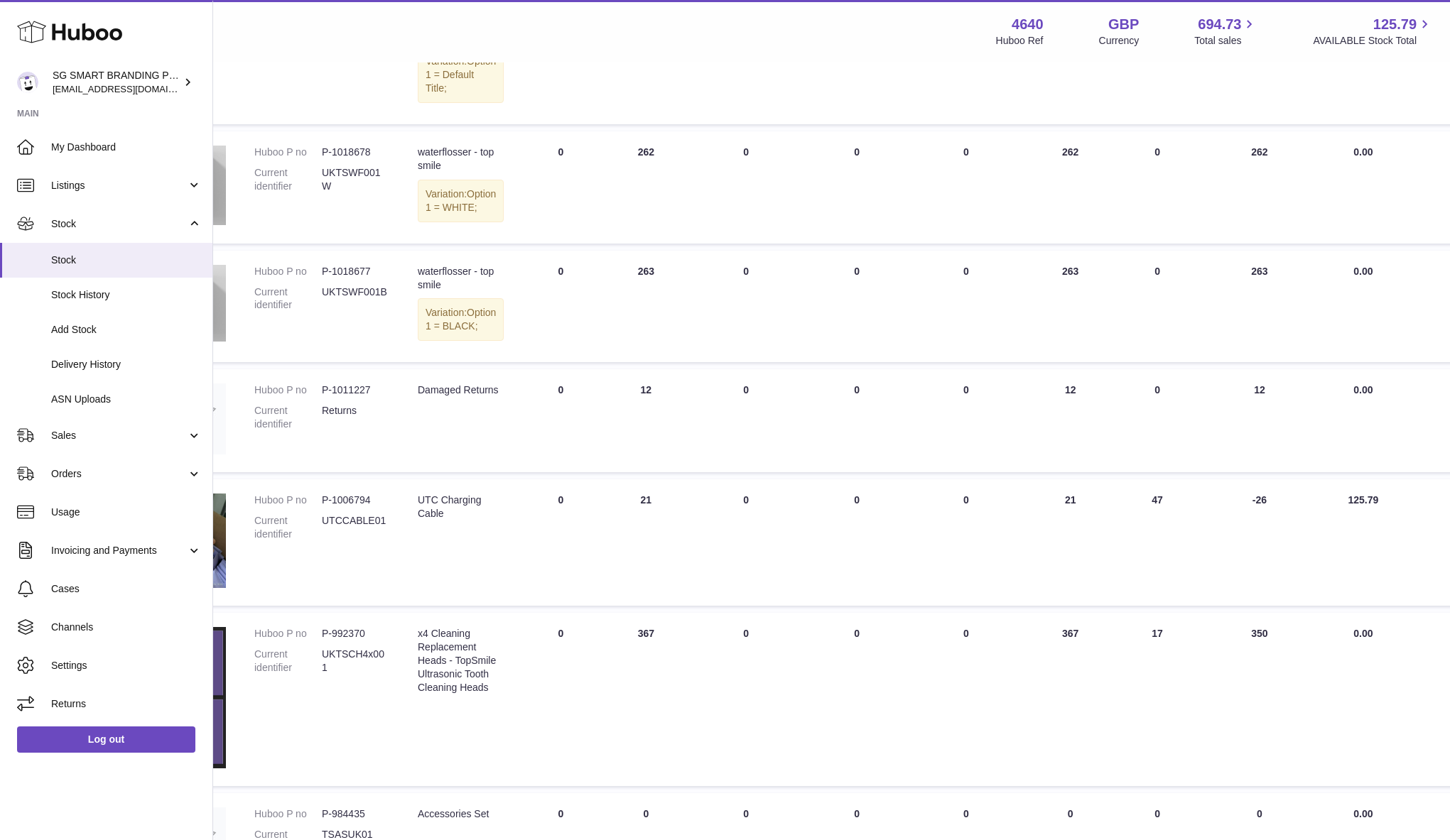
scroll to position [513, 0]
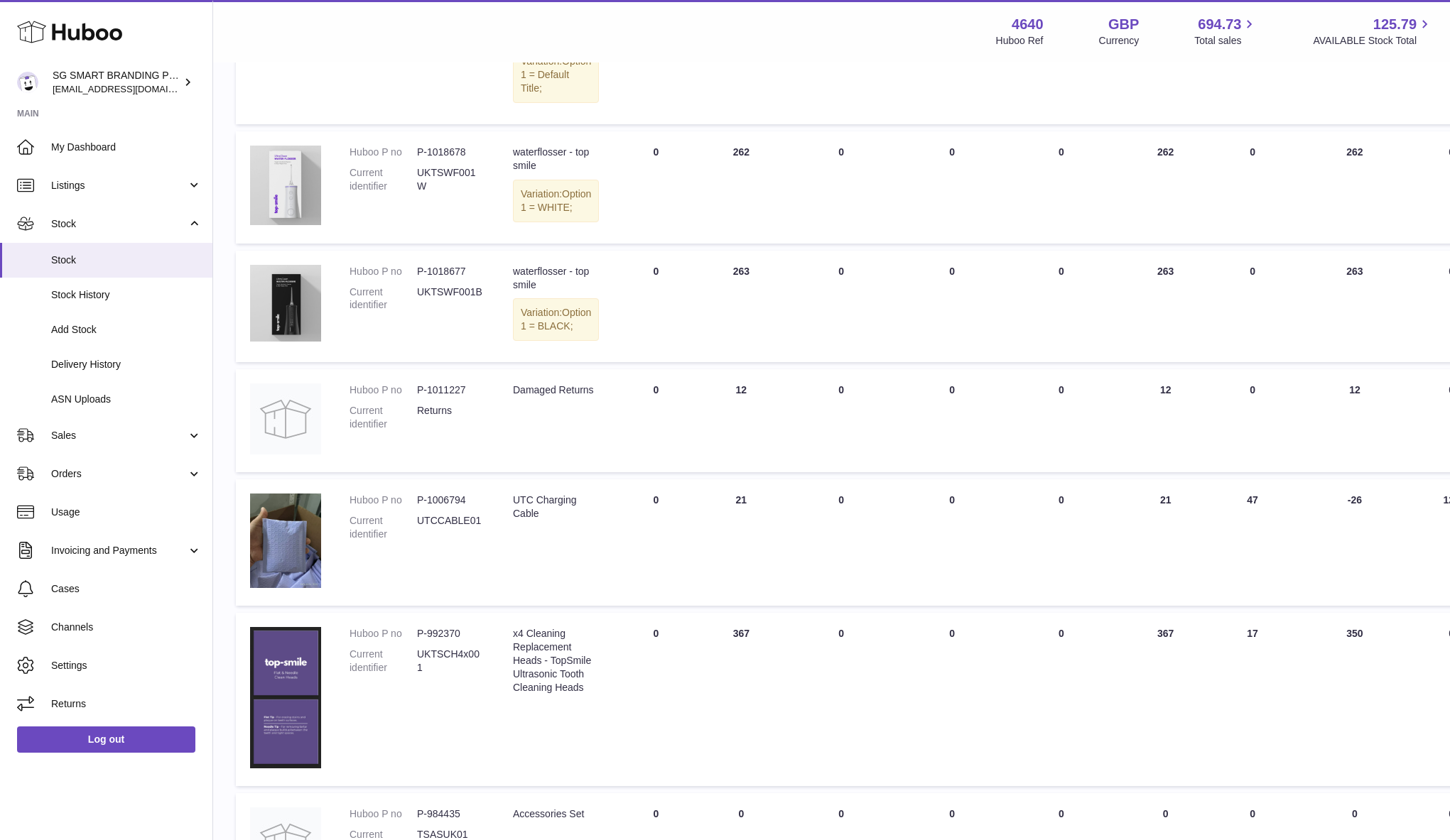
click at [549, 213] on span "Option 1 = WHITE;" at bounding box center [556, 200] width 71 height 24
click at [542, 332] on span "Option 1 = BLACK;" at bounding box center [556, 318] width 71 height 24
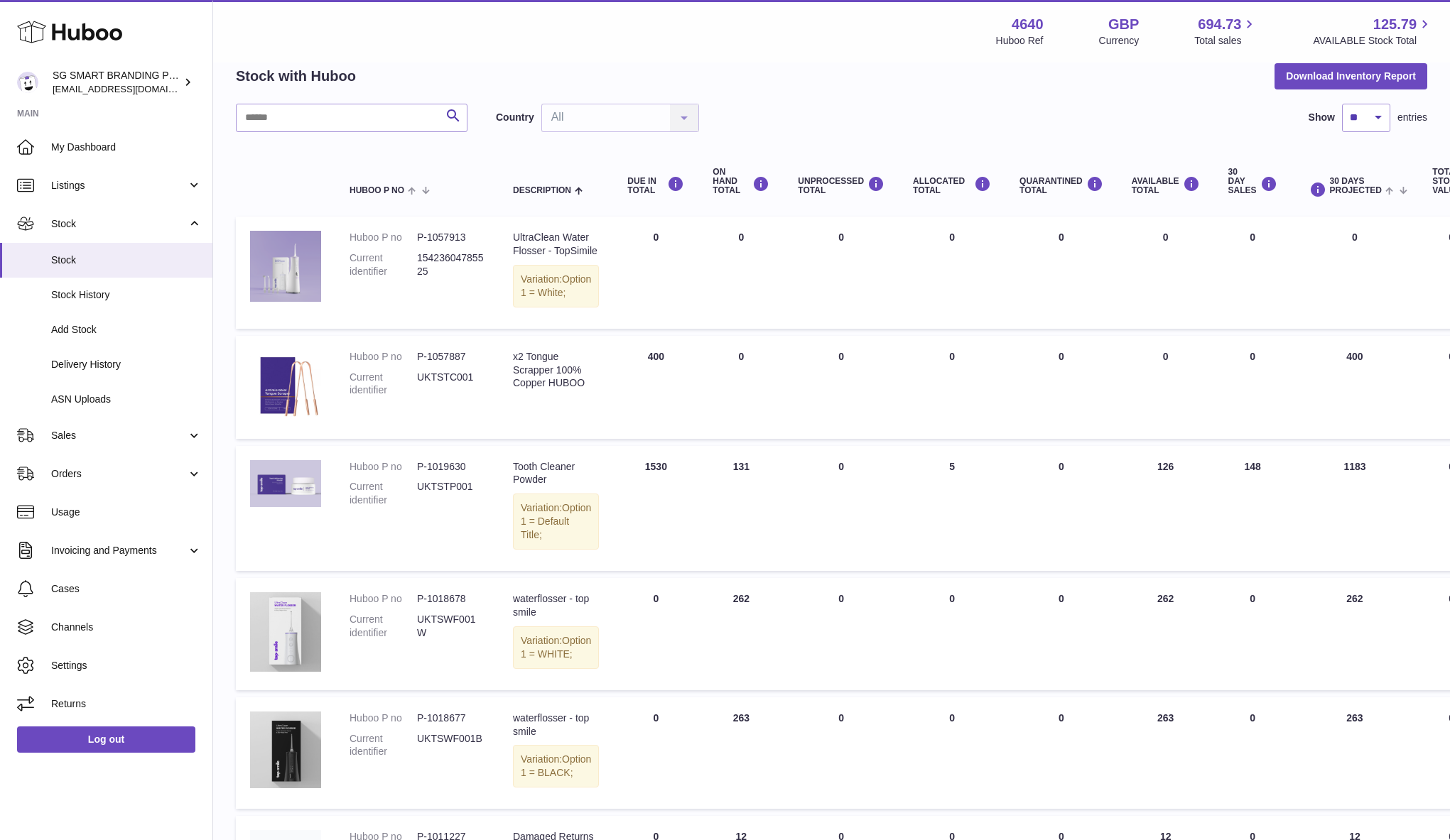
scroll to position [0, 0]
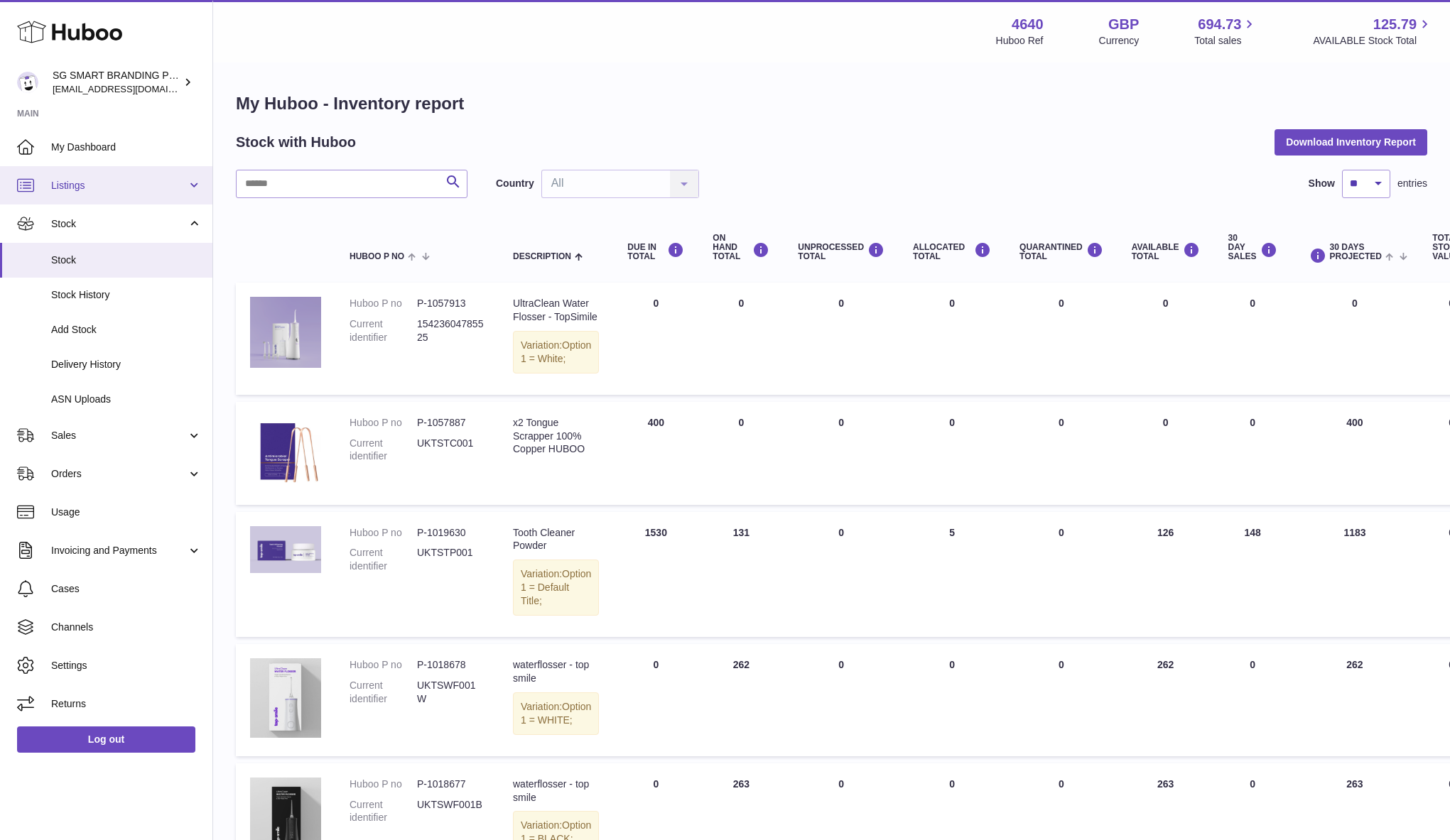
click at [187, 181] on link "Listings" at bounding box center [106, 185] width 212 height 38
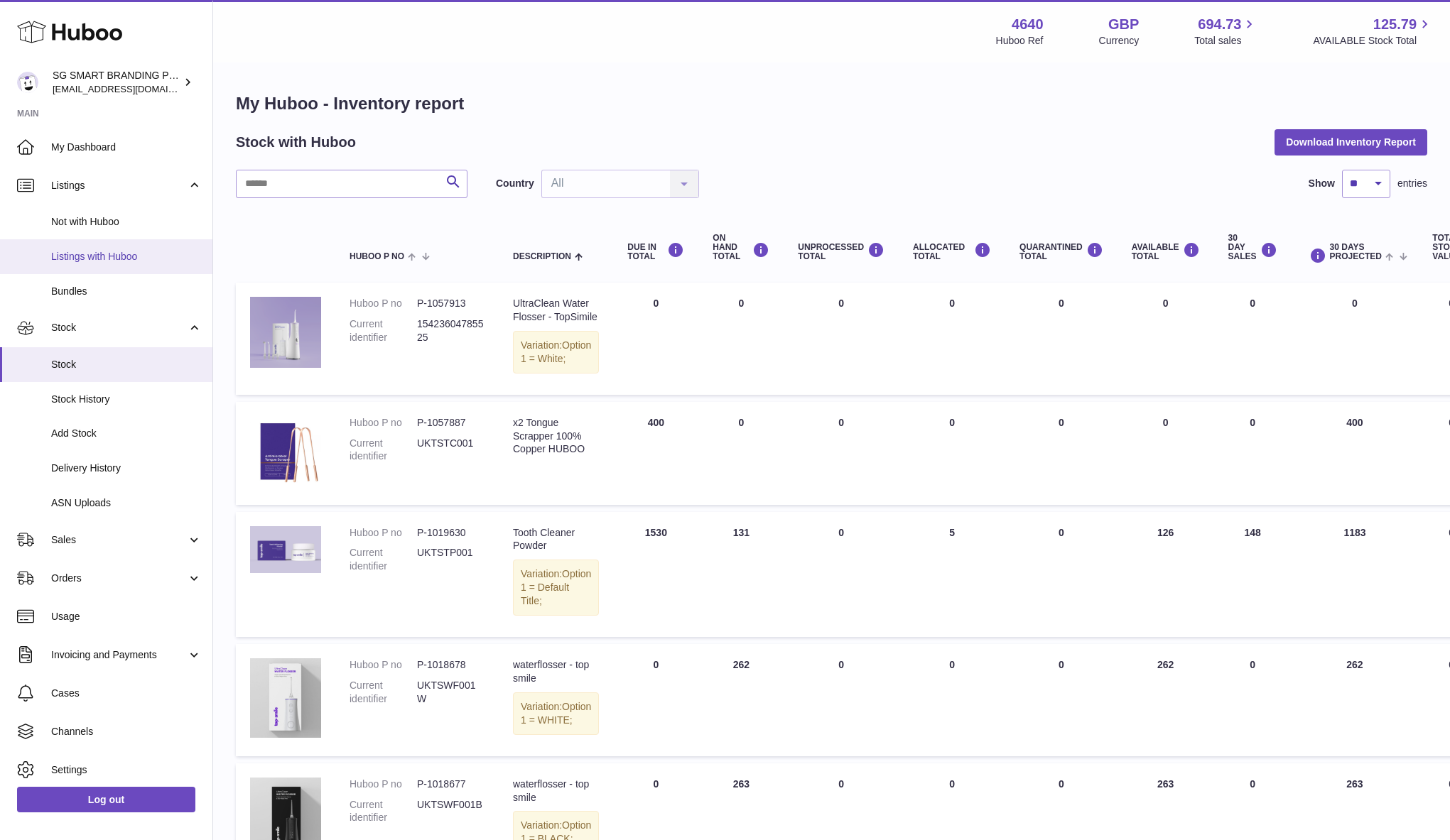
click at [171, 252] on span "Listings with Huboo" at bounding box center [126, 257] width 151 height 14
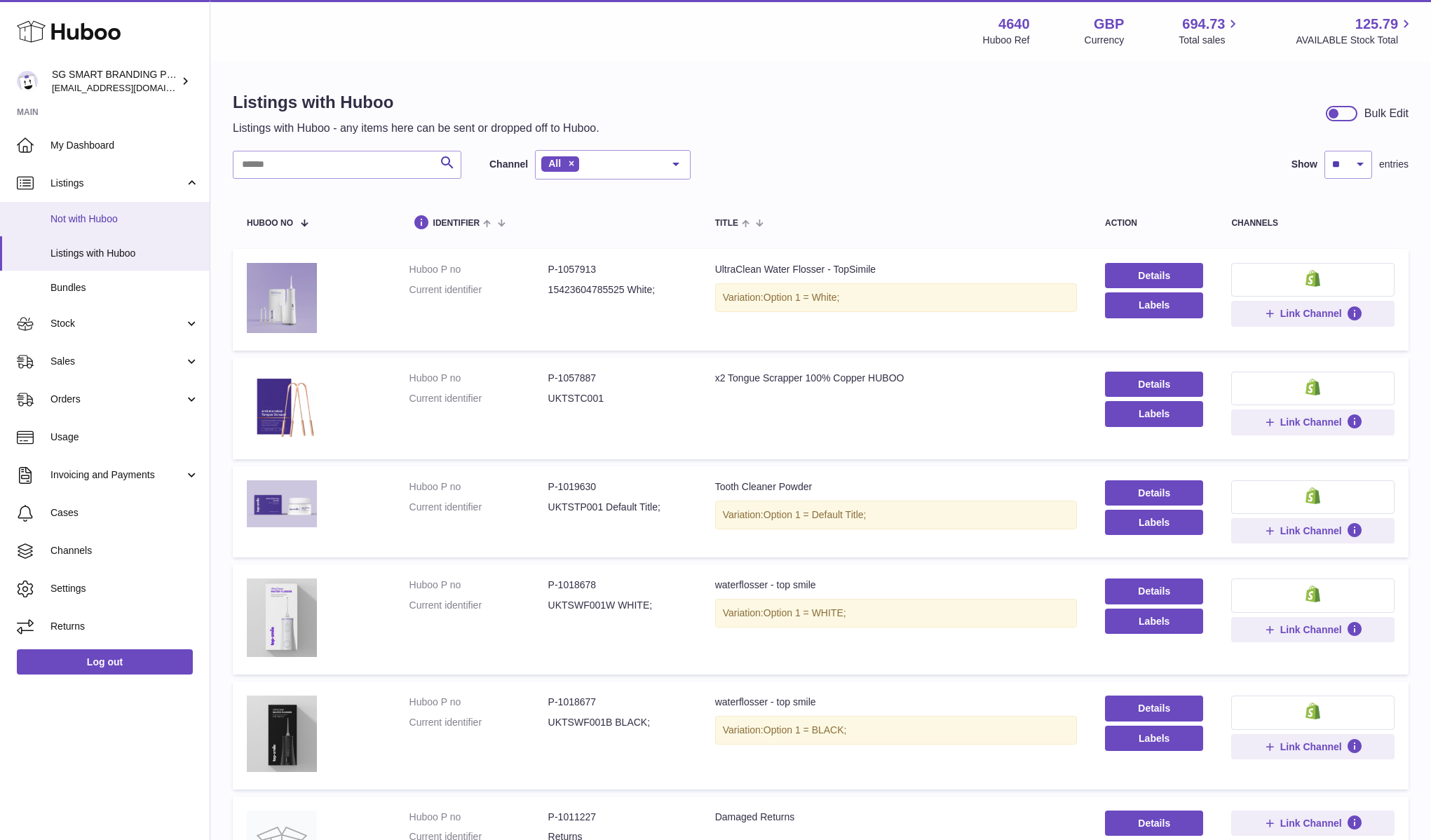
click at [139, 216] on span "Not with Huboo" at bounding box center [124, 219] width 149 height 13
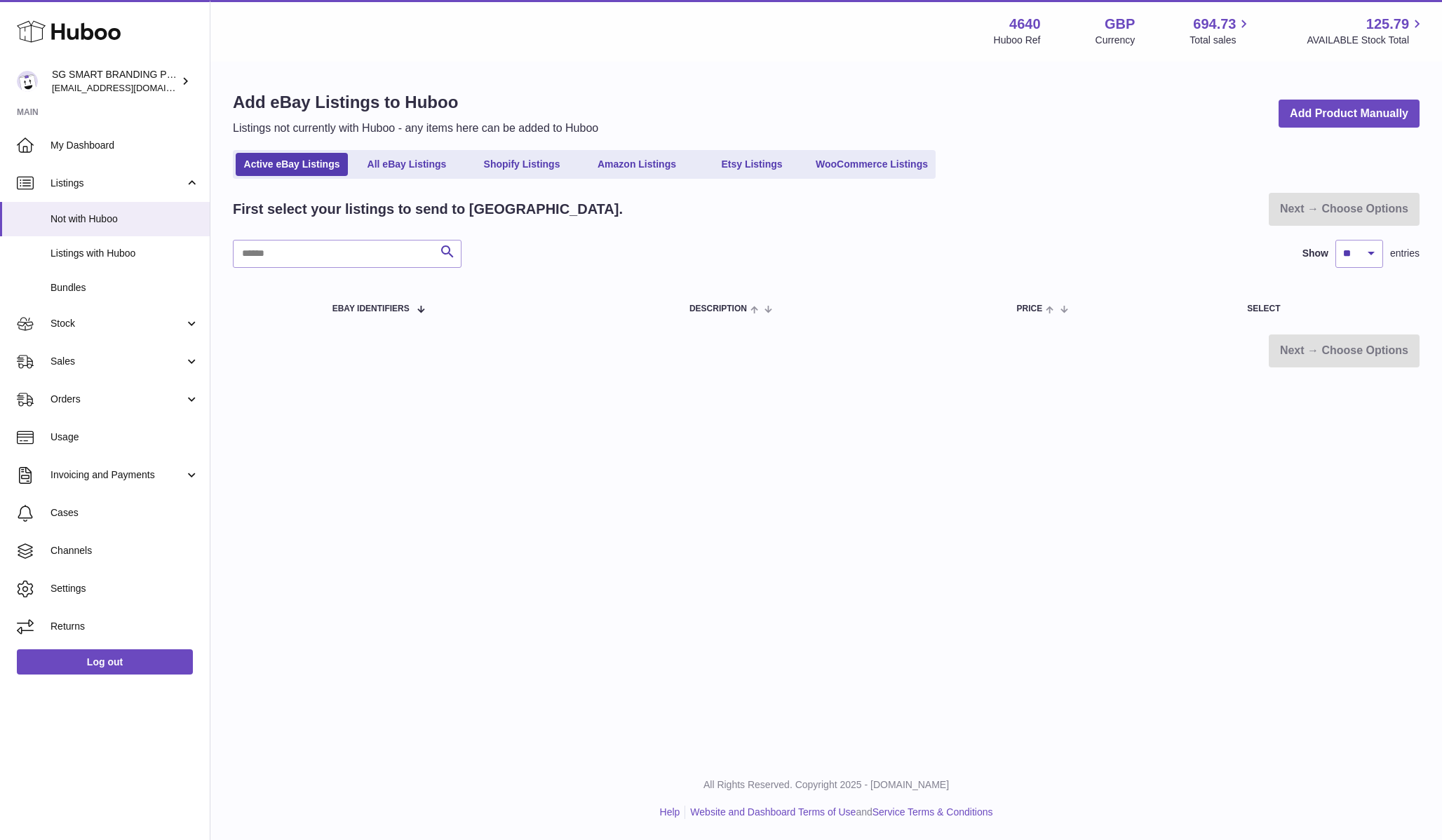
click at [76, 39] on use at bounding box center [69, 31] width 104 height 21
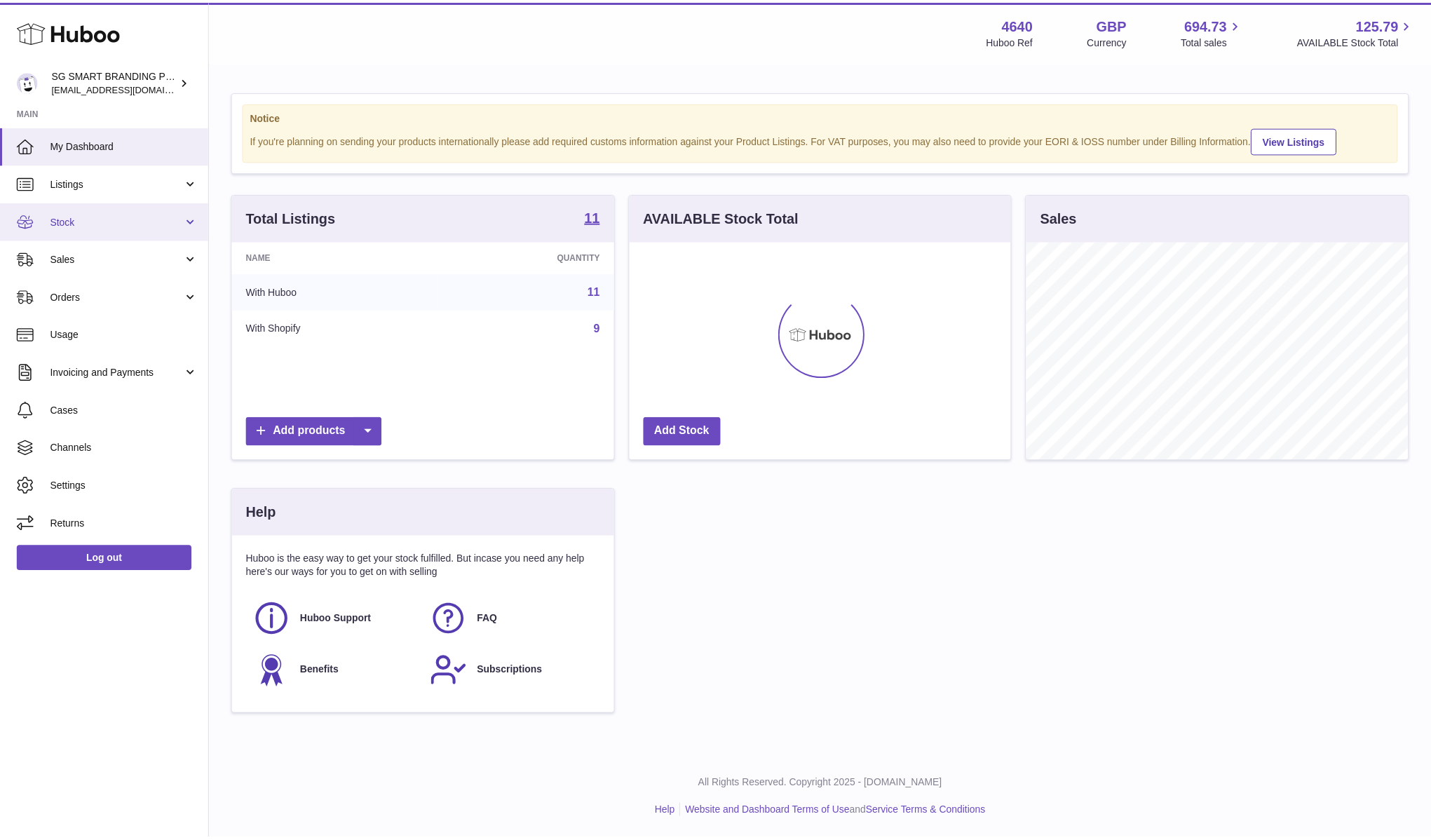
scroll to position [700825, 700641]
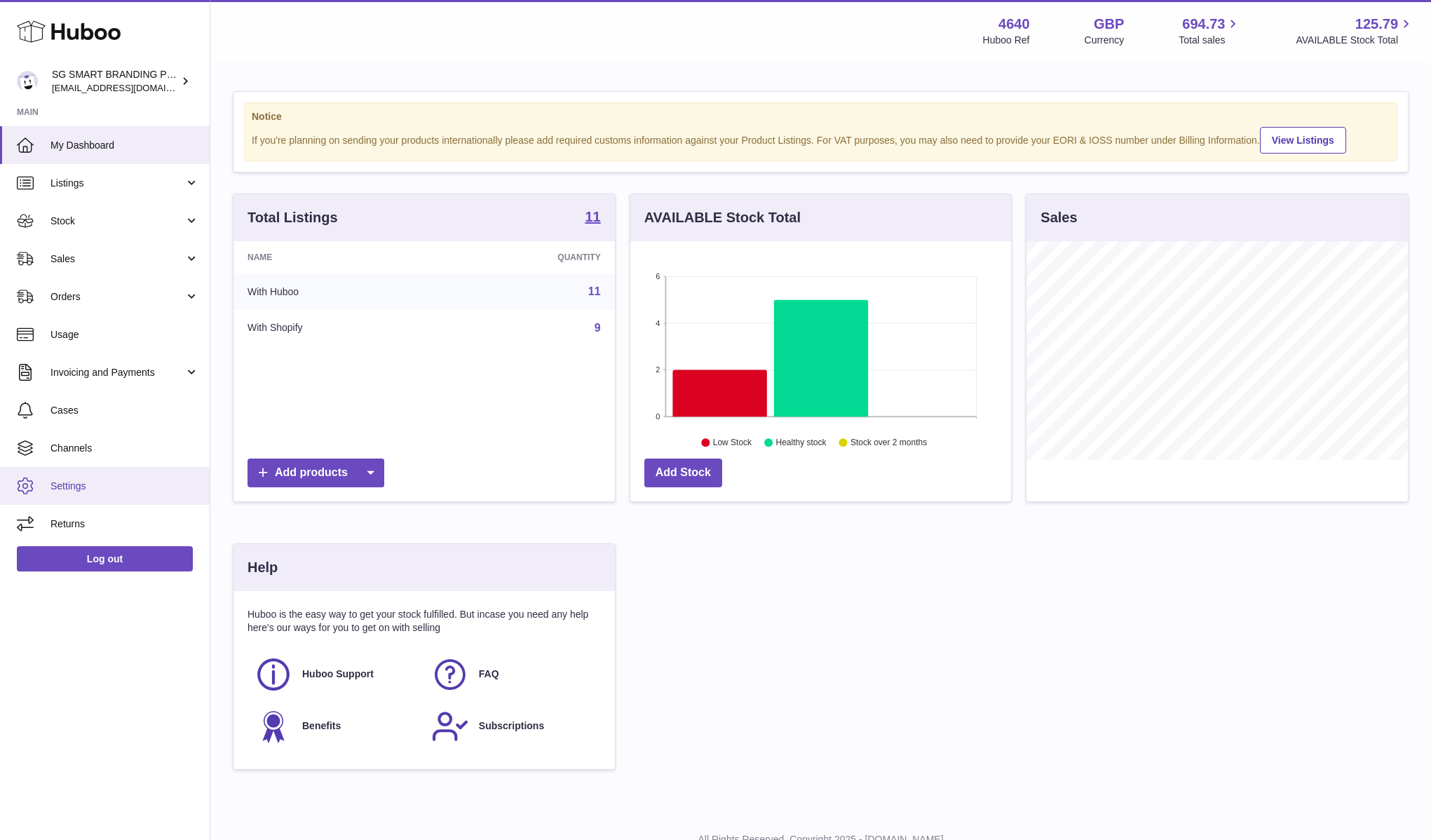
click at [125, 476] on link "Settings" at bounding box center [105, 485] width 210 height 38
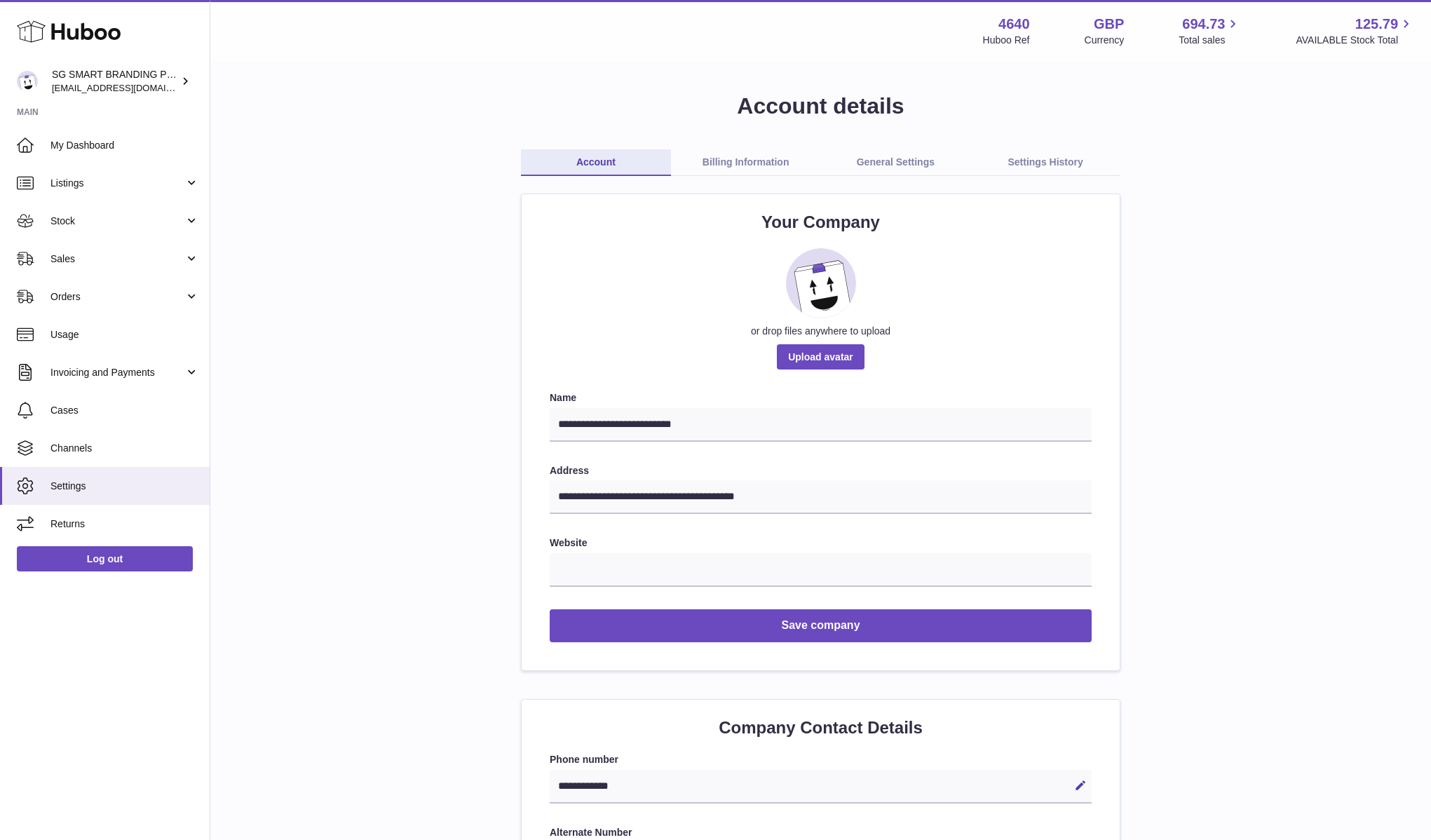
click at [758, 156] on link "Billing Information" at bounding box center [746, 163] width 150 height 27
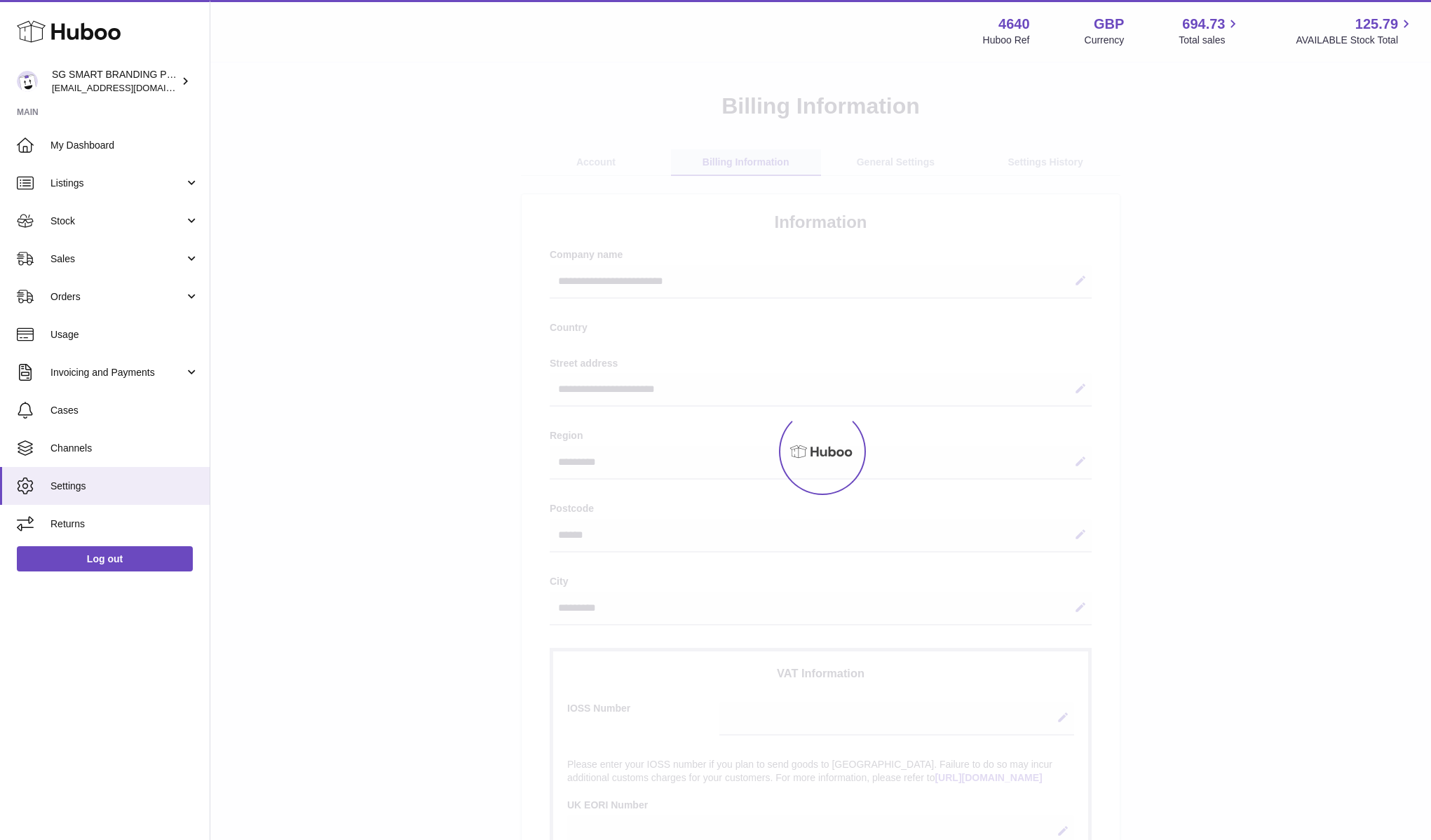
select select "**"
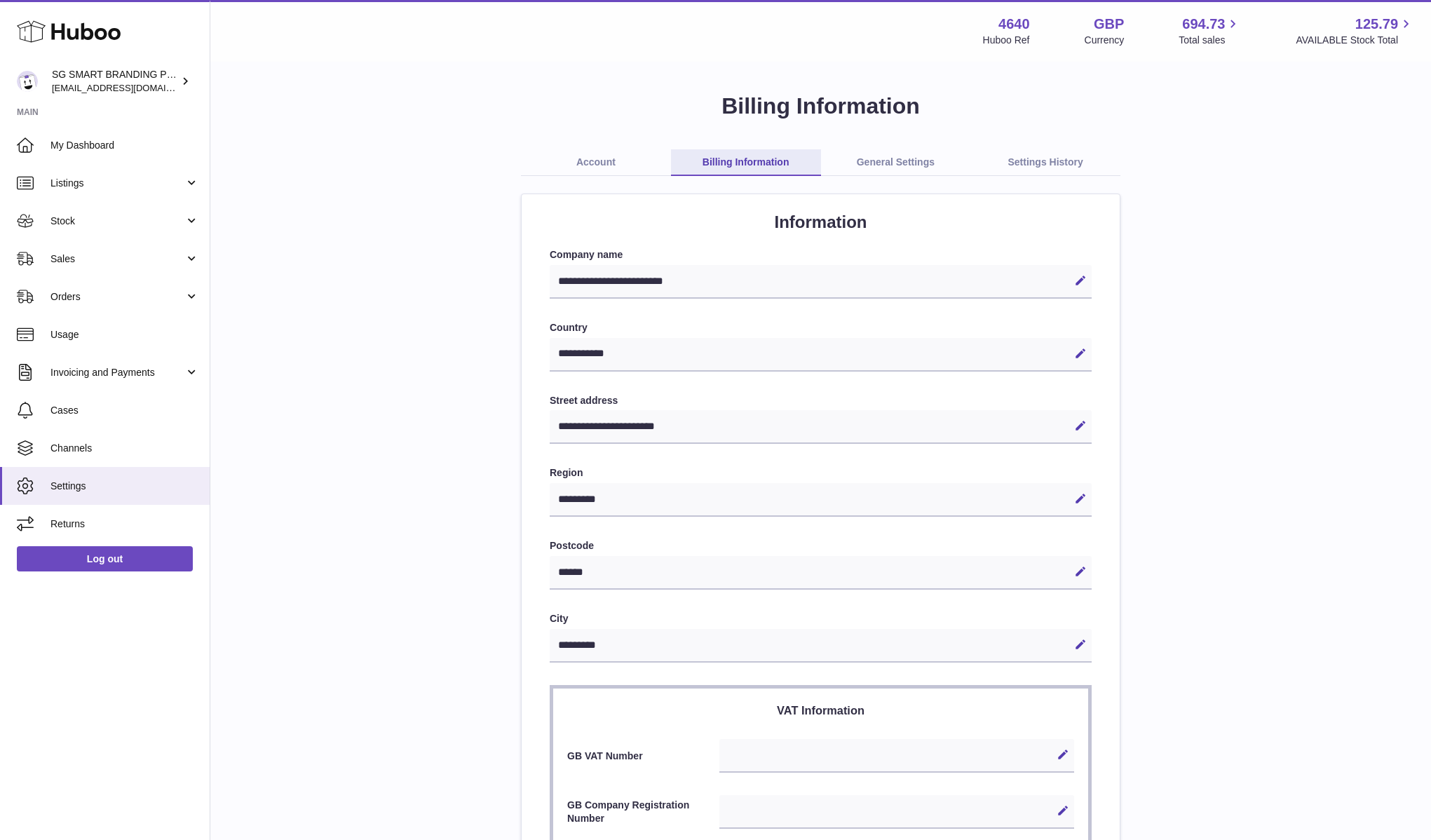
click at [887, 163] on link "General Settings" at bounding box center [896, 163] width 150 height 27
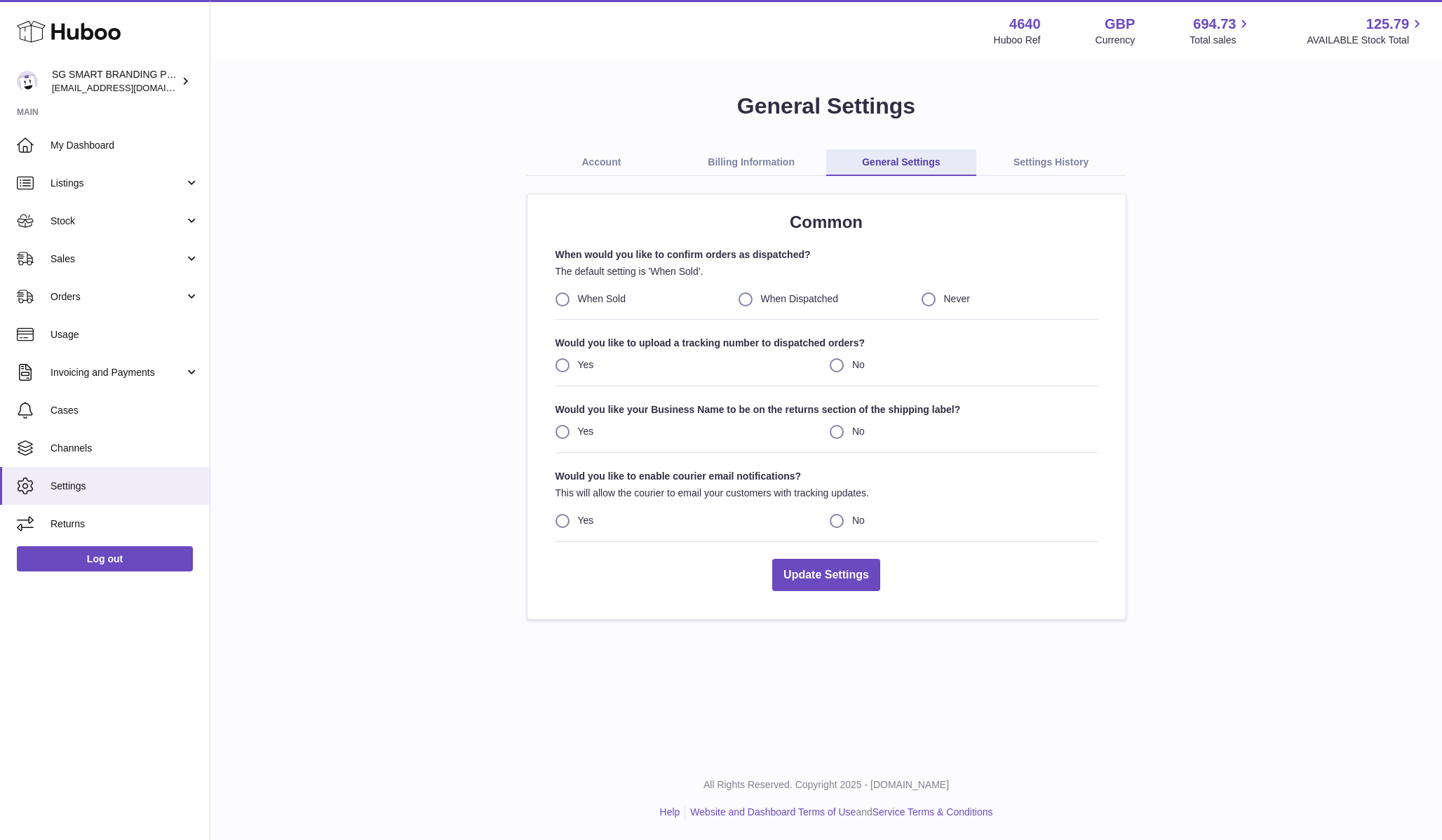
click at [1008, 162] on link "Settings History" at bounding box center [1051, 163] width 150 height 27
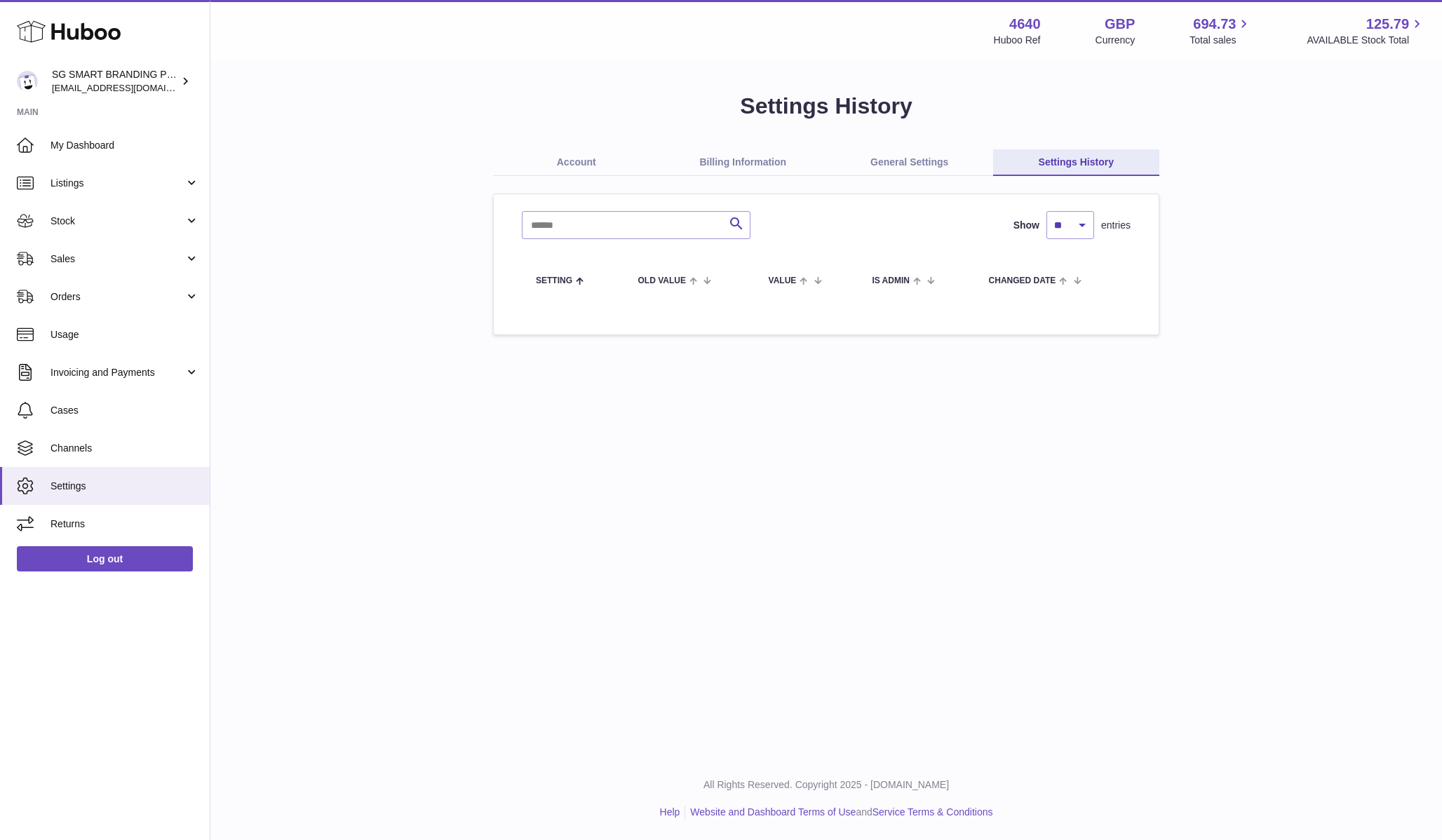
click at [564, 165] on link "Account" at bounding box center [576, 163] width 167 height 27
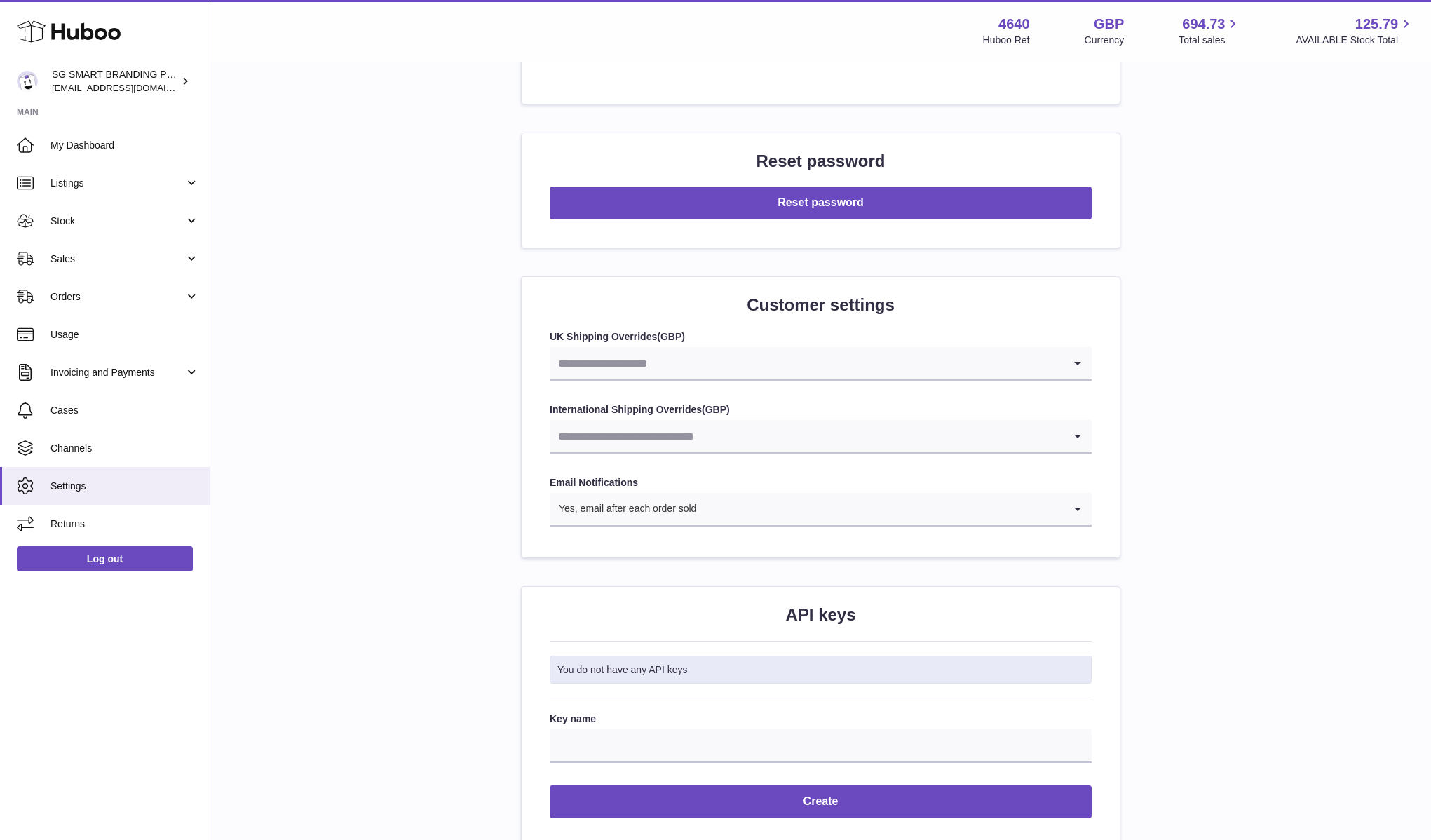
scroll to position [1299, 0]
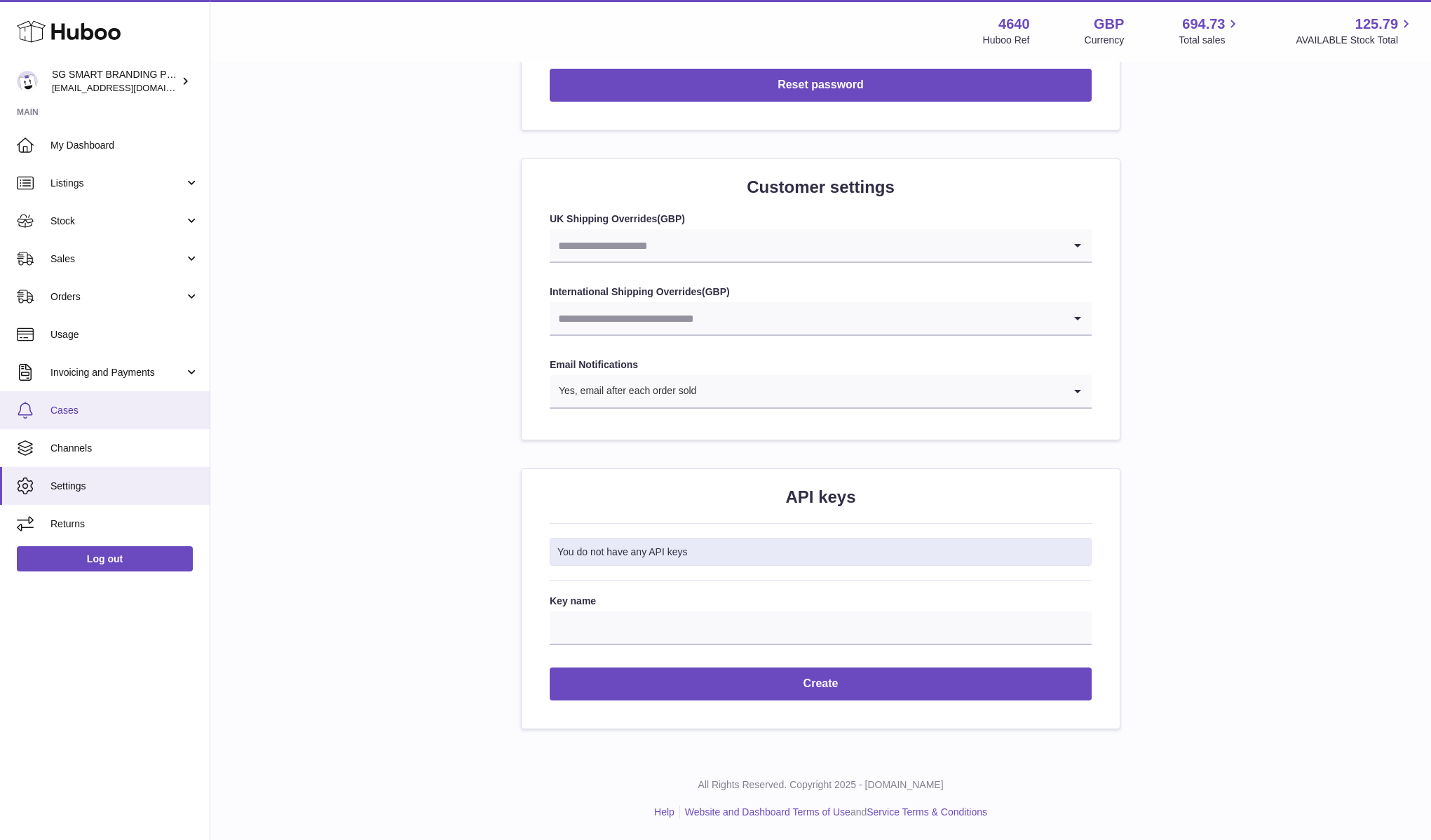
click at [134, 407] on span "Cases" at bounding box center [124, 410] width 149 height 13
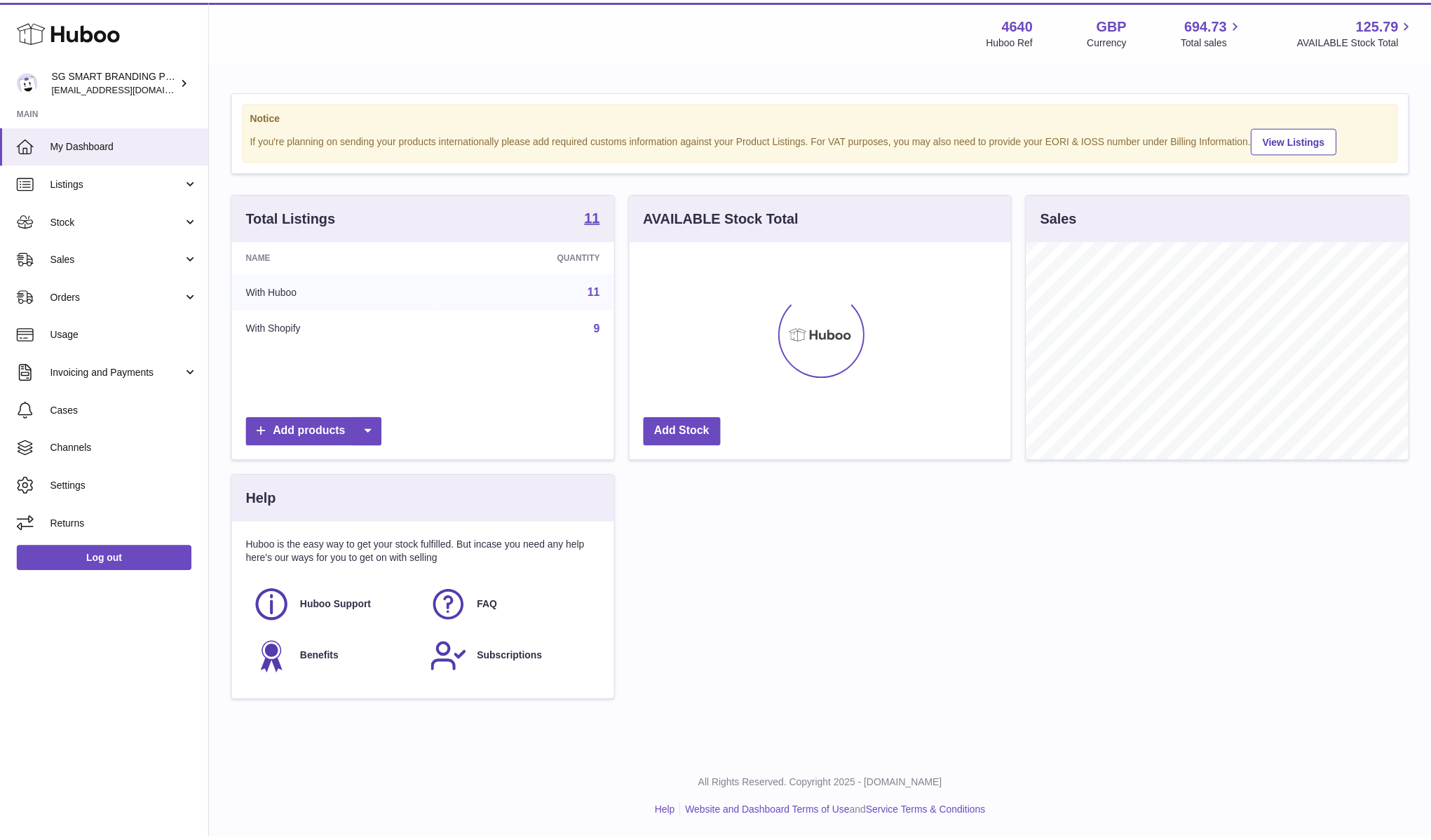
scroll to position [700825, 700641]
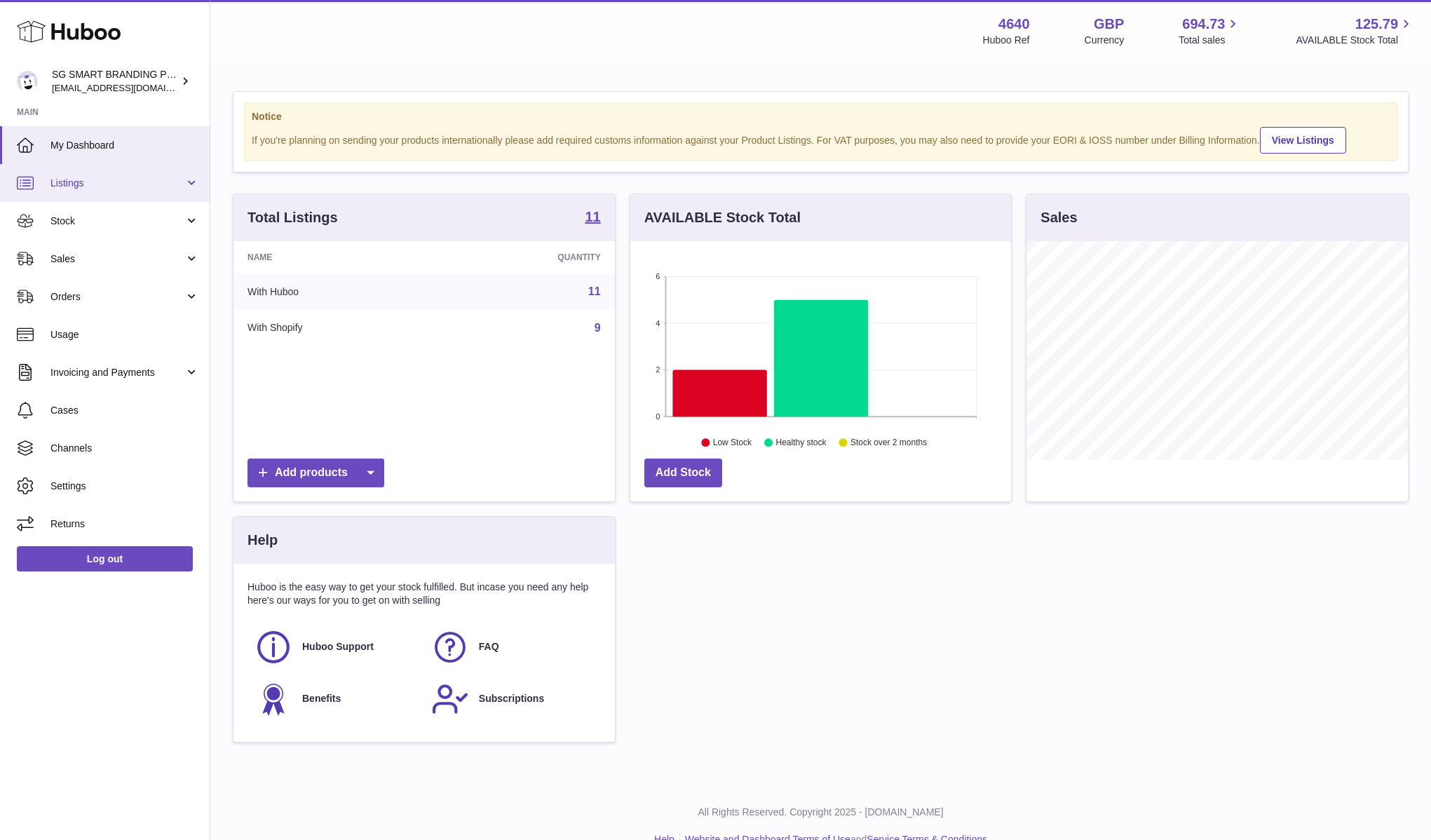
click at [200, 176] on link "Listings" at bounding box center [105, 183] width 210 height 38
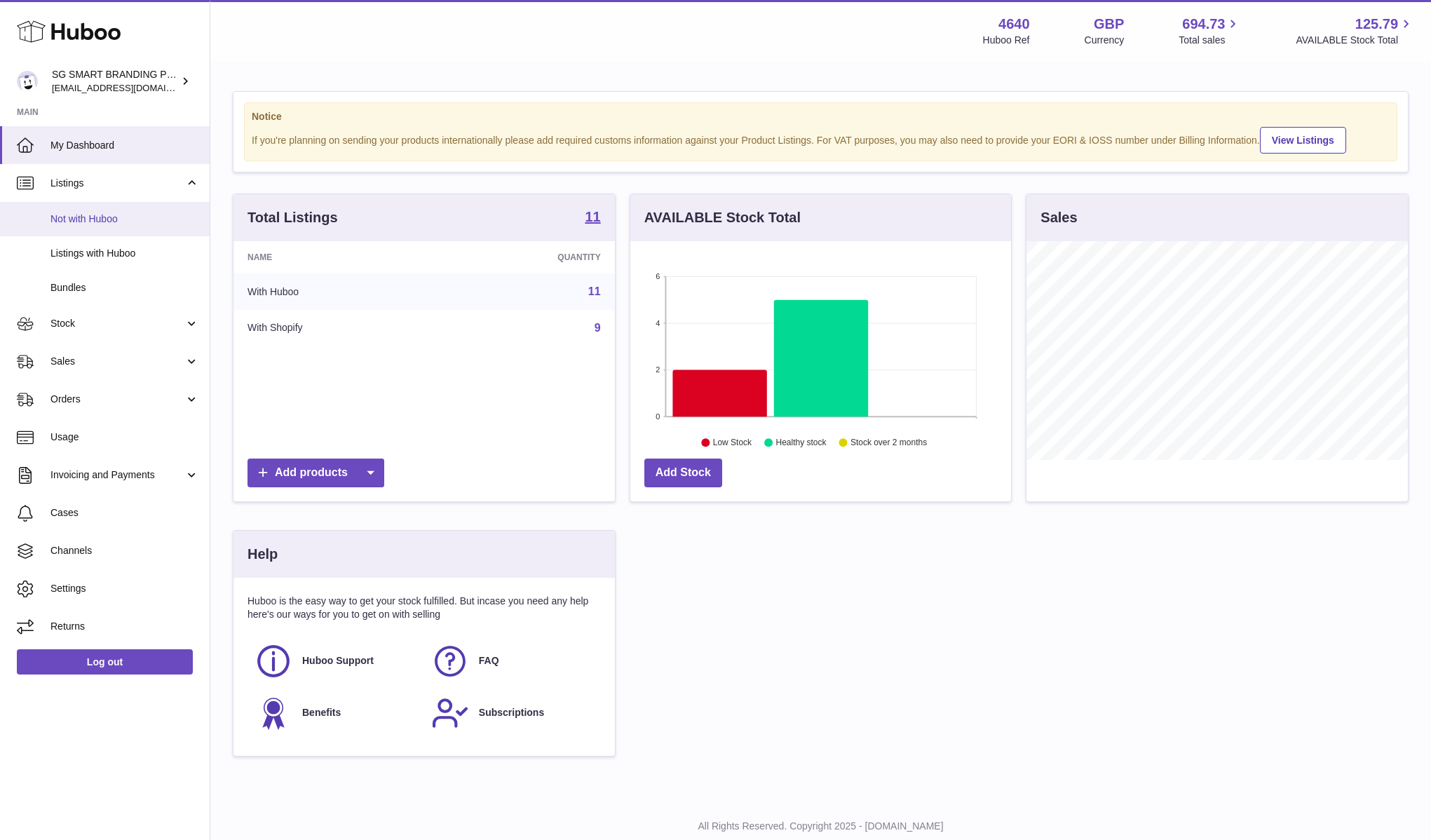
click at [173, 227] on link "Not with Huboo" at bounding box center [105, 219] width 210 height 34
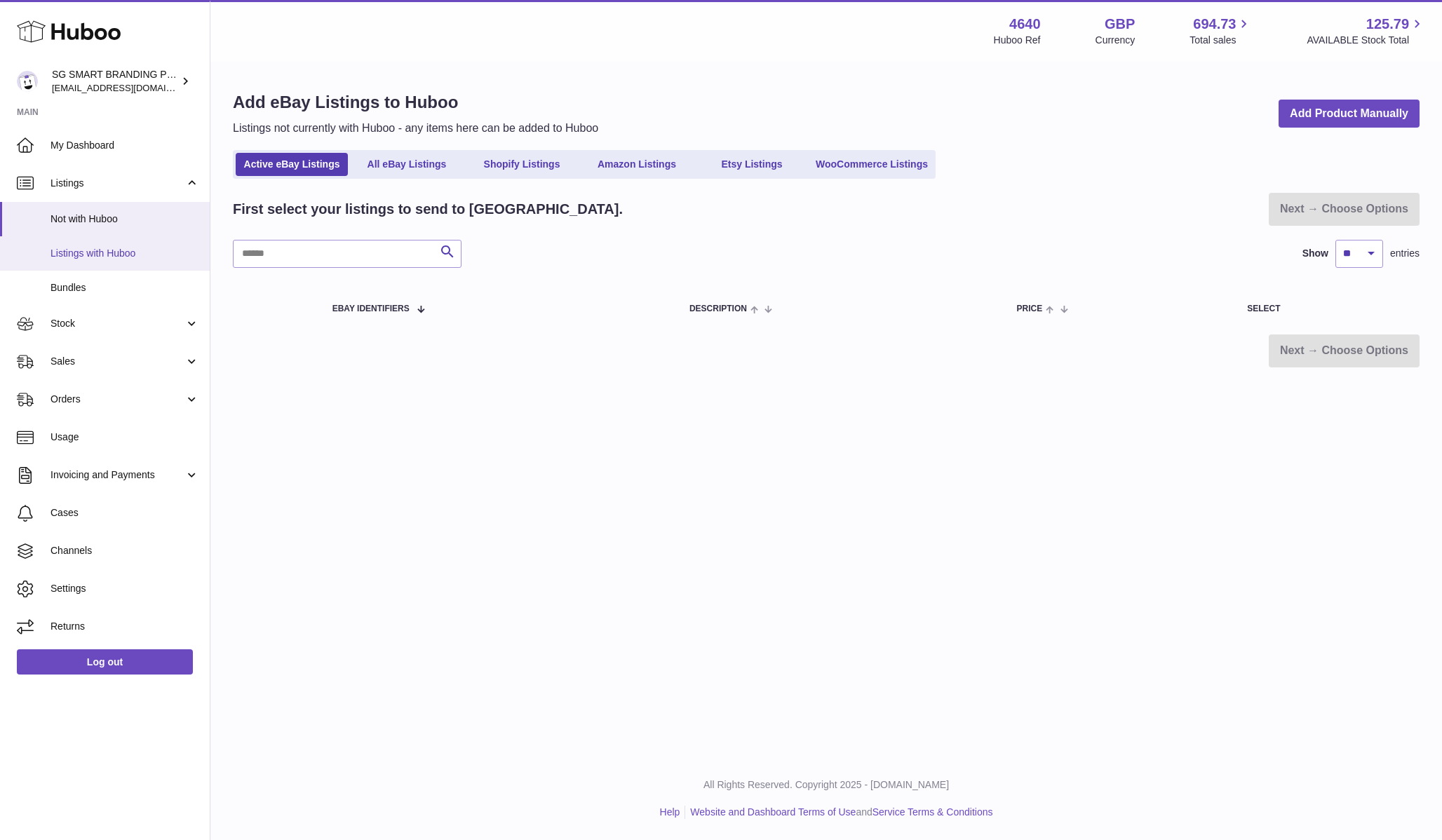
click at [174, 250] on span "Listings with Huboo" at bounding box center [124, 253] width 149 height 13
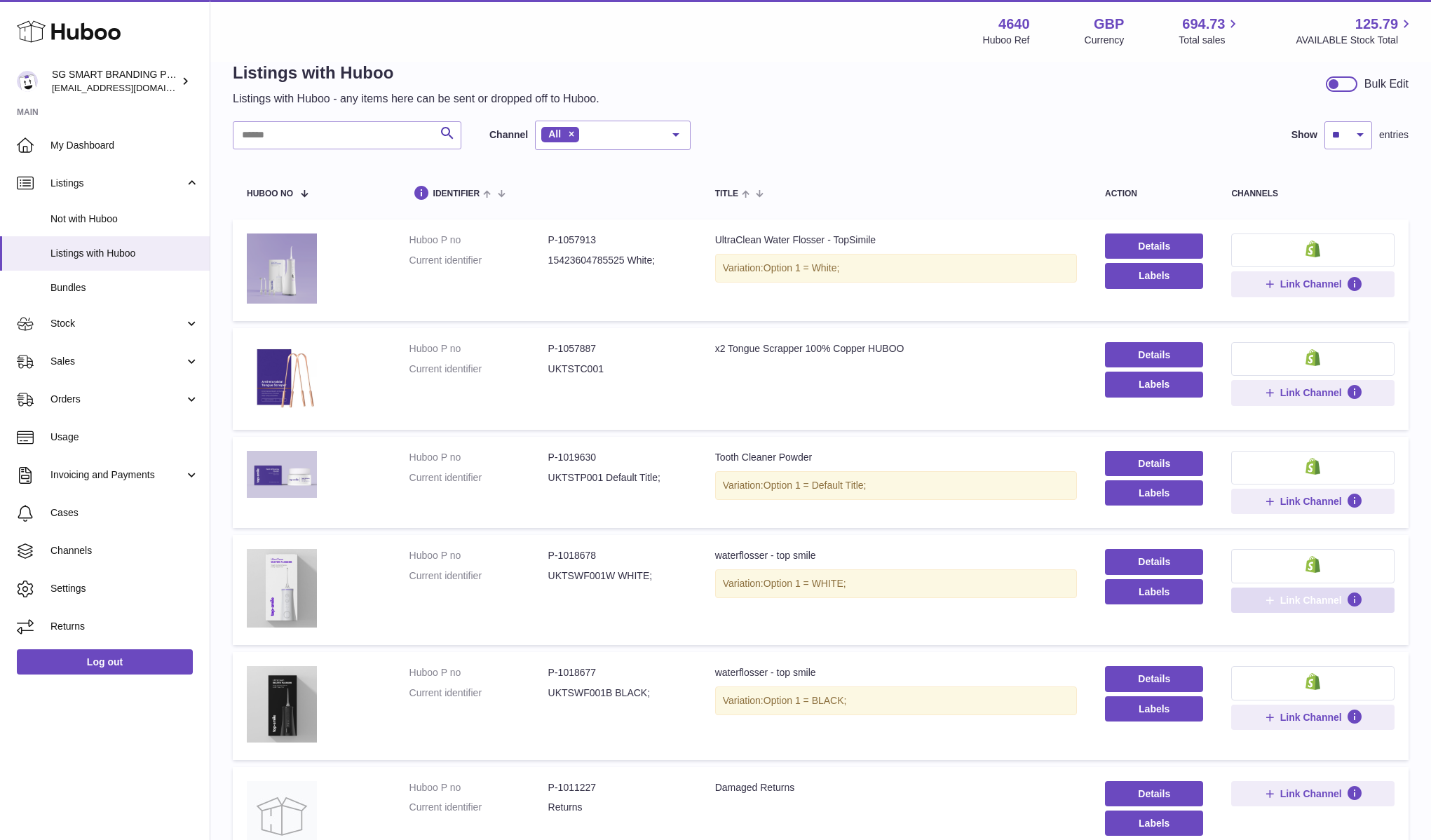
scroll to position [35, 0]
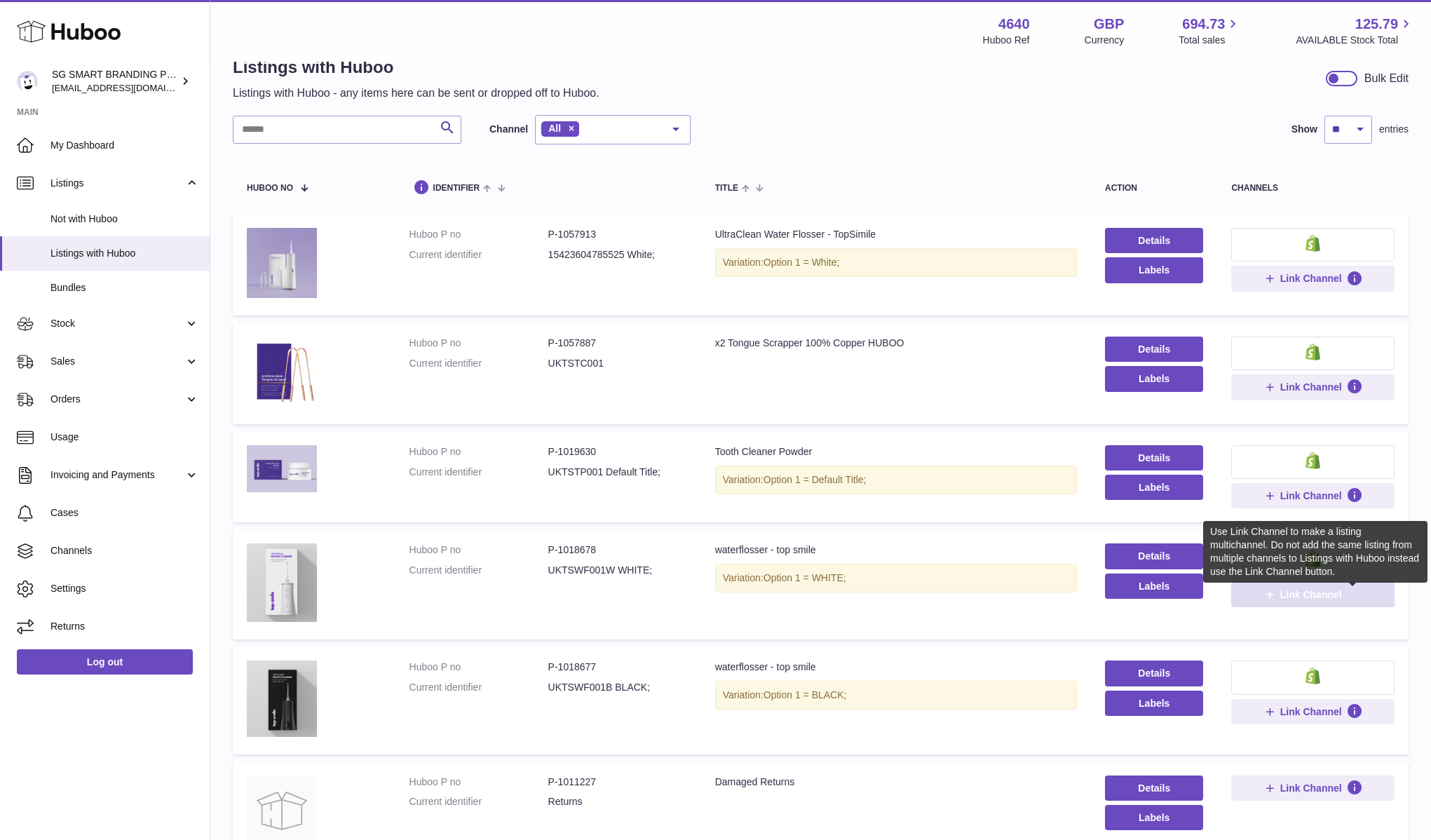
click at [1354, 593] on icon at bounding box center [1354, 594] width 17 height 17
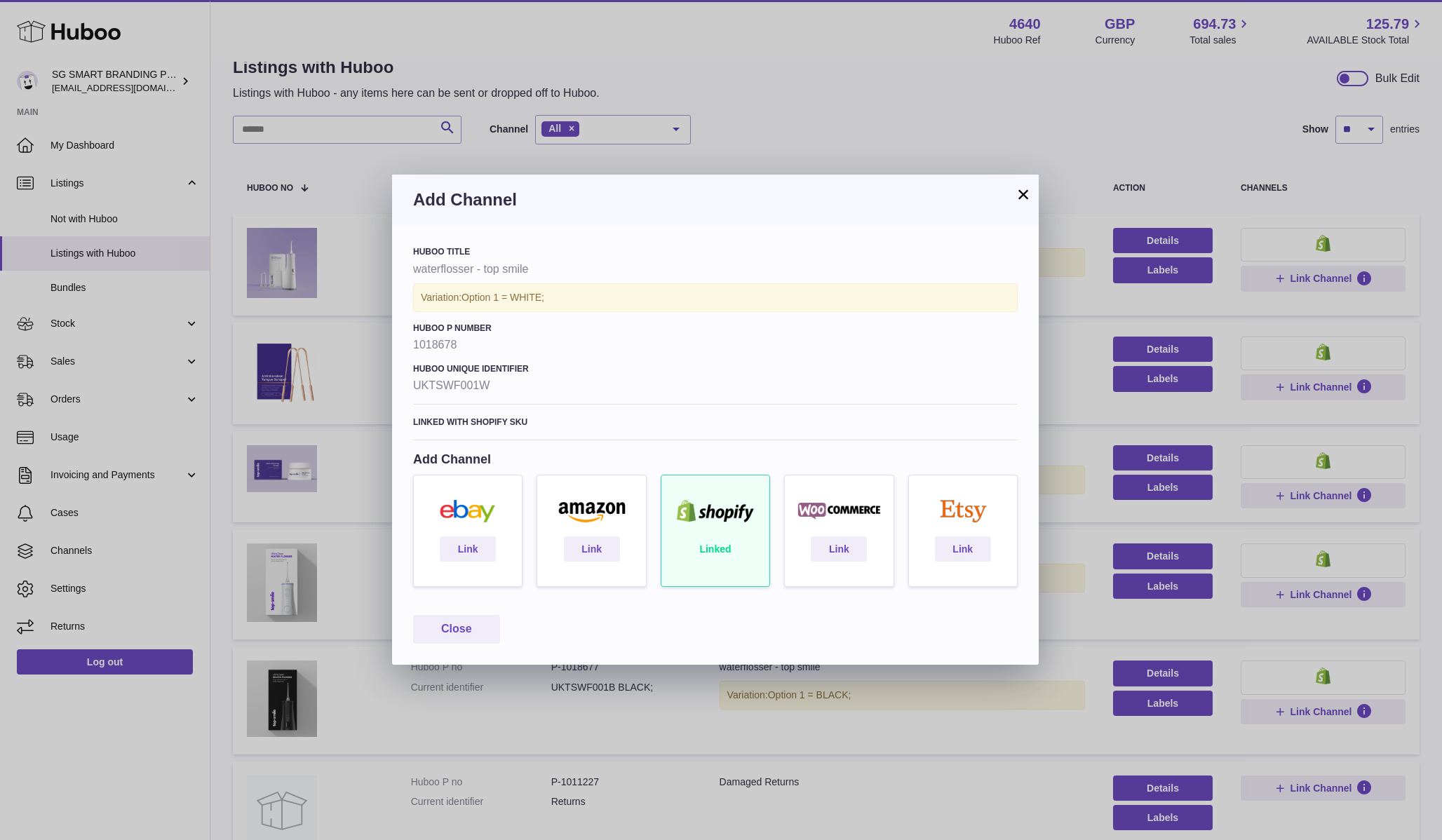
click at [711, 538] on div "Linked" at bounding box center [716, 537] width 124 height 126
click at [711, 555] on div "Linked" at bounding box center [716, 537] width 124 height 126
click at [712, 553] on div "Linked" at bounding box center [716, 537] width 124 height 126
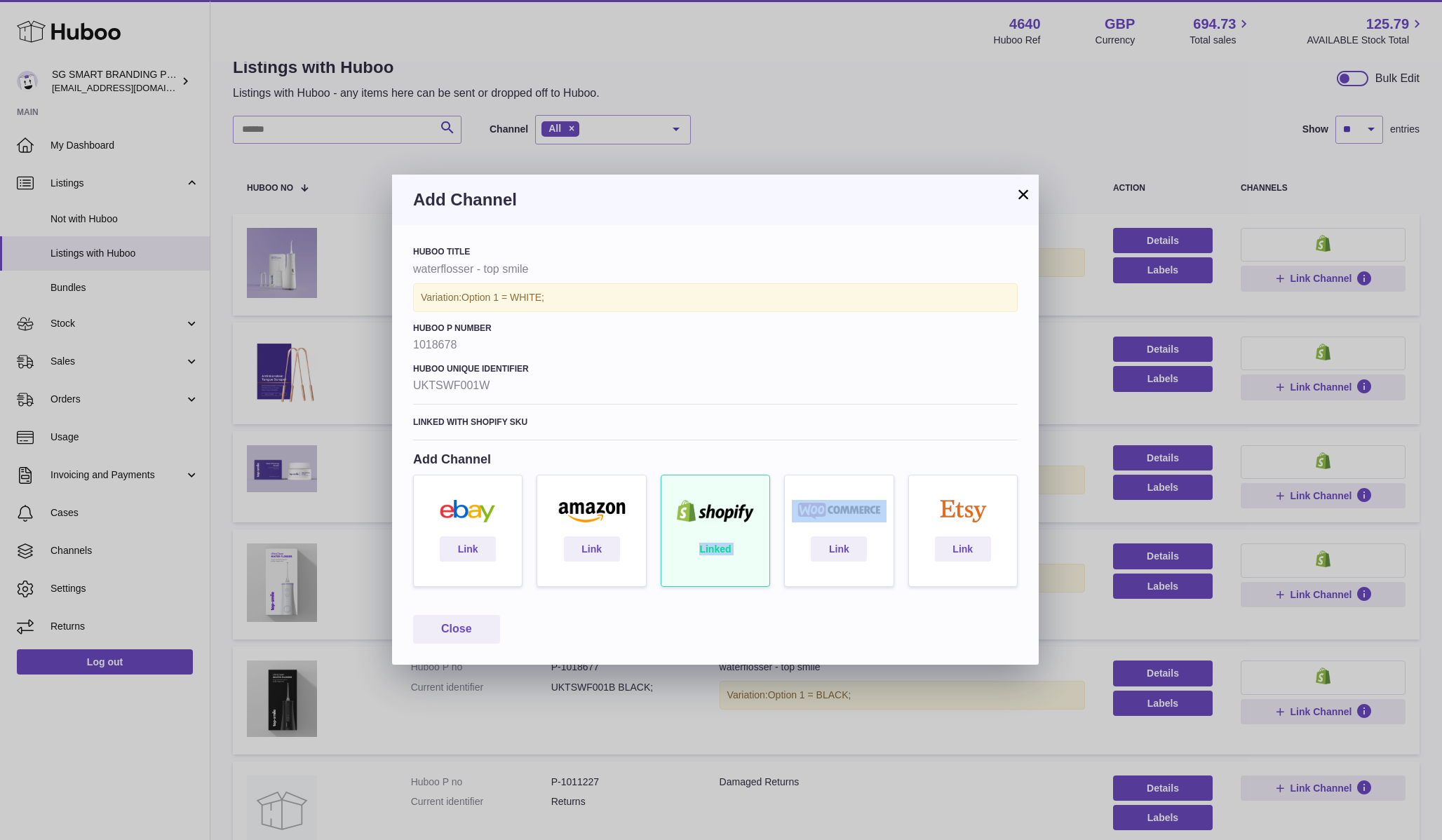
click at [712, 553] on div "Linked" at bounding box center [716, 537] width 124 height 126
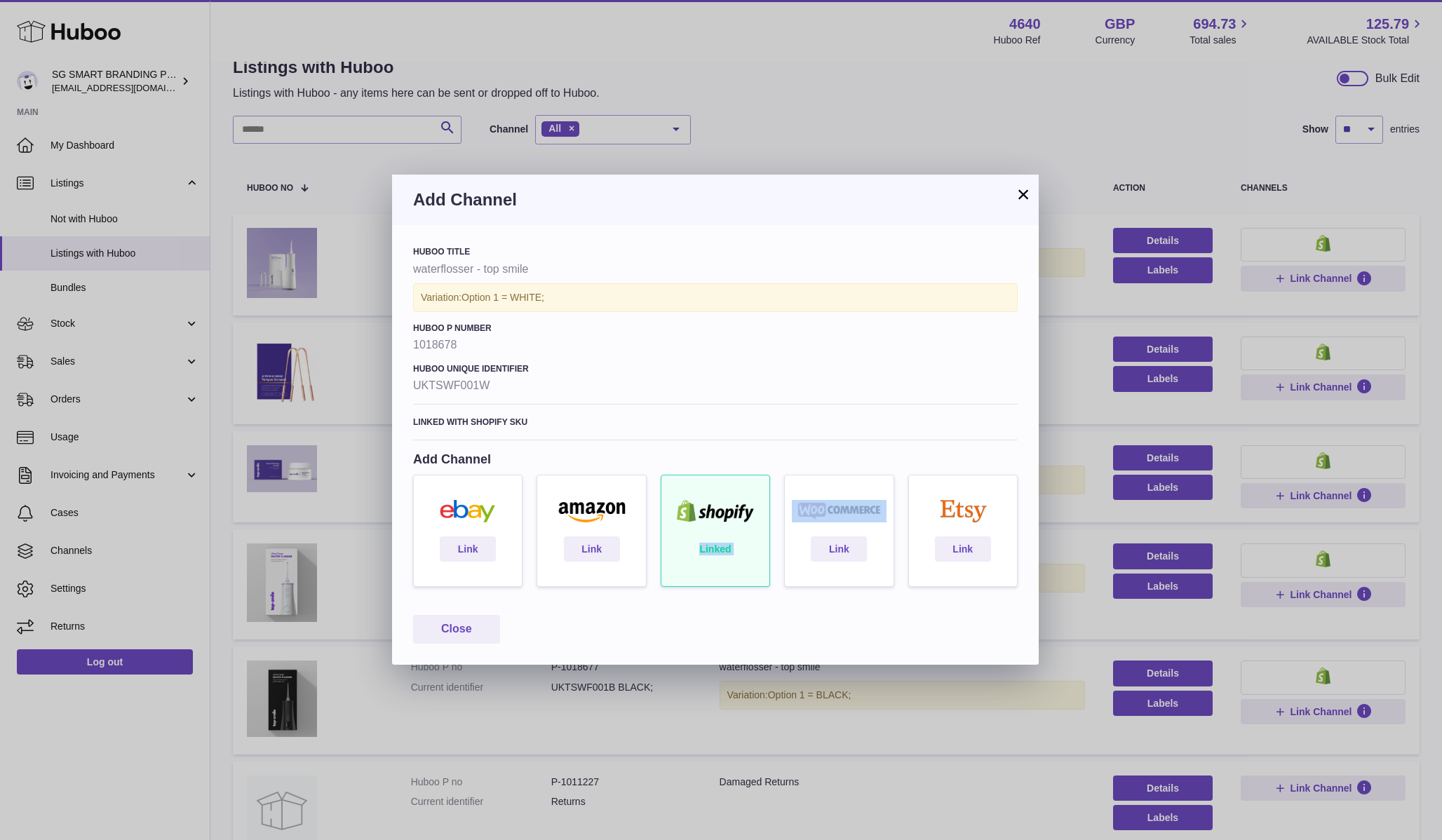
click at [712, 553] on div "Linked" at bounding box center [716, 537] width 124 height 126
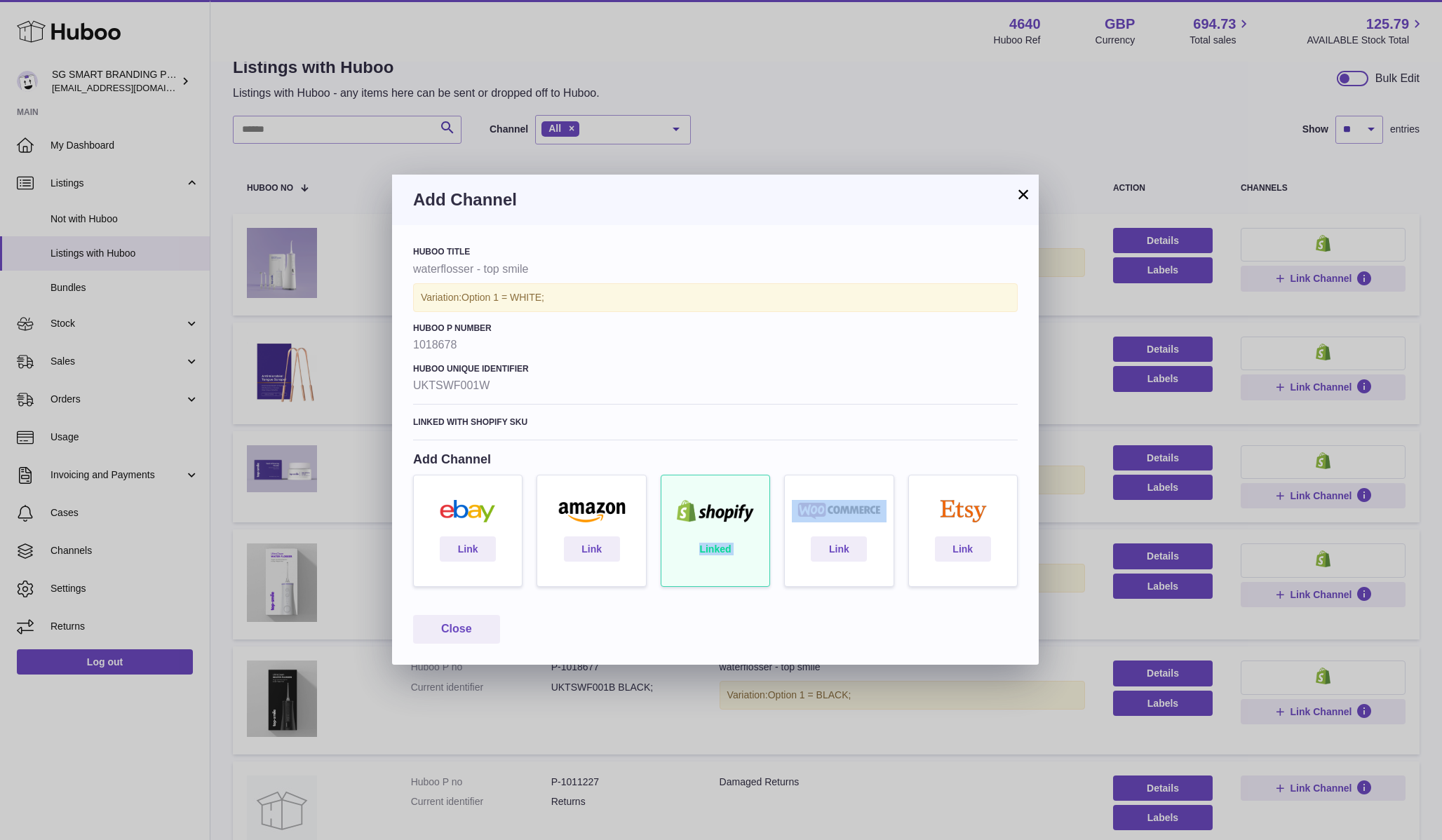
click at [718, 536] on div "Linked" at bounding box center [716, 537] width 124 height 126
click at [486, 622] on button "Close" at bounding box center [456, 630] width 87 height 29
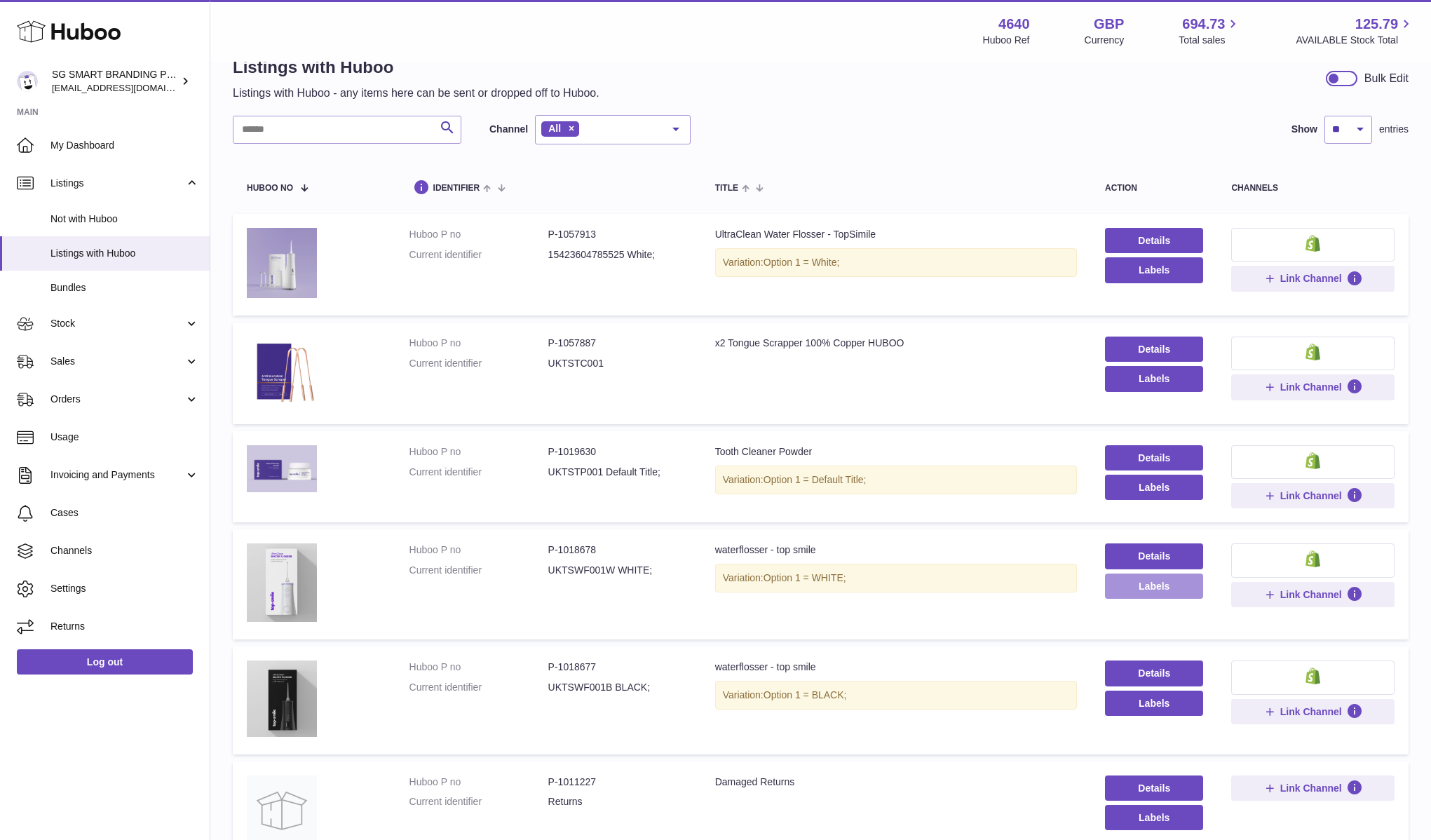
click at [1131, 583] on button "Labels" at bounding box center [1154, 586] width 99 height 25
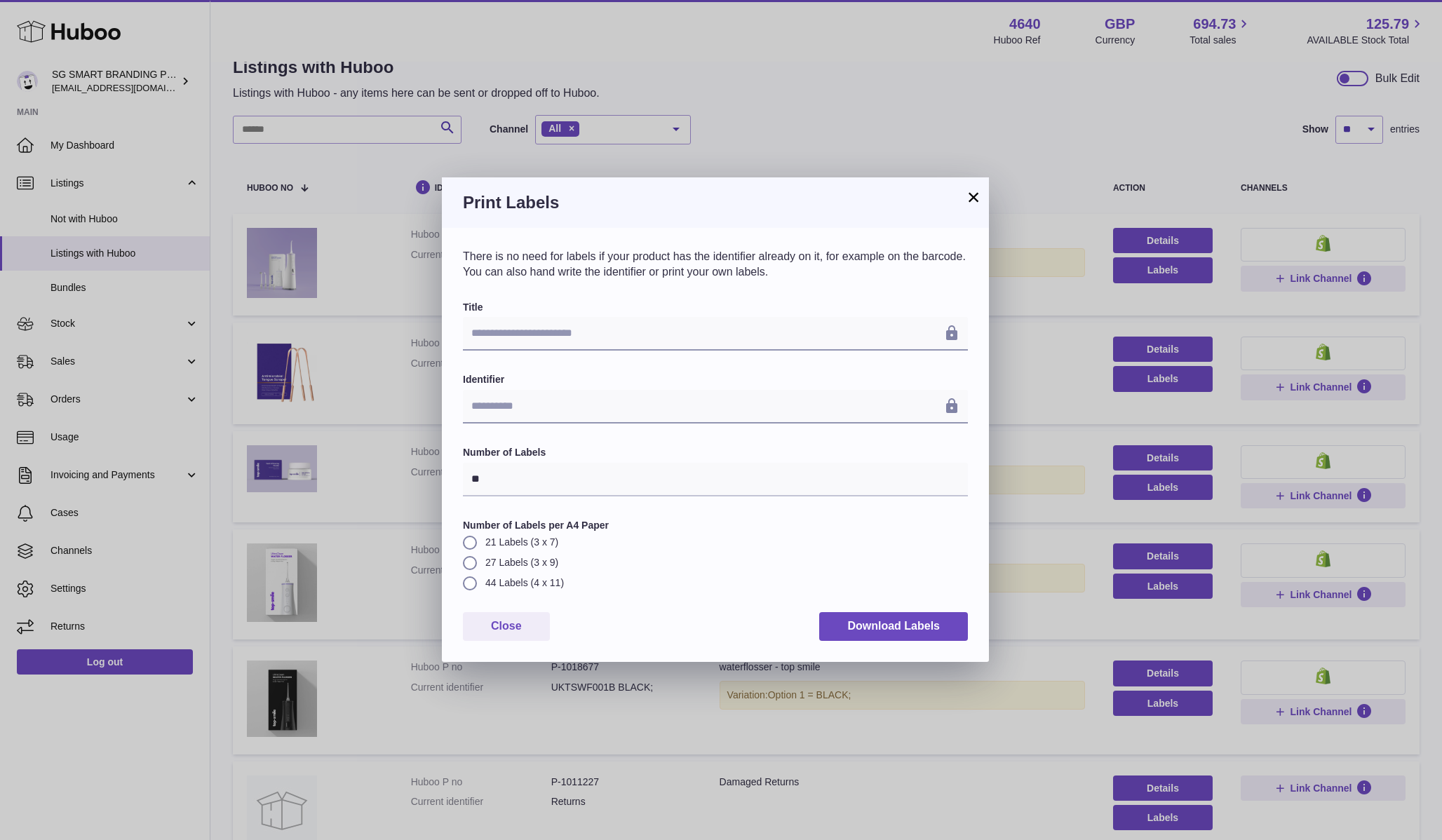
click at [963, 192] on h3 "Print Labels" at bounding box center [716, 202] width 505 height 22
click at [970, 199] on button "×" at bounding box center [973, 197] width 17 height 17
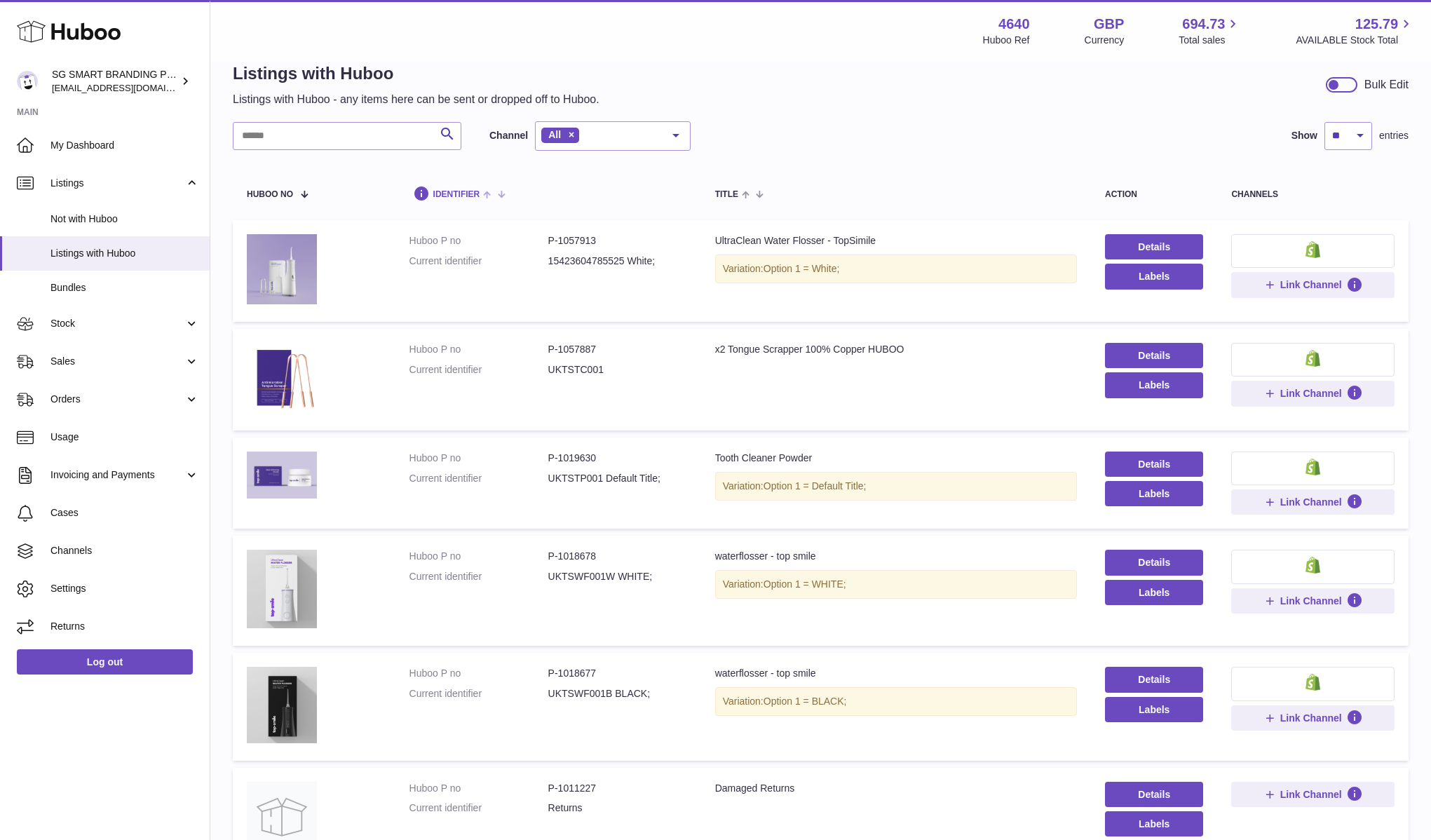
scroll to position [33, 0]
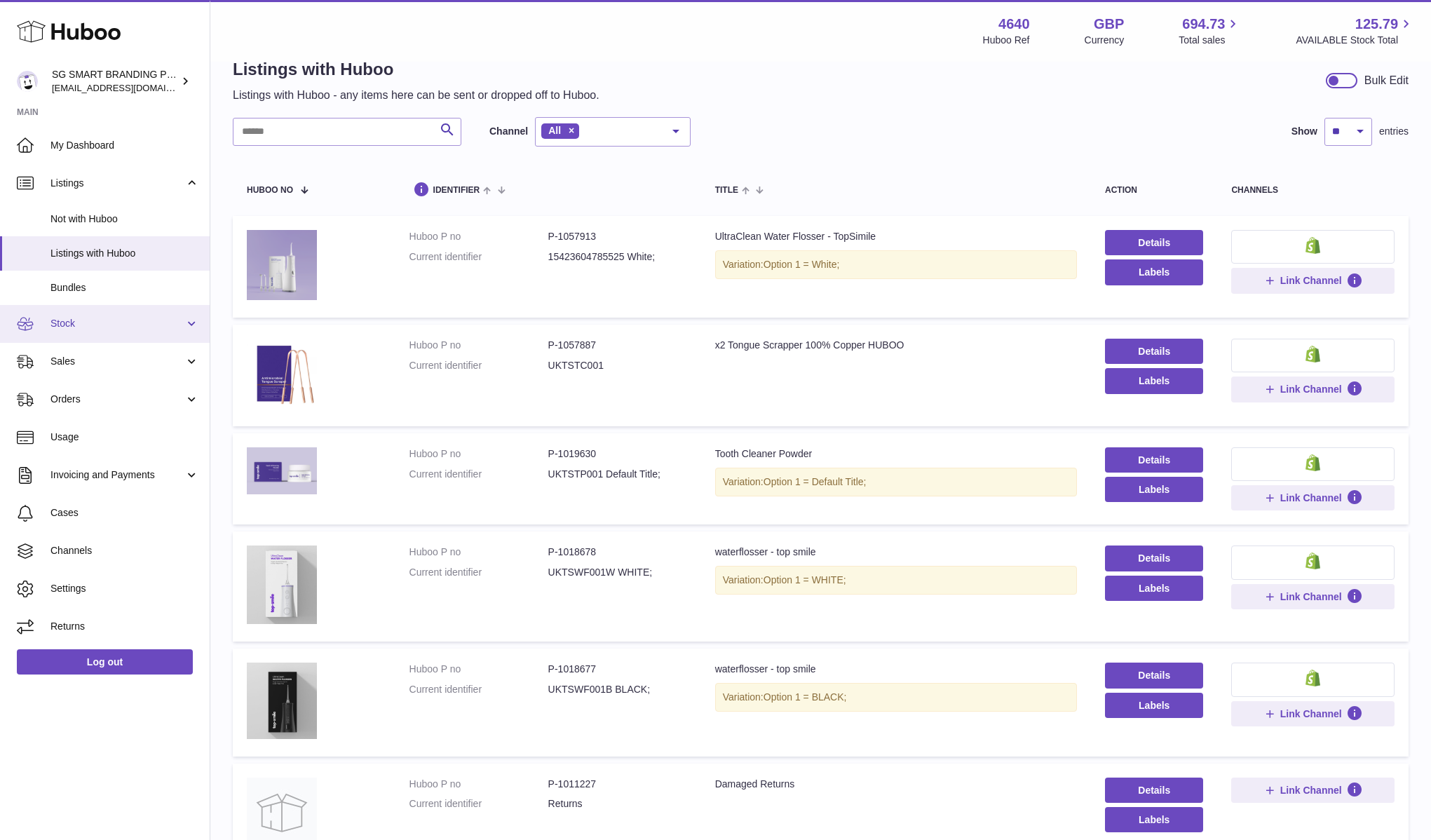
click at [151, 321] on span "Stock" at bounding box center [117, 323] width 134 height 13
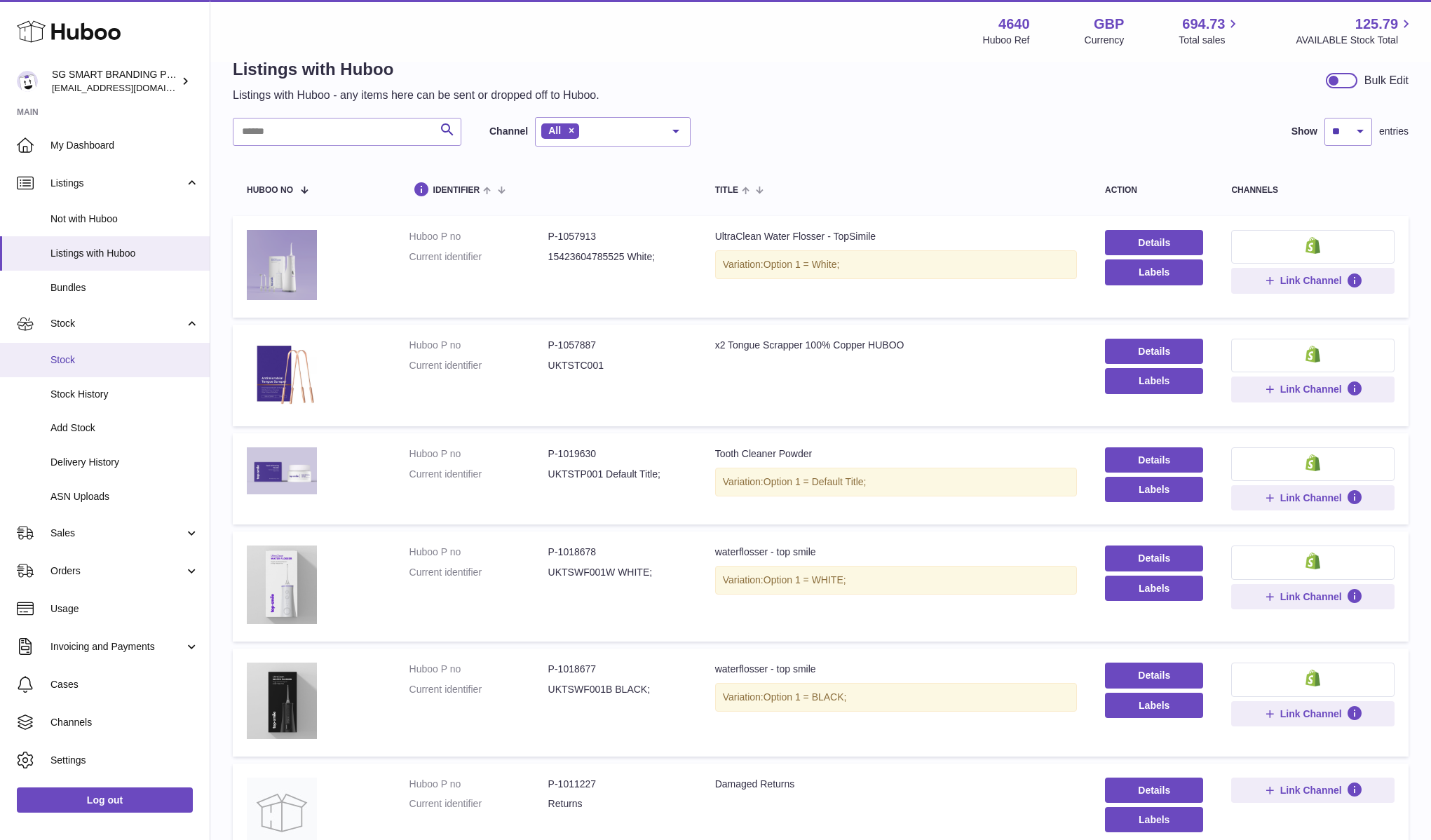
click at [141, 365] on span "Stock" at bounding box center [124, 360] width 149 height 13
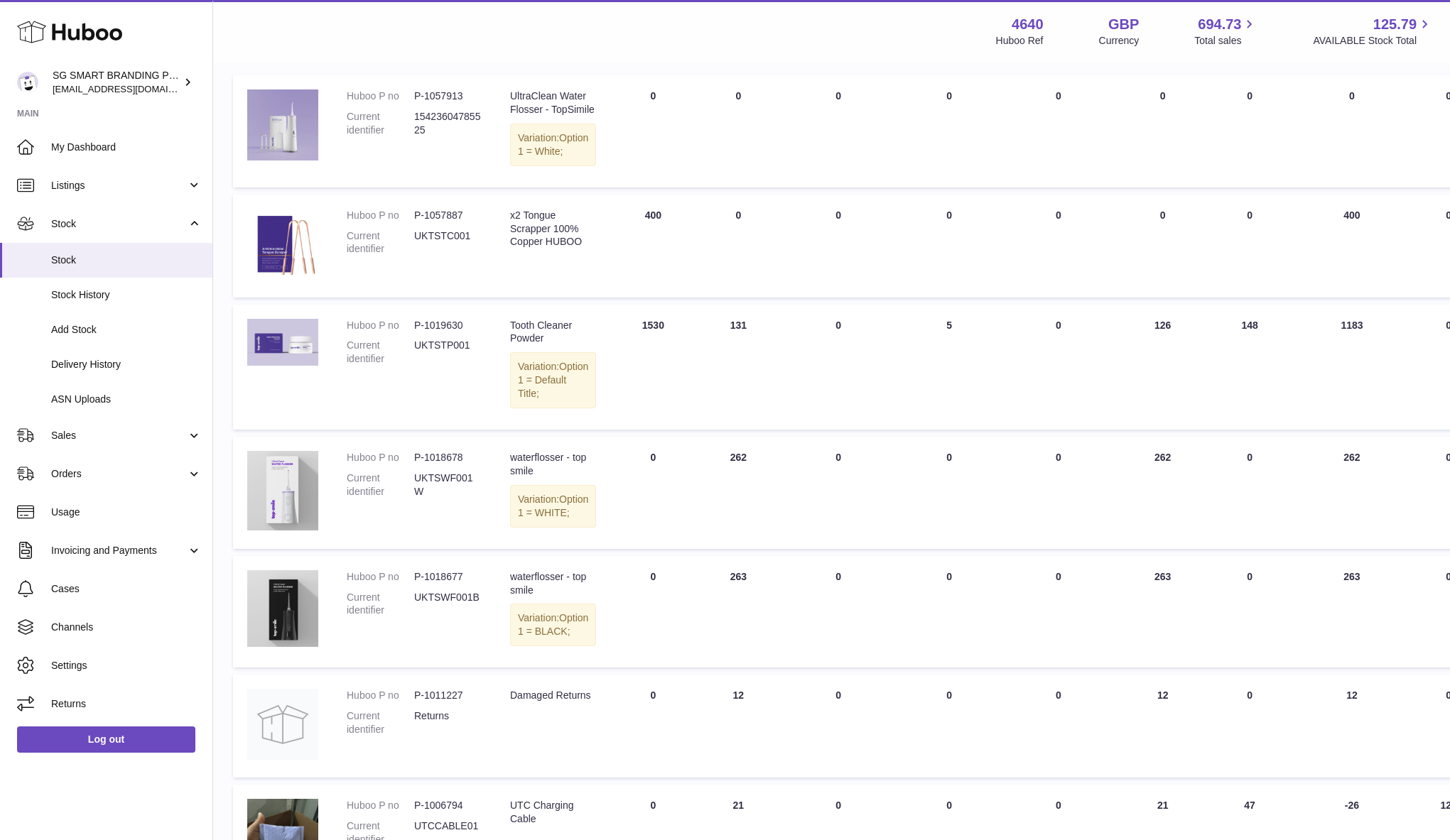
scroll to position [208, 0]
click at [480, 499] on dd "UKTSWF001W" at bounding box center [451, 485] width 67 height 27
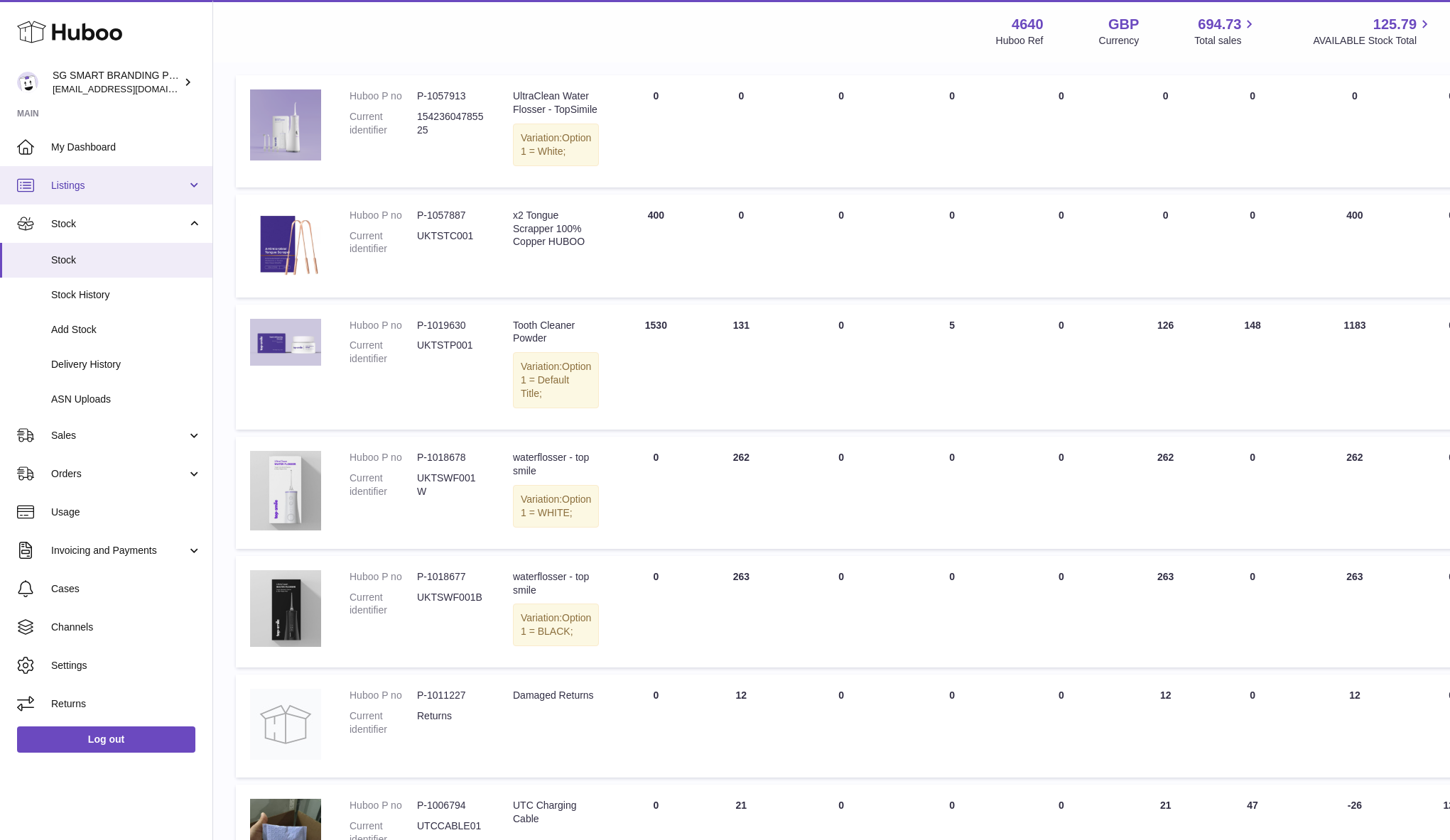
click at [99, 187] on span "Listings" at bounding box center [119, 185] width 136 height 14
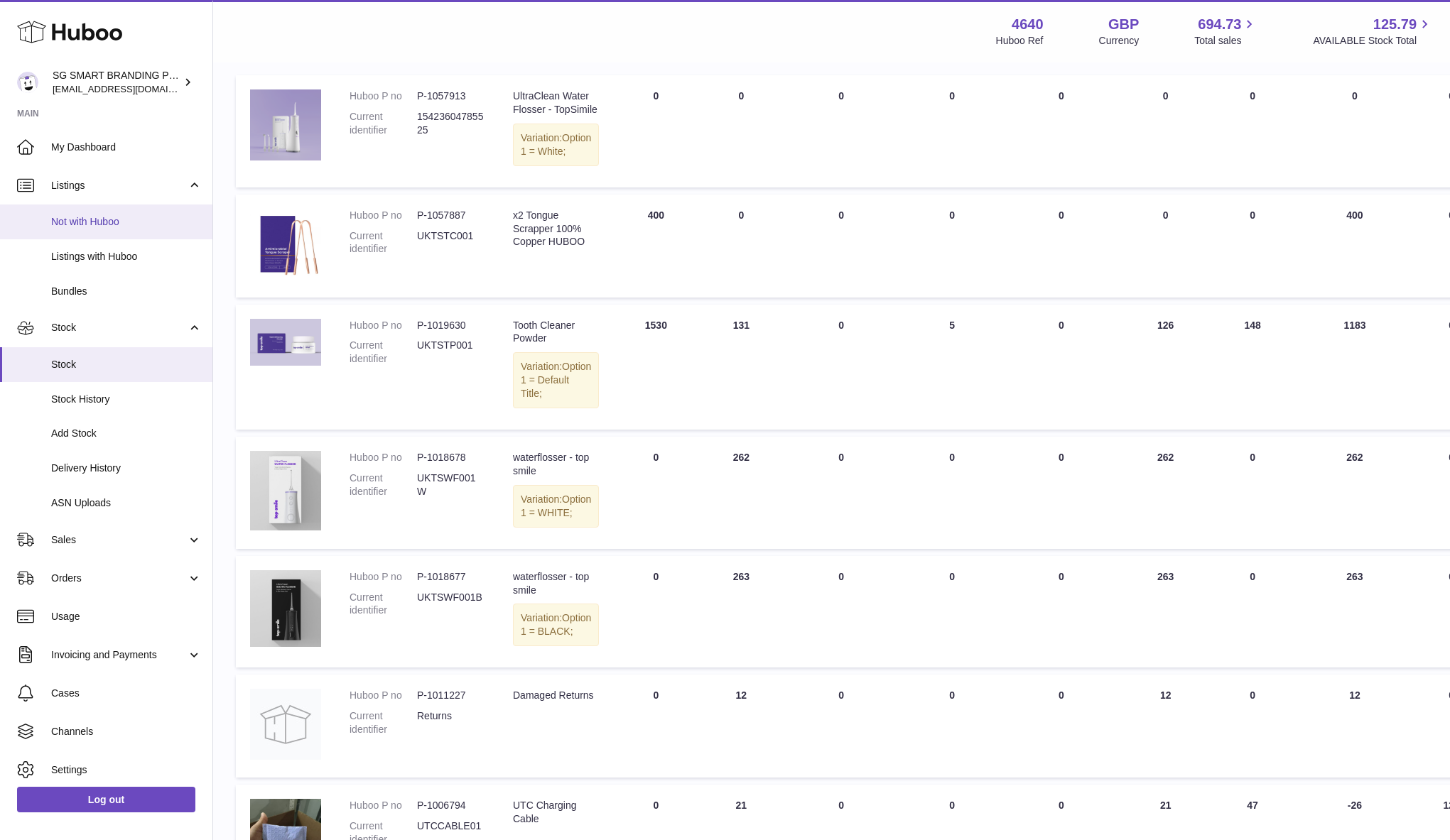
click at [101, 220] on span "Not with Huboo" at bounding box center [126, 221] width 151 height 14
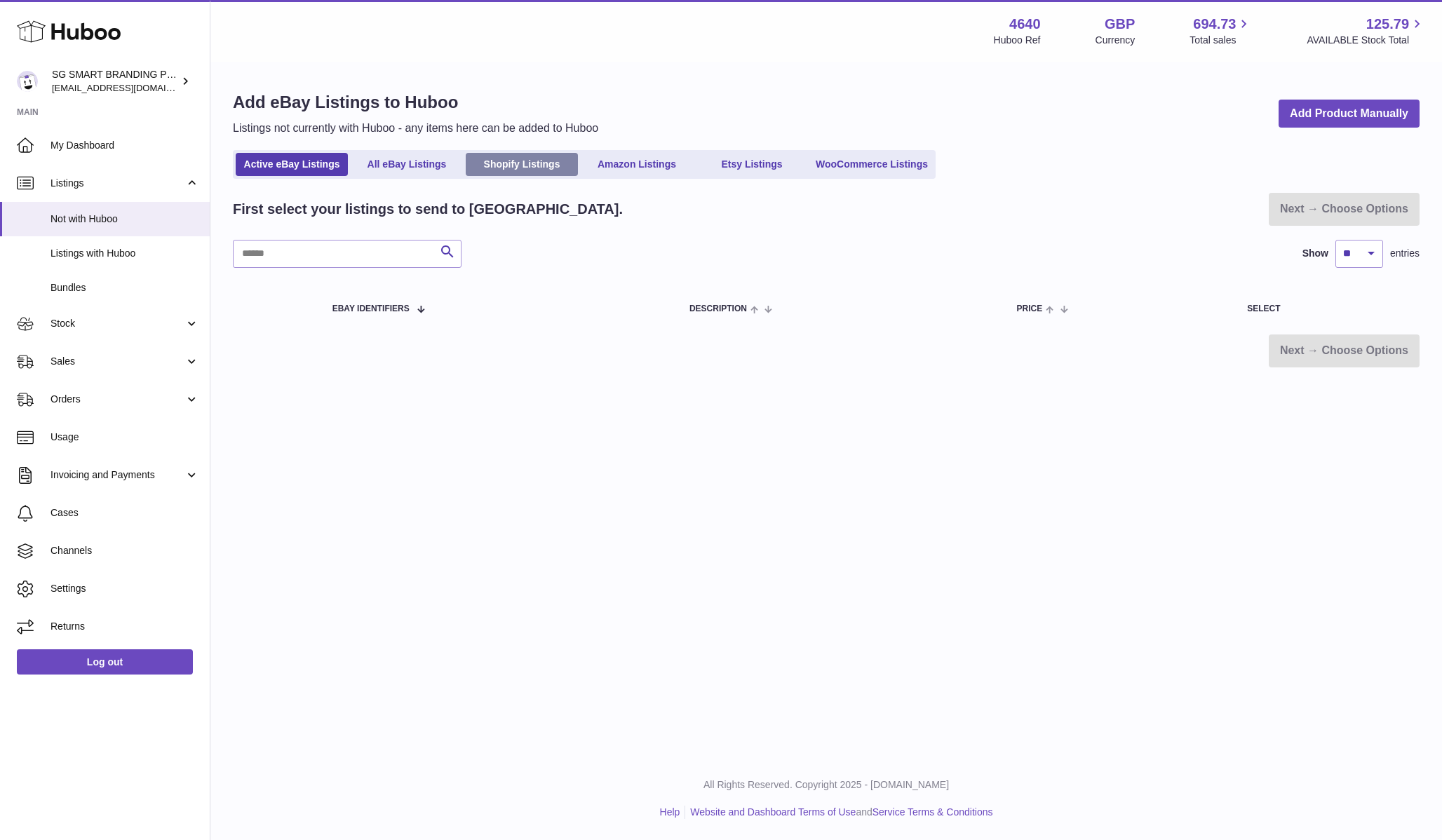
click at [531, 167] on link "Shopify Listings" at bounding box center [521, 165] width 112 height 23
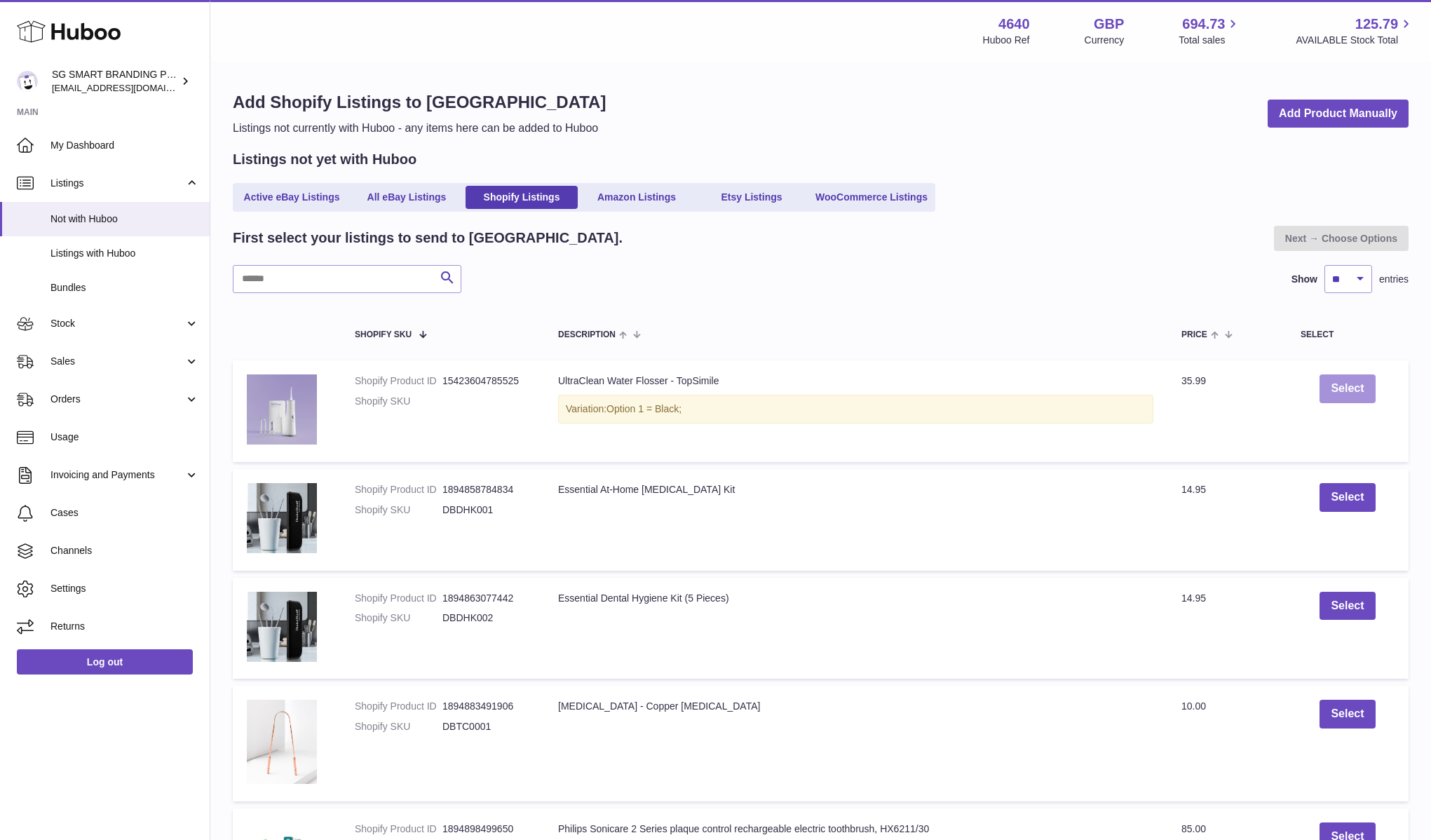
click at [1325, 389] on button "Select" at bounding box center [1347, 389] width 56 height 29
click at [1329, 235] on link "Next → Choose Options" at bounding box center [1341, 238] width 134 height 25
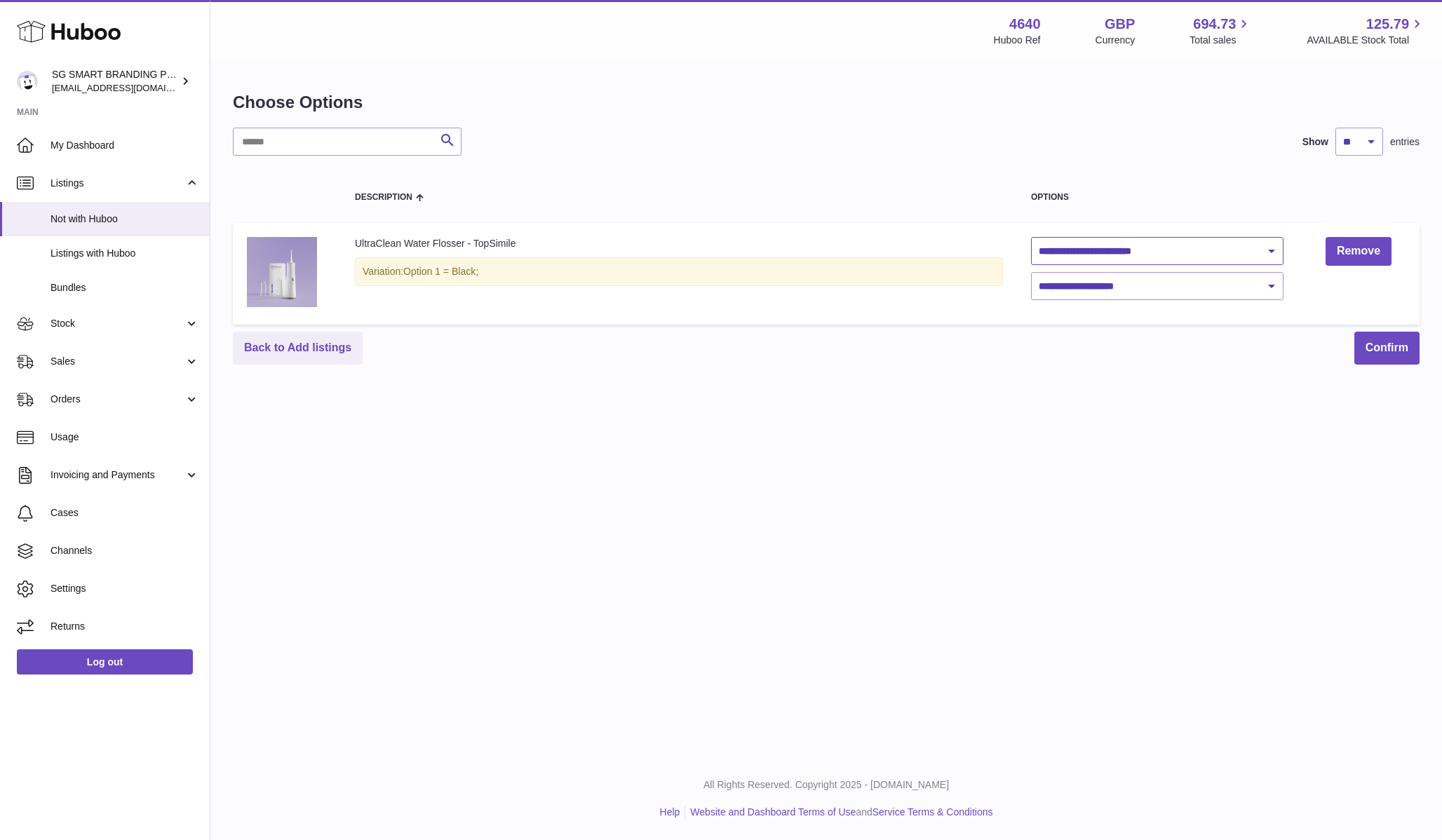
click at [1047, 239] on select "**********" at bounding box center [1157, 251] width 253 height 28
select select "**********"
click at [1031, 237] on select "**********" at bounding box center [1157, 251] width 253 height 28
click at [1107, 286] on select "**********" at bounding box center [1157, 286] width 253 height 28
select select "****"
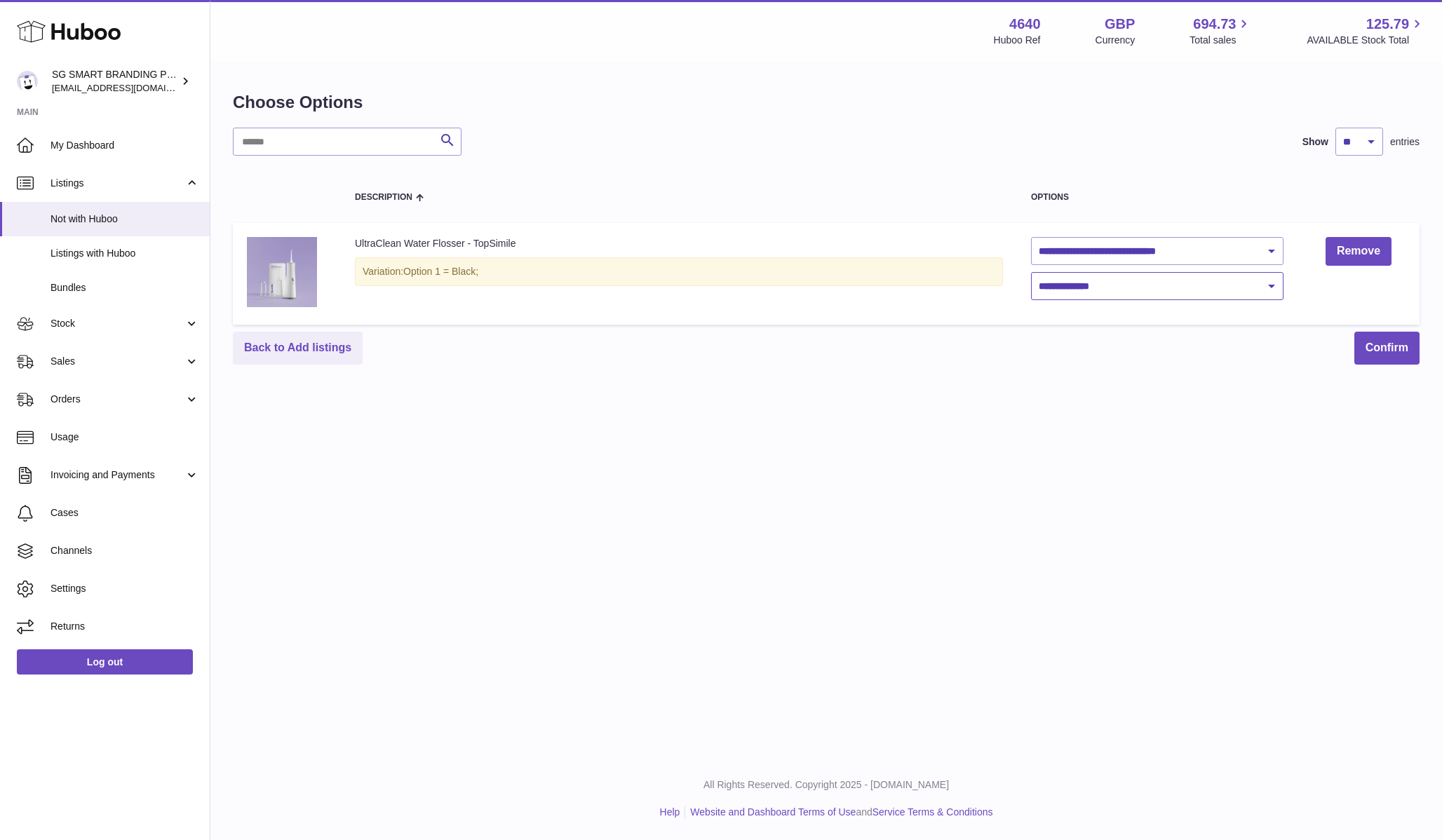
click at [1031, 272] on select "**********" at bounding box center [1157, 286] width 253 height 28
click at [1403, 356] on button "Confirm" at bounding box center [1386, 347] width 65 height 33
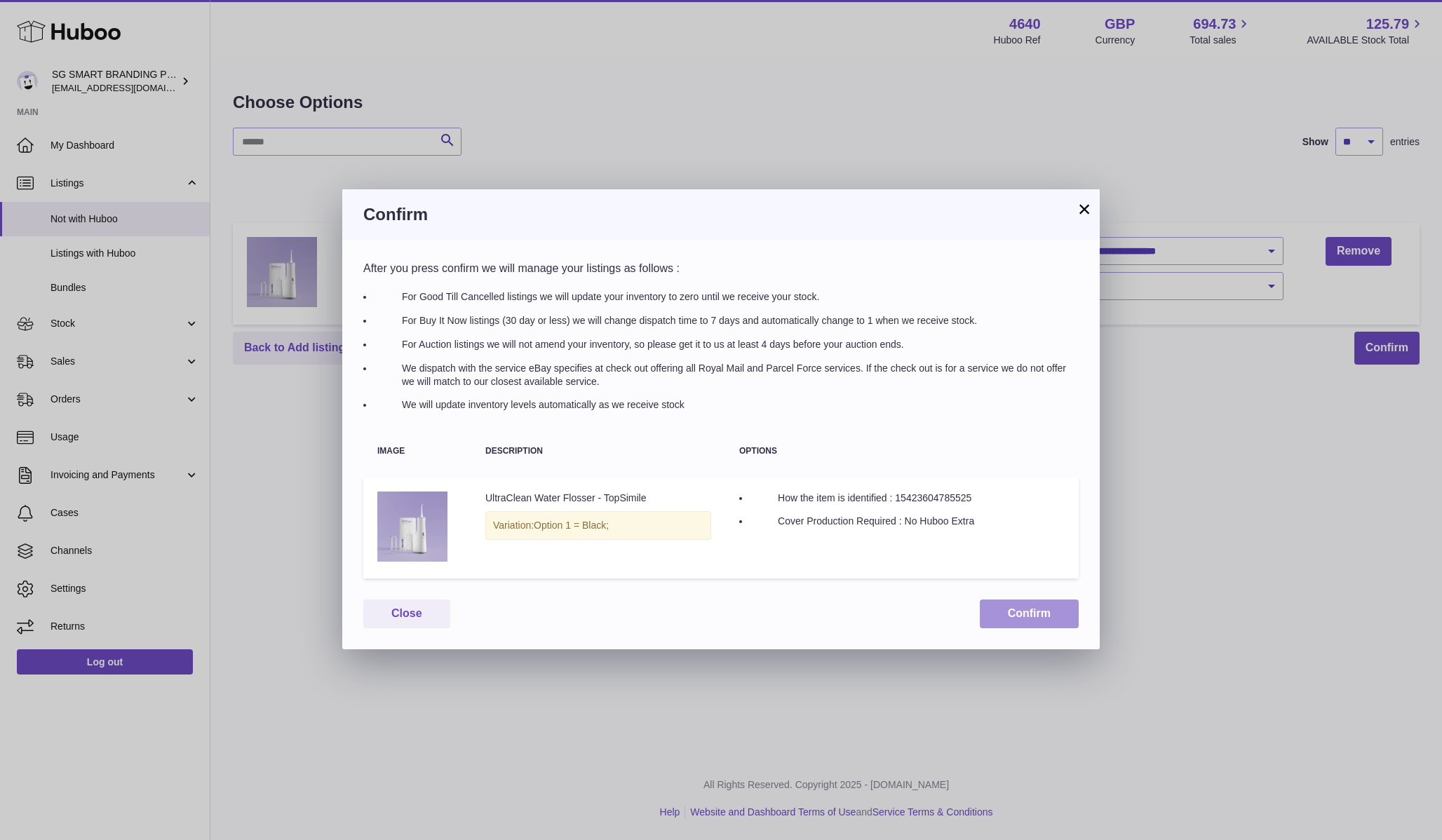
click at [1003, 613] on button "Confirm" at bounding box center [1029, 613] width 99 height 29
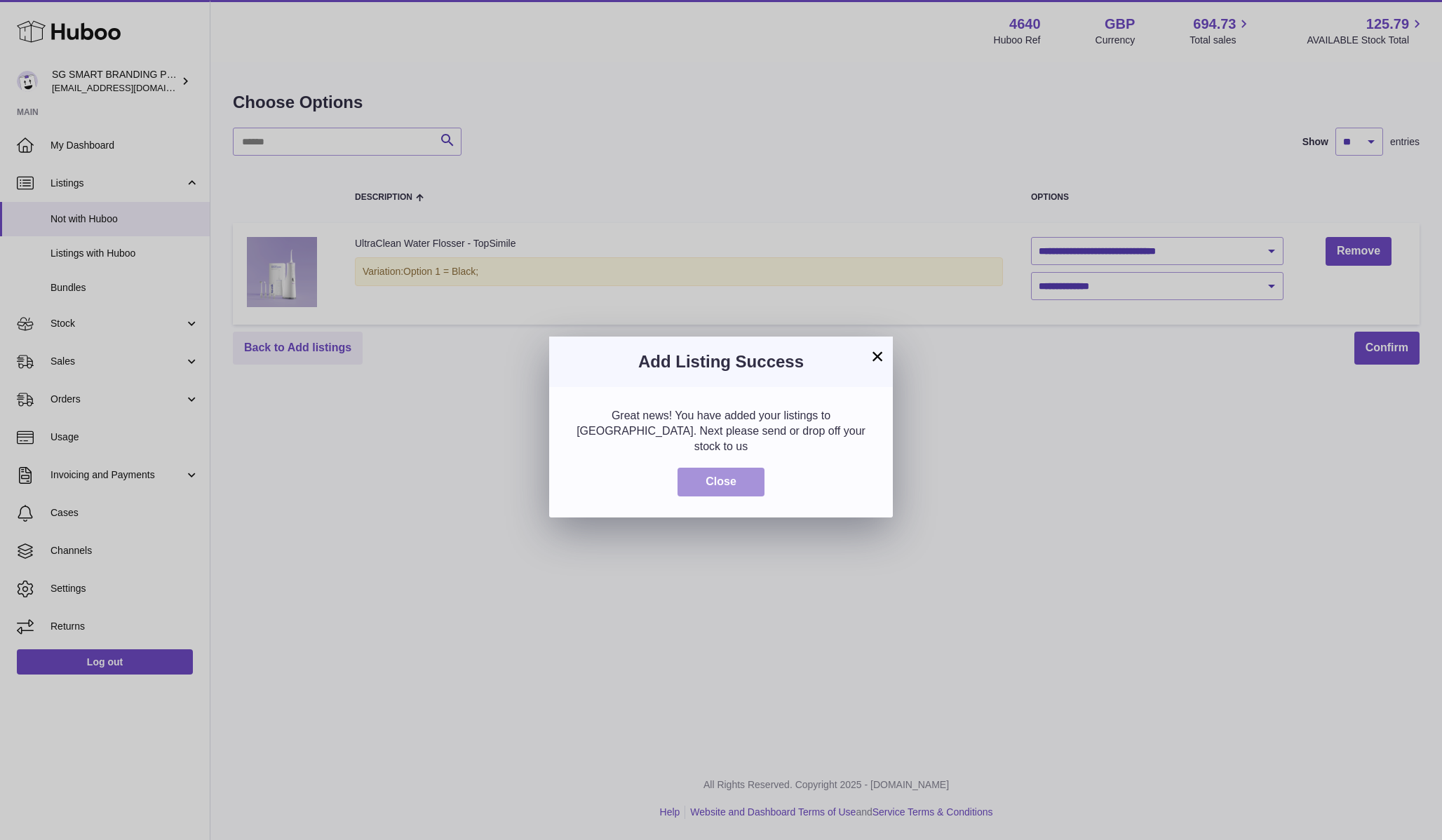
click at [747, 467] on button "Close" at bounding box center [720, 482] width 87 height 29
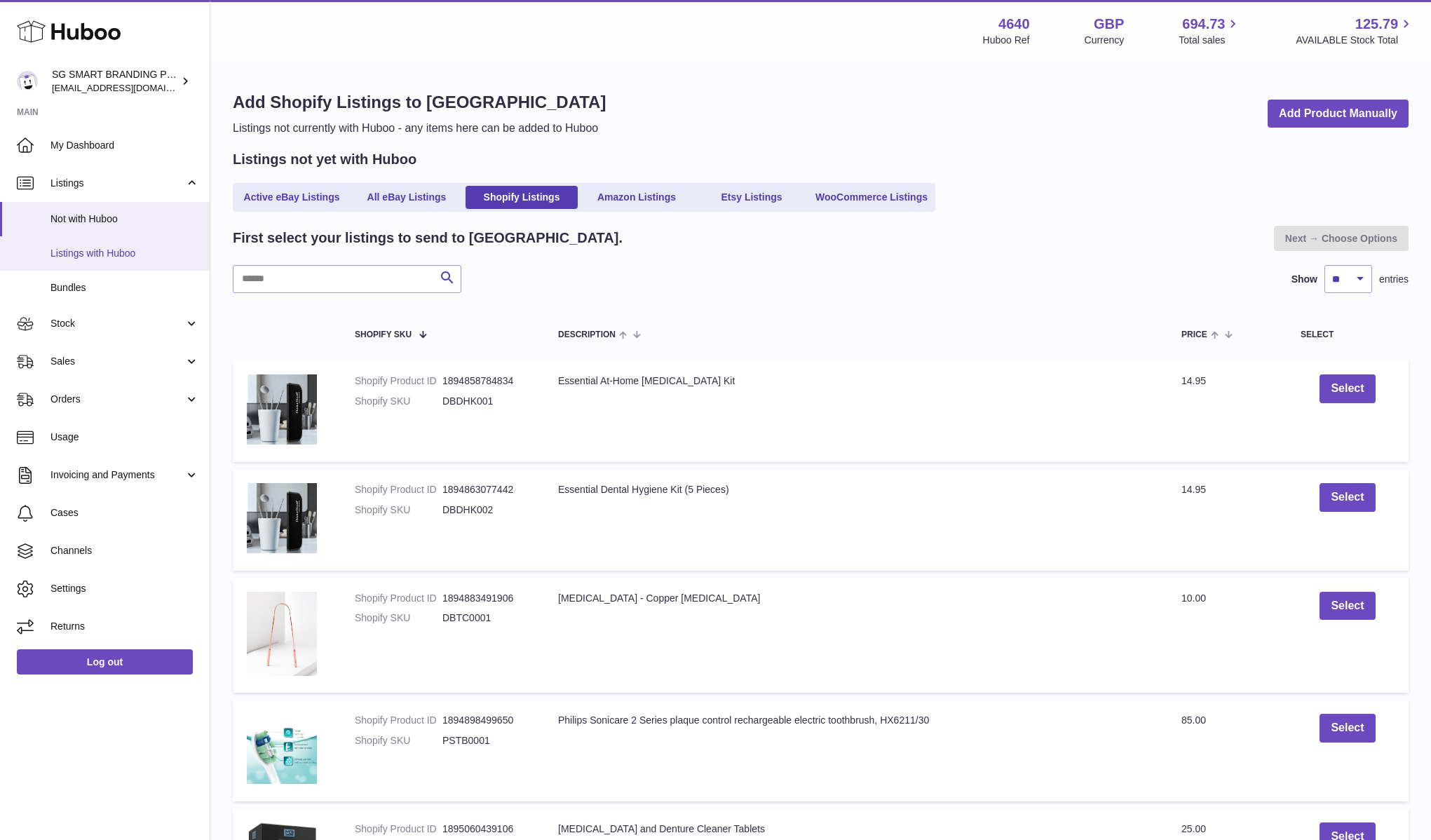
click at [124, 247] on span "Listings with Huboo" at bounding box center [124, 253] width 149 height 13
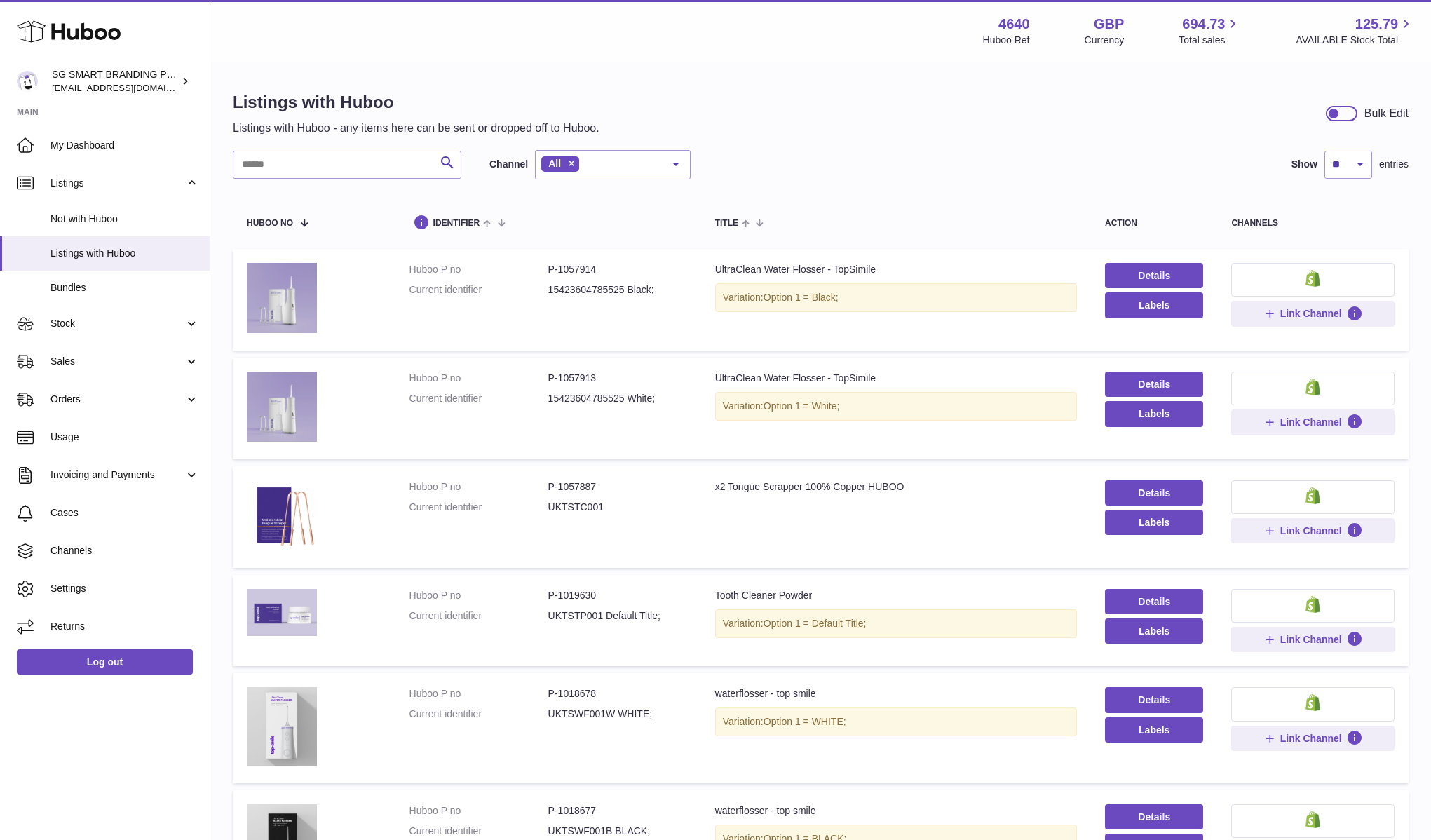
scroll to position [4, 0]
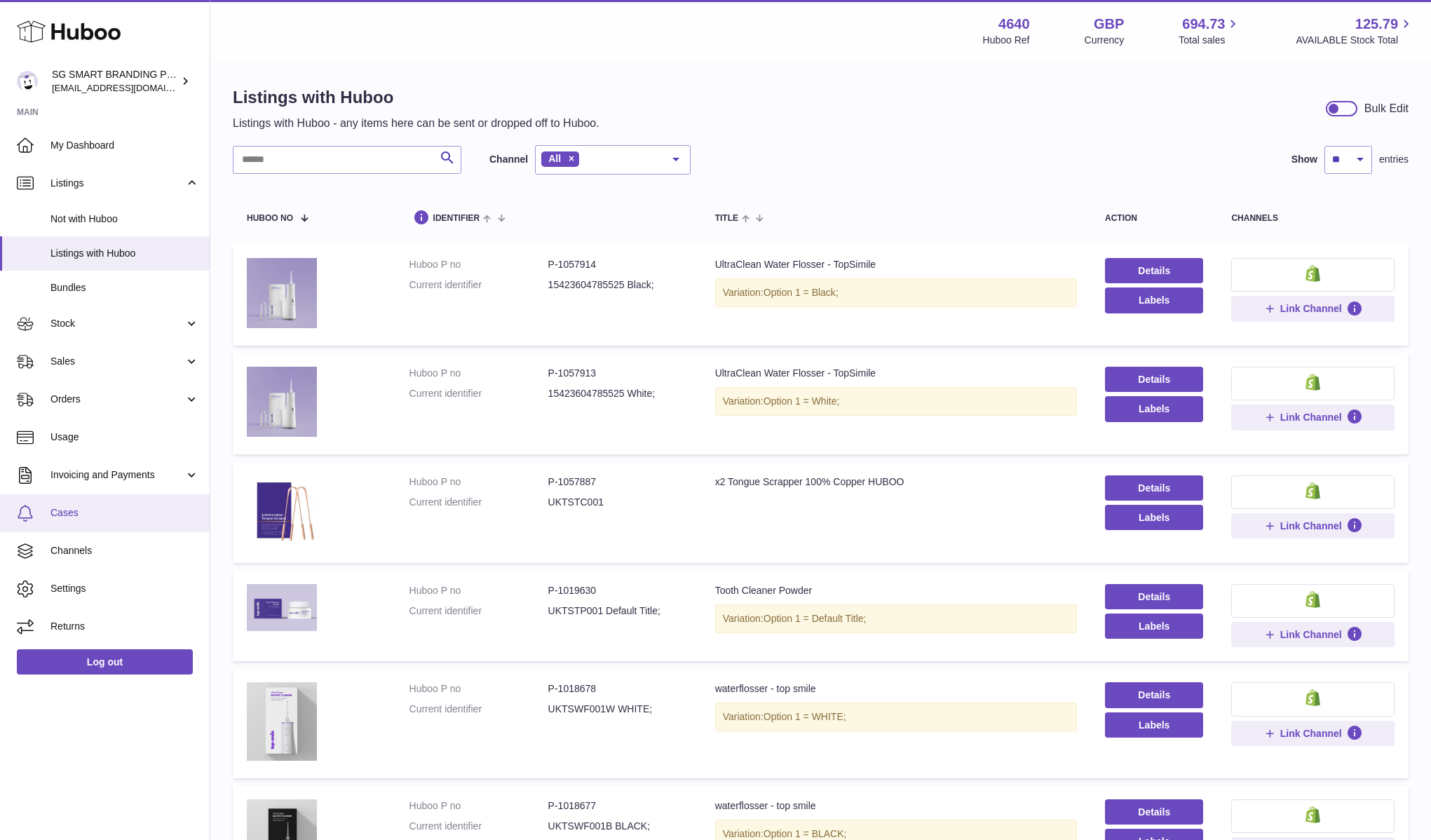
click at [87, 504] on link "Cases" at bounding box center [105, 513] width 210 height 38
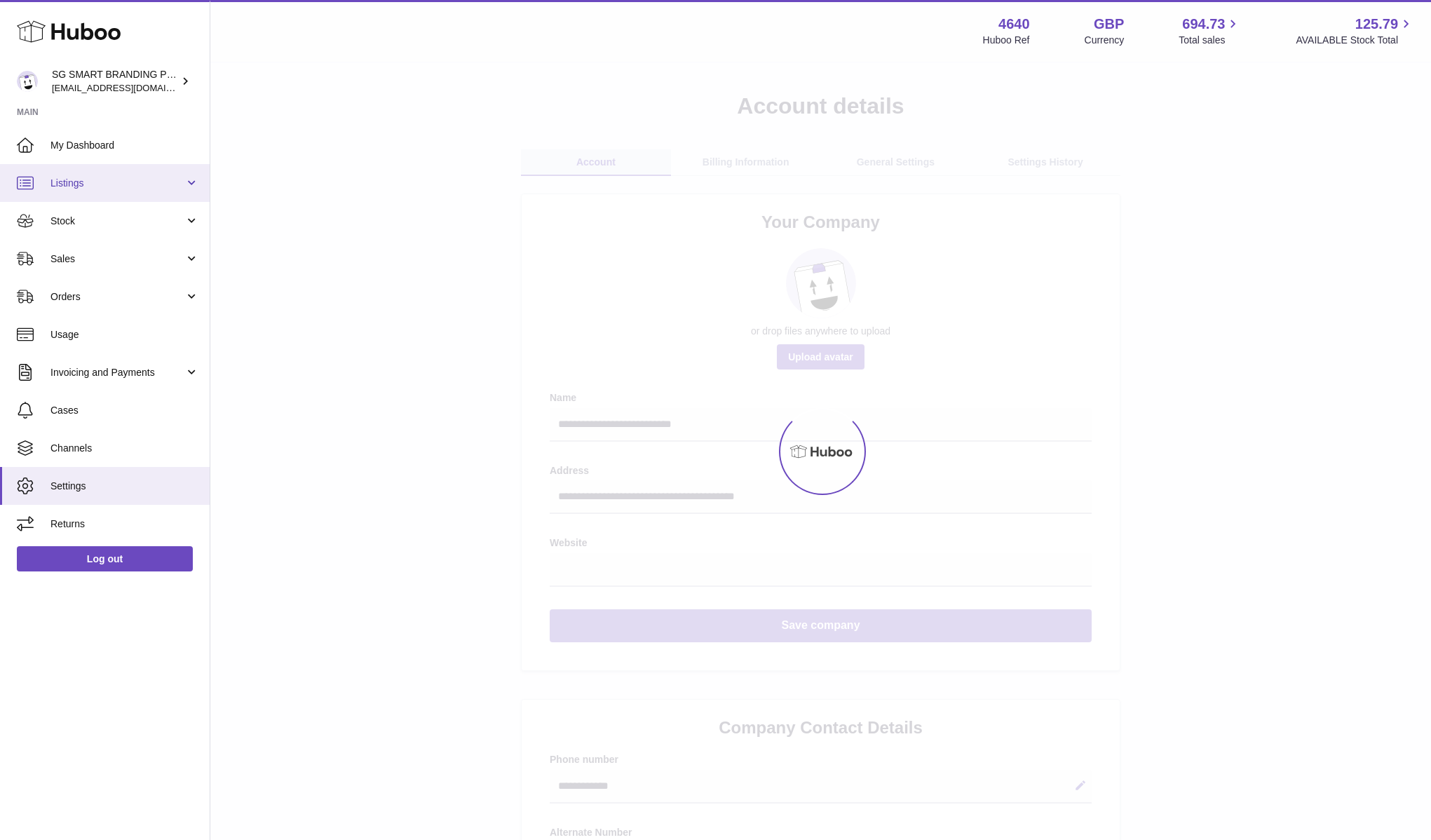
click at [70, 177] on span "Listings" at bounding box center [117, 183] width 134 height 13
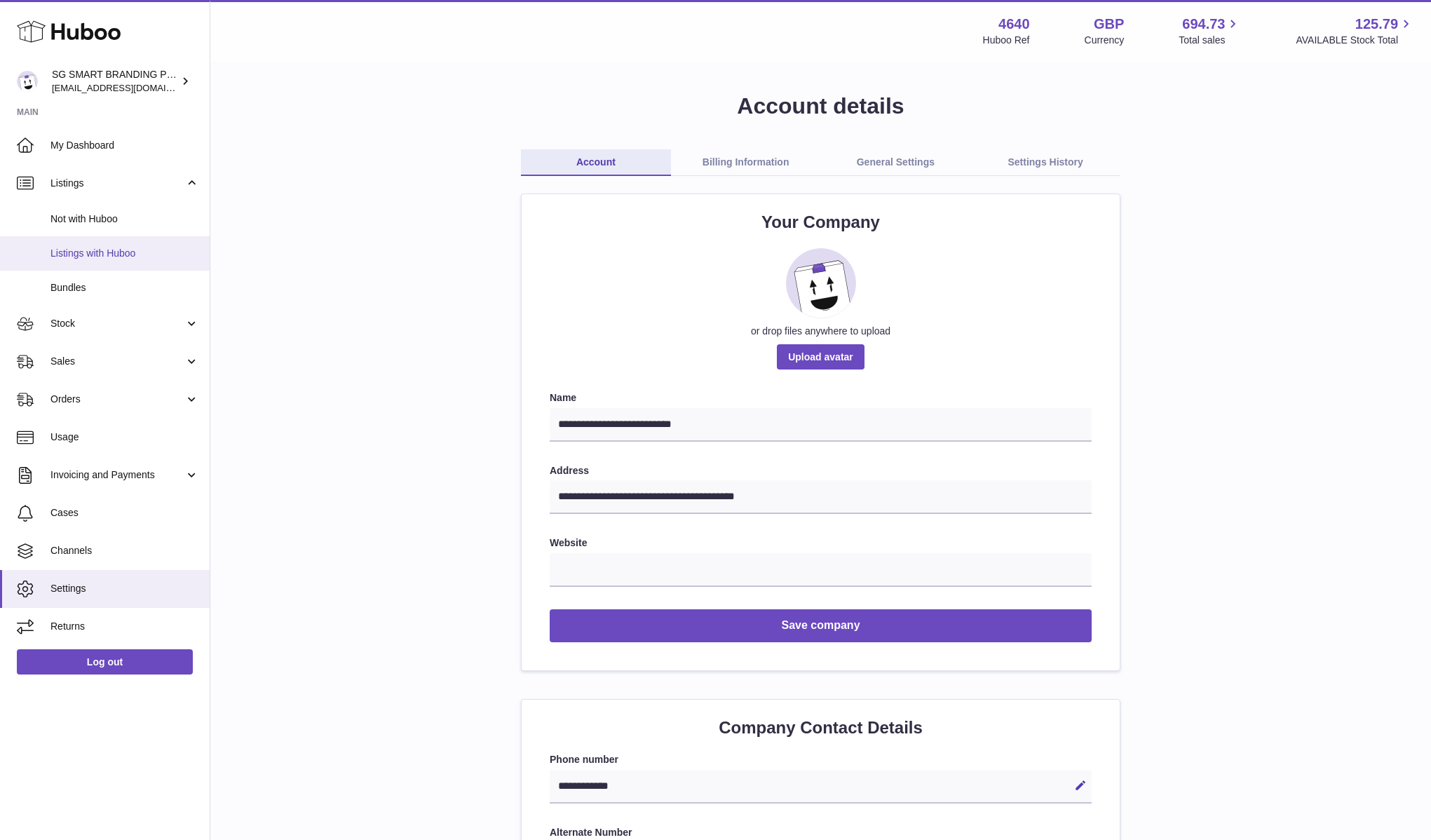
click at [109, 250] on span "Listings with Huboo" at bounding box center [124, 253] width 149 height 13
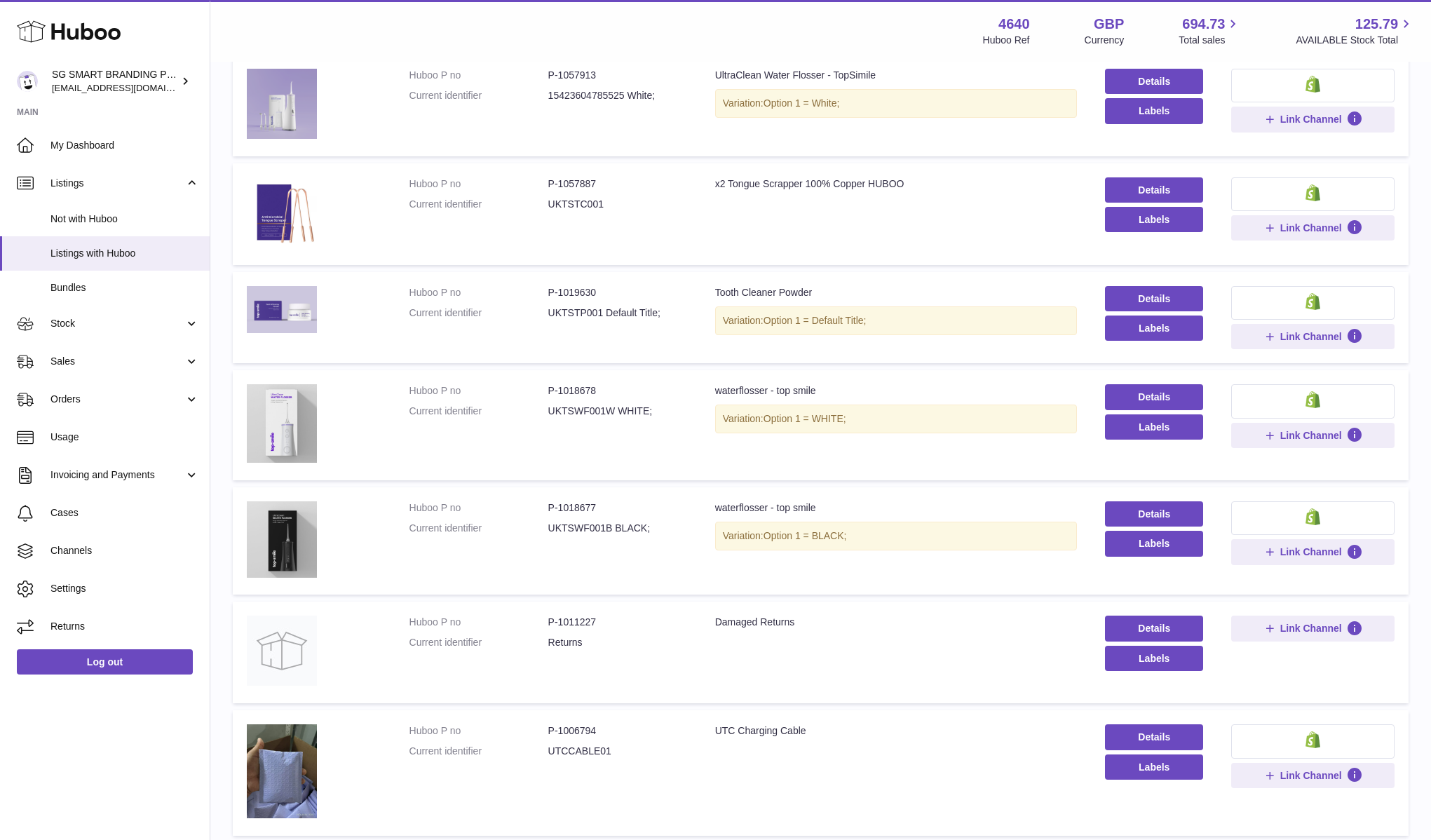
scroll to position [308, 0]
